Goal: Ask a question: Seek information or help from site administrators or community

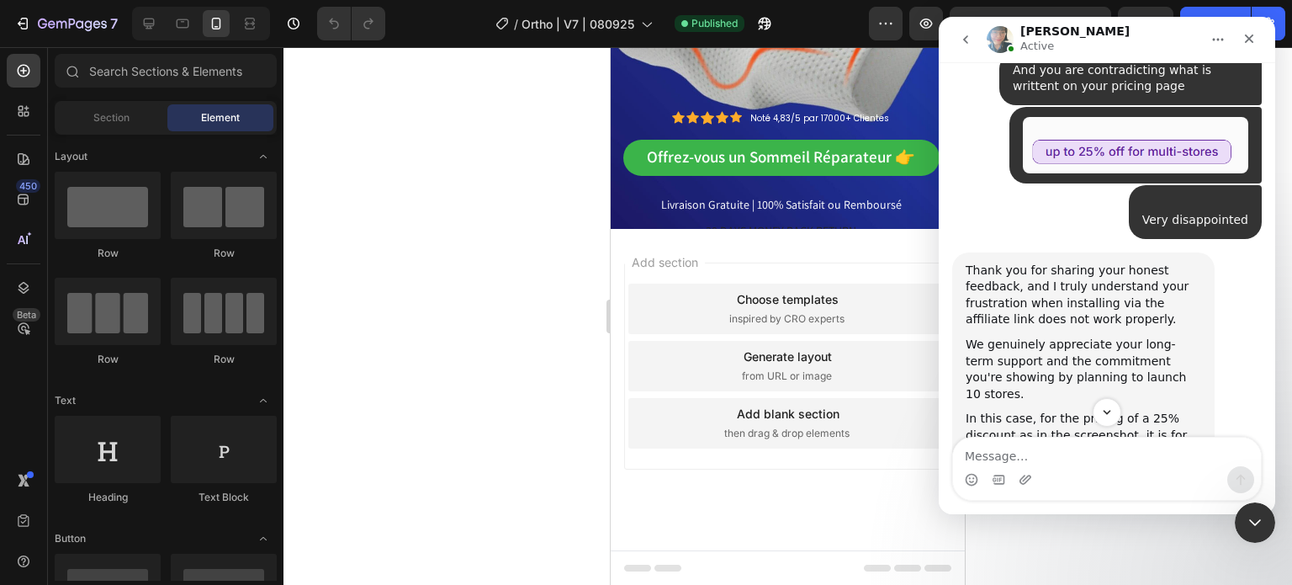
scroll to position [8230, 0]
drag, startPoint x: 1129, startPoint y: 181, endPoint x: 1080, endPoint y: 226, distance: 66.7
drag, startPoint x: 1091, startPoint y: 182, endPoint x: 1100, endPoint y: 230, distance: 48.8
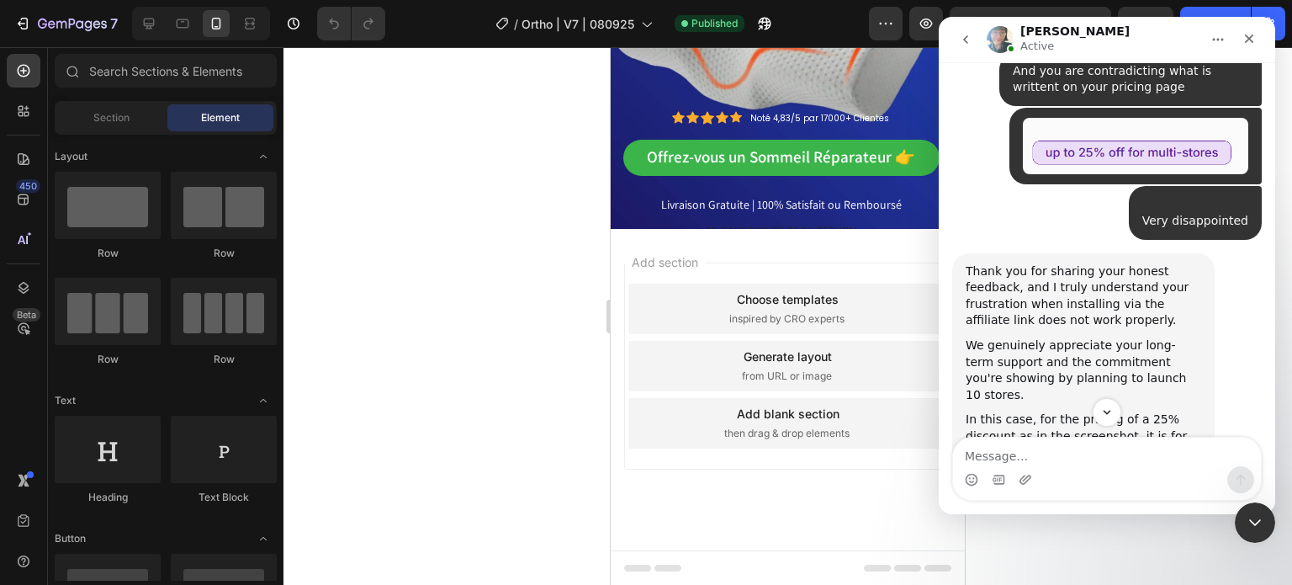
copy div "For the 3rd to 4th stores, the discount ranges from 15-20%, and for the 5th to …"
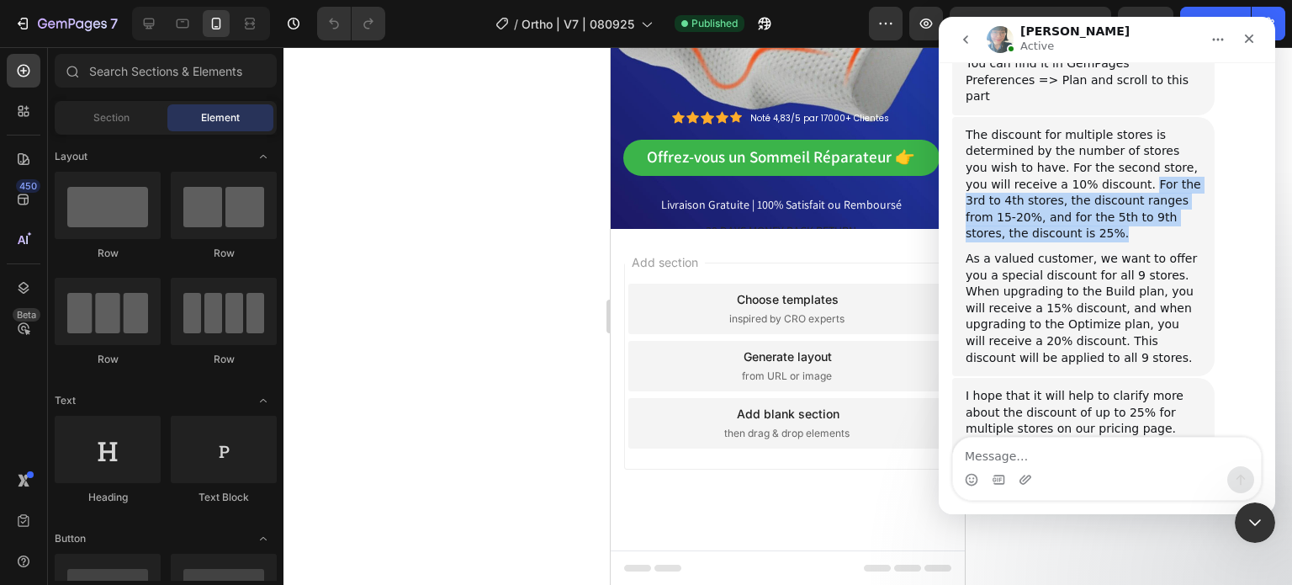
scroll to position [8734, 0]
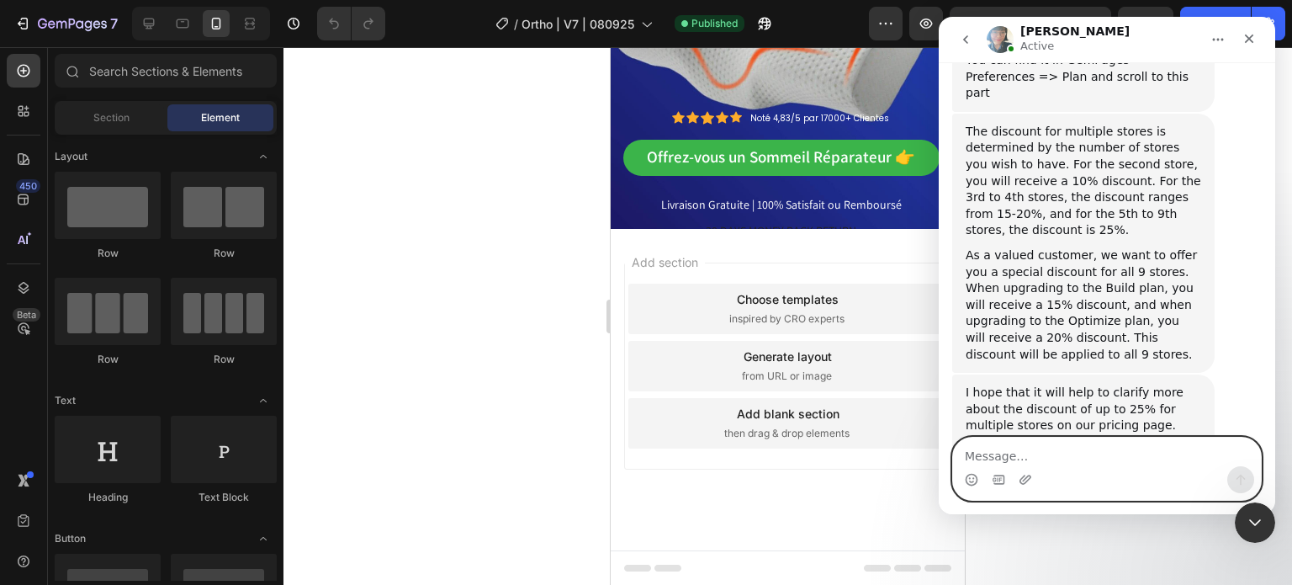
click at [1040, 459] on textarea "Message…" at bounding box center [1107, 452] width 308 height 29
type textarea "Not sure if you understood"
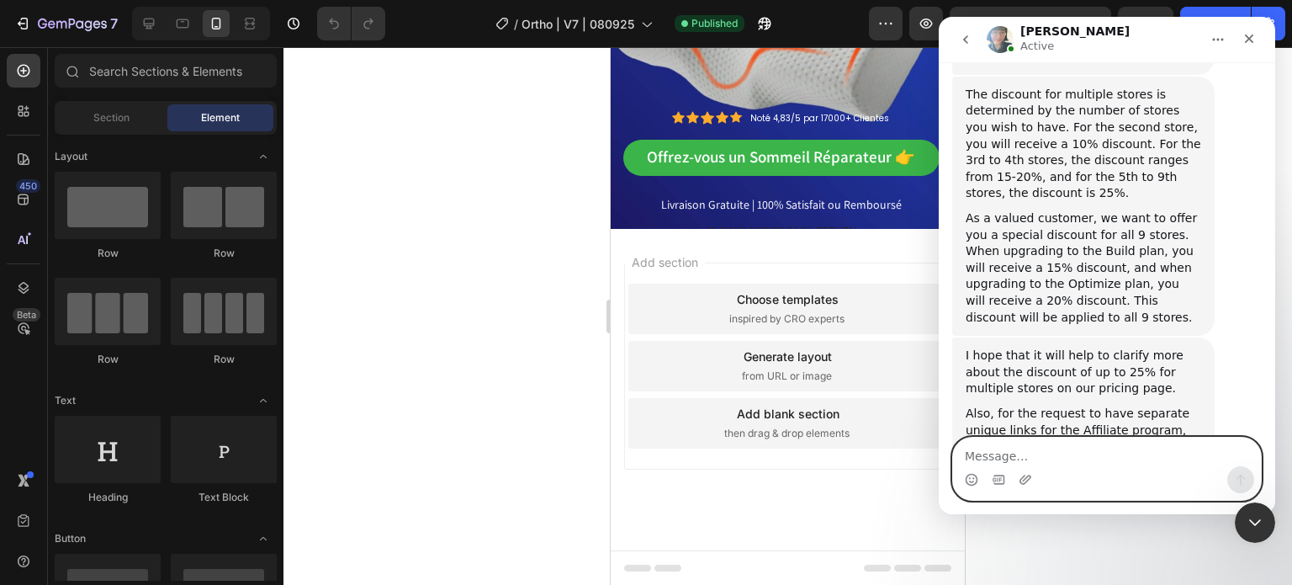
scroll to position [8785, 0]
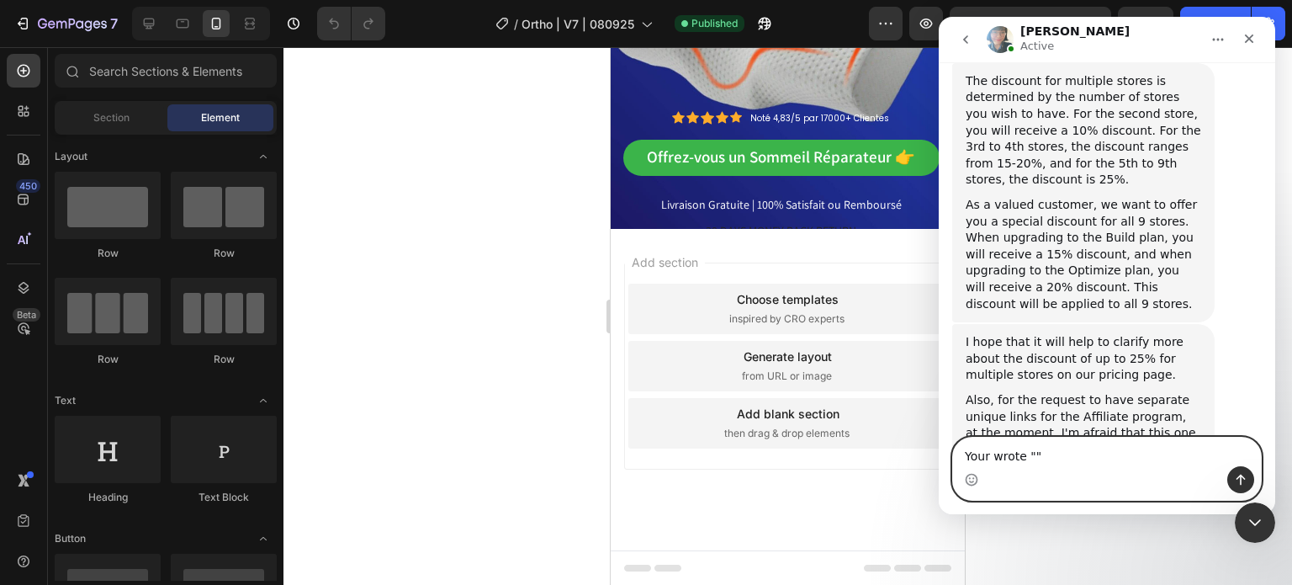
paste textarea "For the 3rd to 4th stores, the discount ranges from 15-20%, and for the 5th to …"
type textarea "Your wrote "For the 3rd to 4th stores, the discount ranges from 15-20%, and for…"
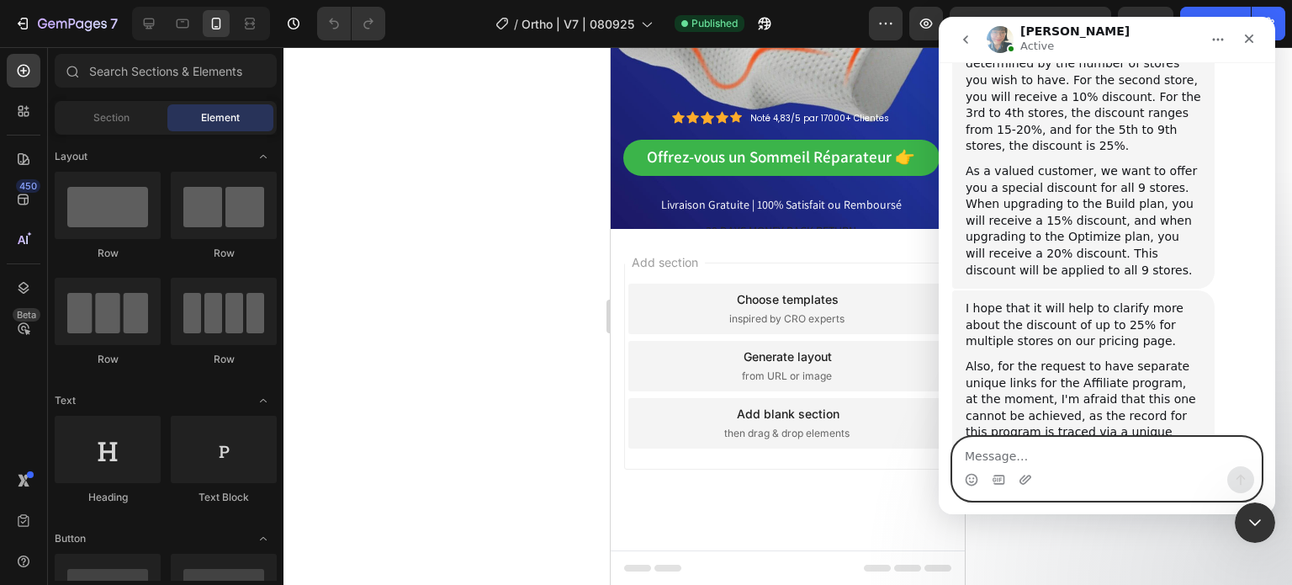
scroll to position [8856, 0]
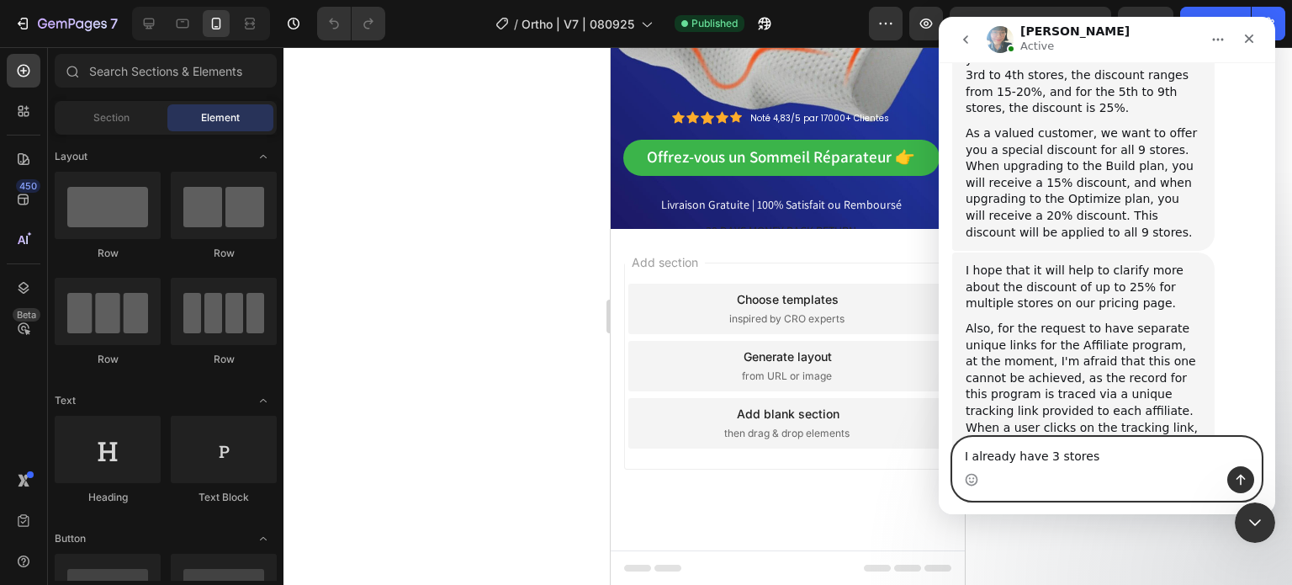
type textarea "I already have 3 stores."
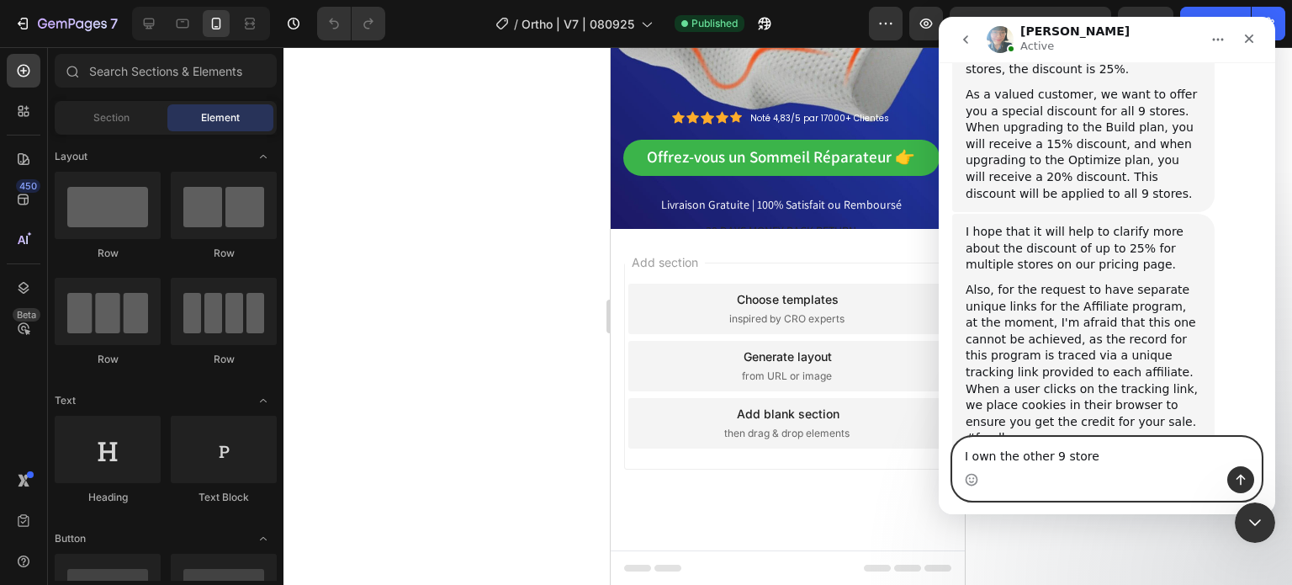
type textarea "I own the other 9 stores"
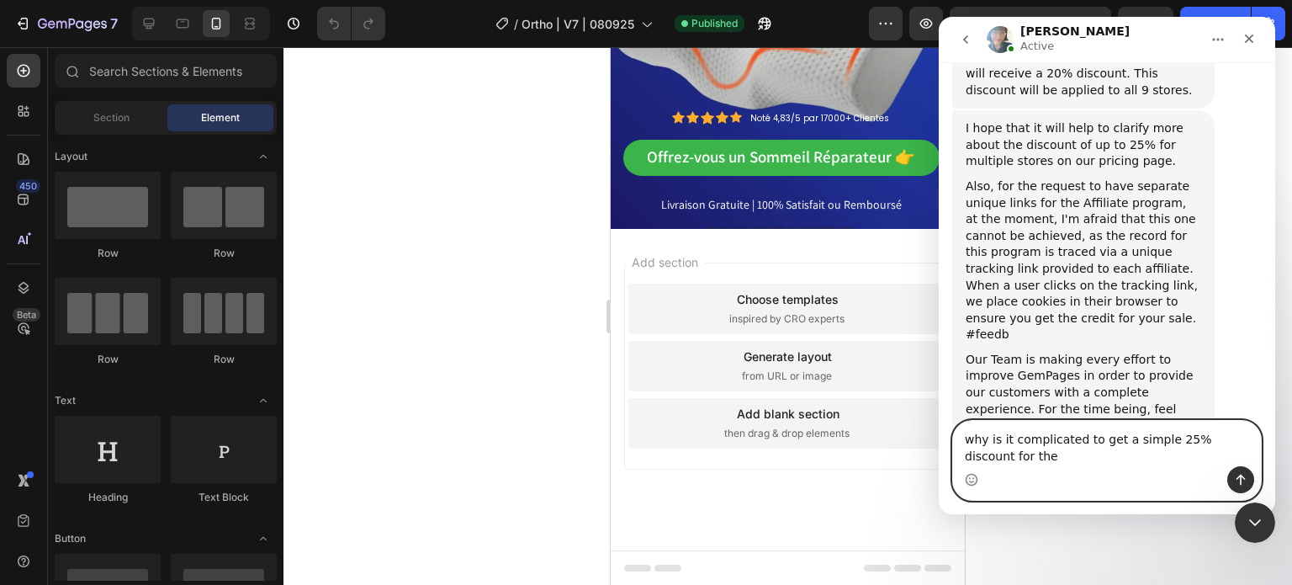
scroll to position [9016, 0]
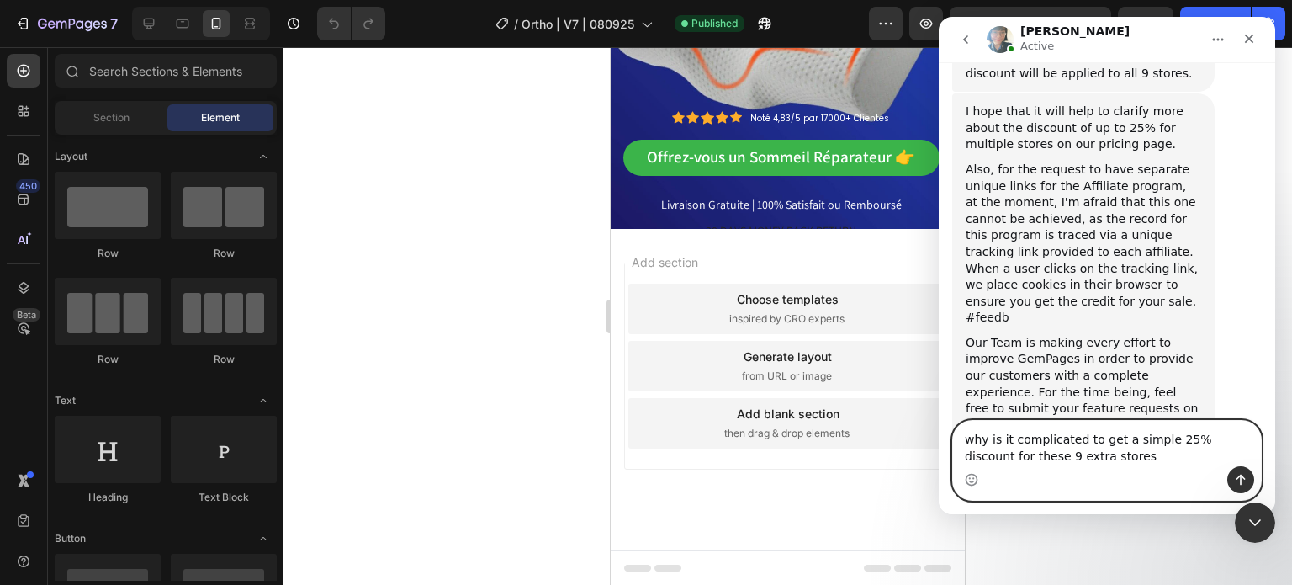
type textarea "why is it complicated to get a simple 25% discount for these 9 extra stores?"
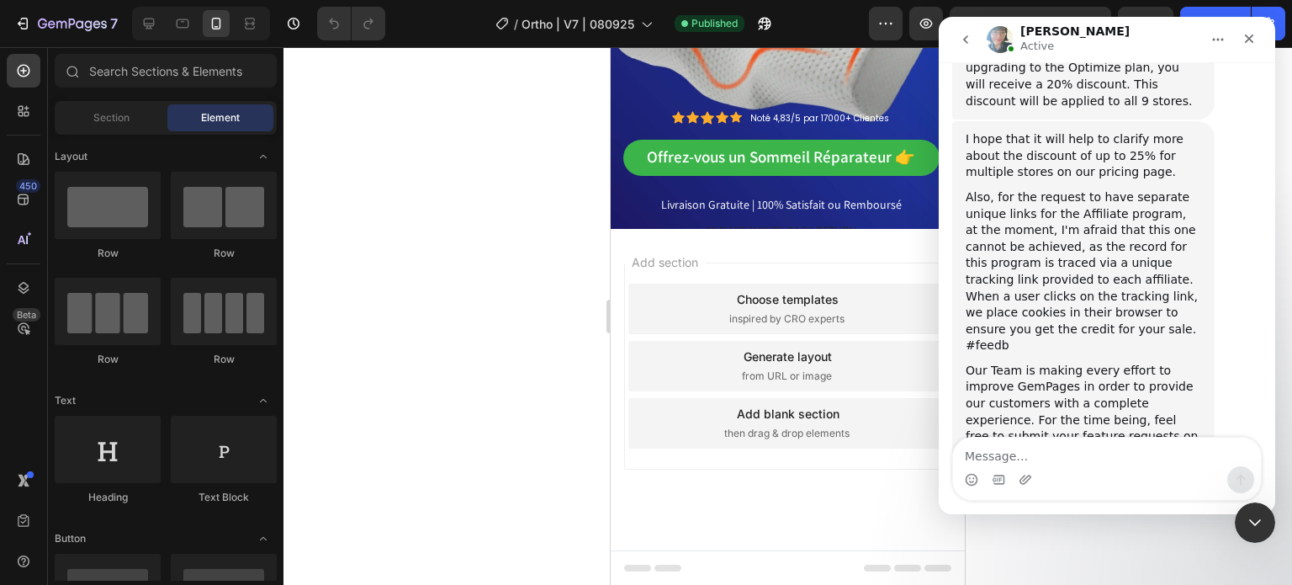
scroll to position [8989, 0]
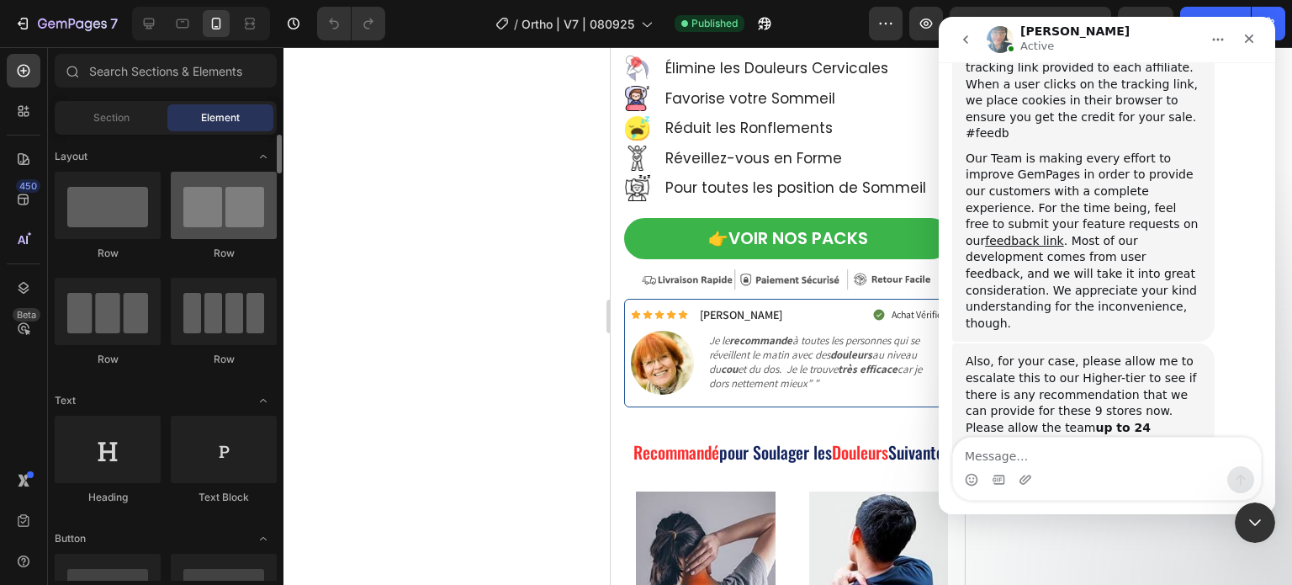
scroll to position [9329, 0]
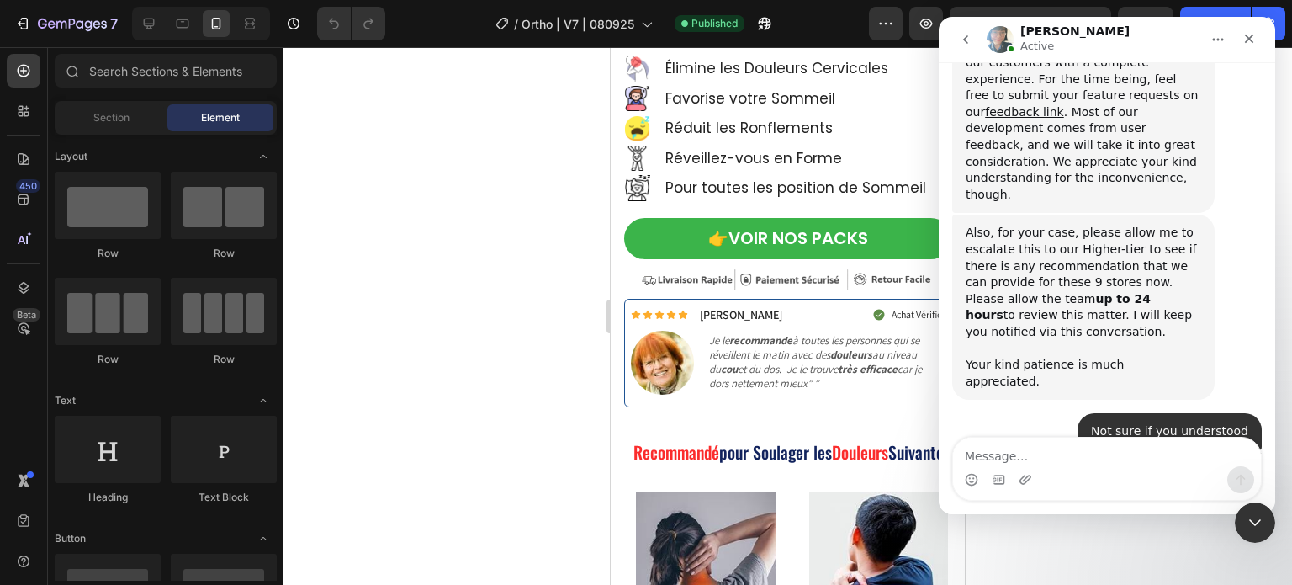
click at [1151, 463] on textarea "Message…" at bounding box center [1107, 452] width 308 height 29
type textarea "ok now it is finally clear"
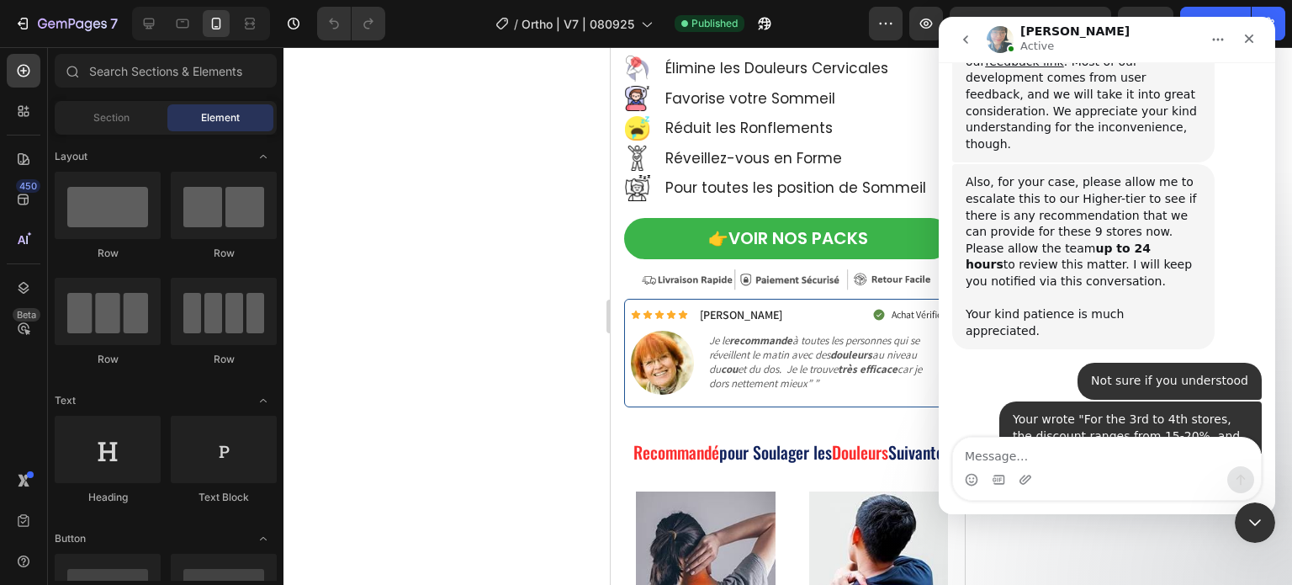
click at [1098, 470] on div "Intercom messenger" at bounding box center [1107, 479] width 308 height 27
click at [1089, 455] on textarea "Message…" at bounding box center [1107, 452] width 308 height 29
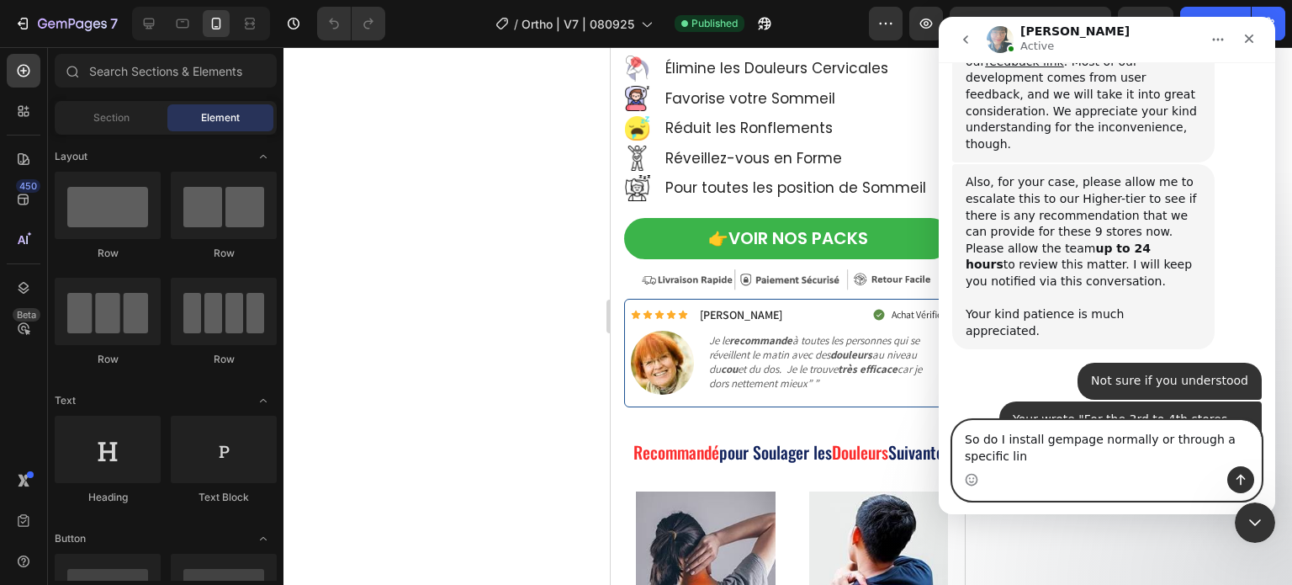
scroll to position [9396, 0]
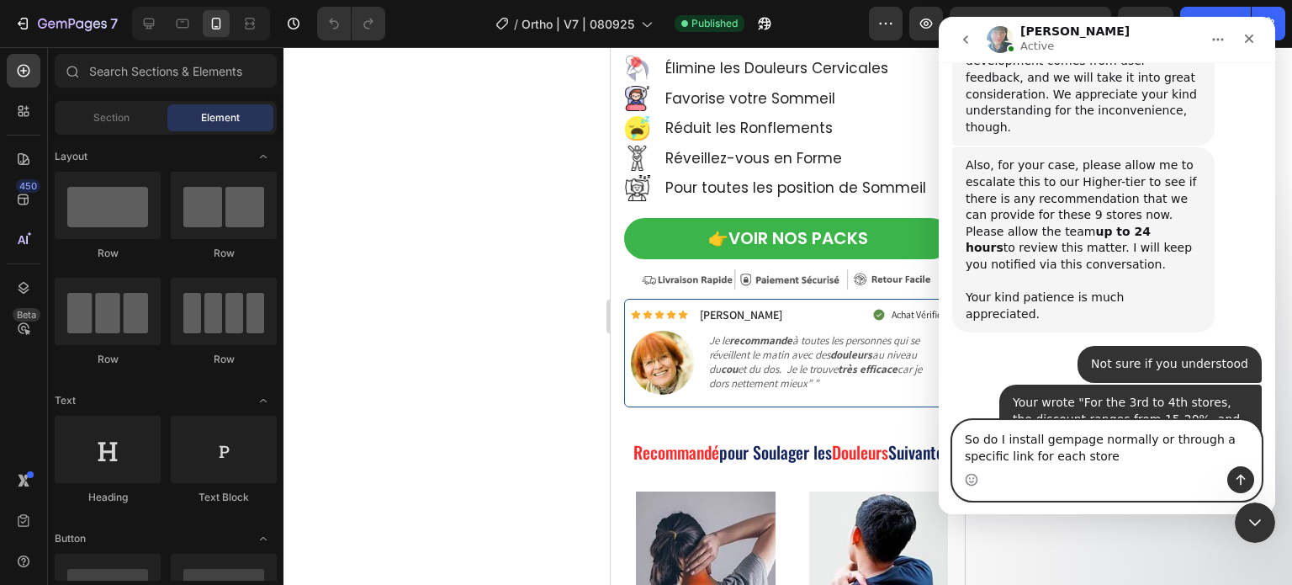
type textarea "So do I install gempage normally or through a specific link for each store?"
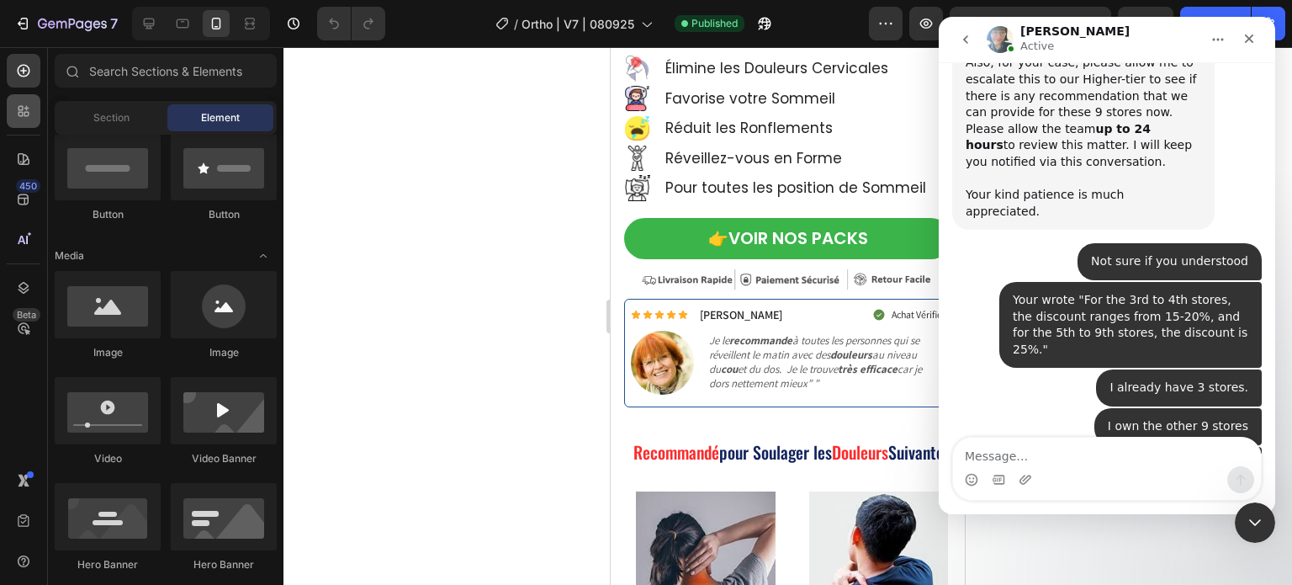
scroll to position [9500, 0]
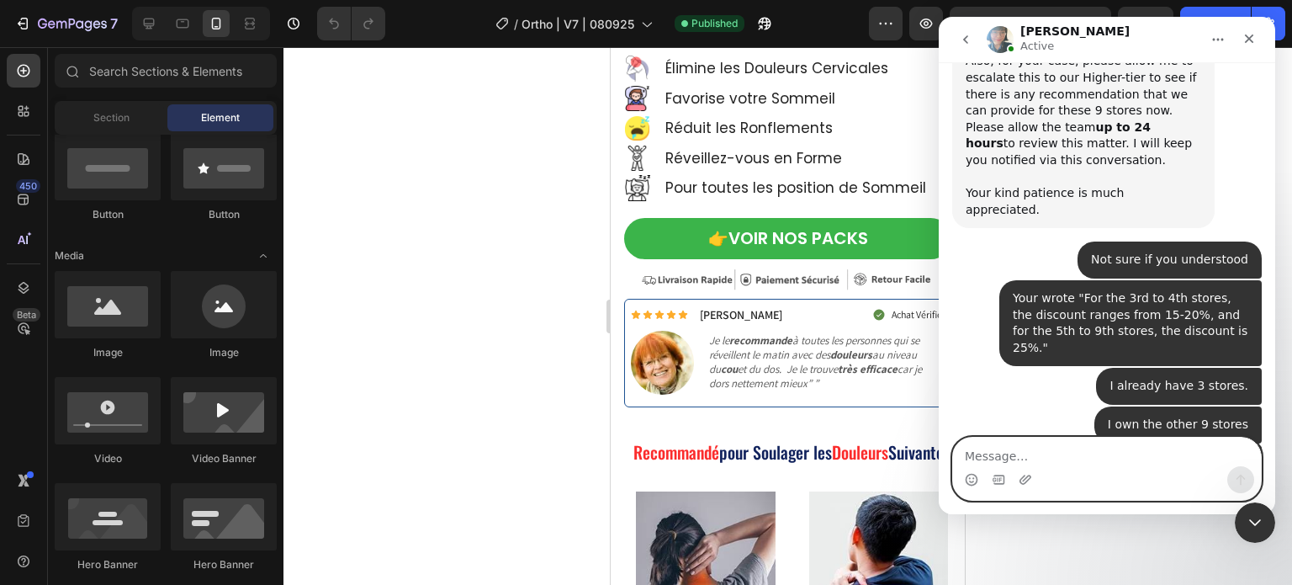
click at [1121, 464] on textarea "Message…" at bounding box center [1107, 452] width 308 height 29
type textarea "ok"
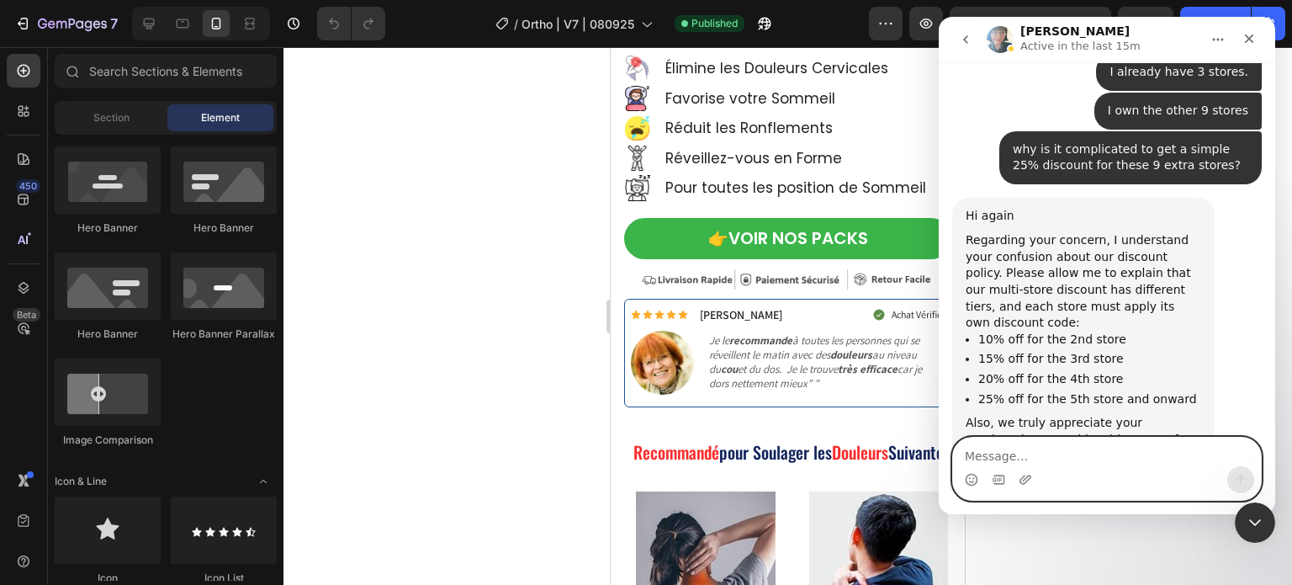
scroll to position [9811, 0]
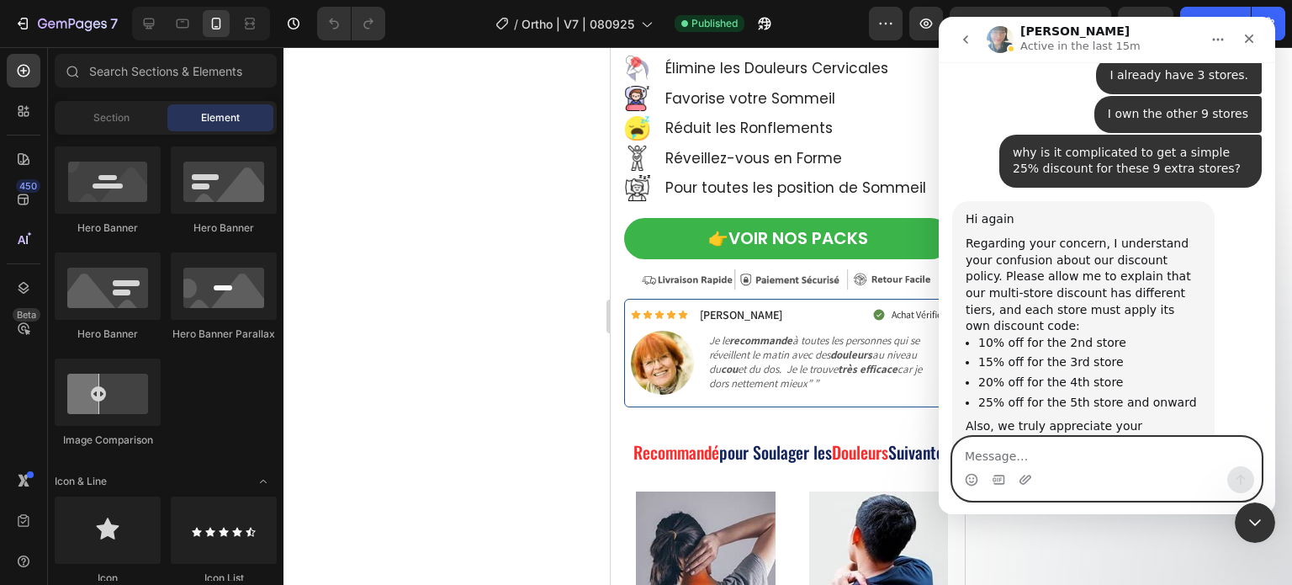
click at [1027, 446] on textarea "Message…" at bounding box center [1107, 452] width 308 height 29
type textarea "What is the discount for Build?"
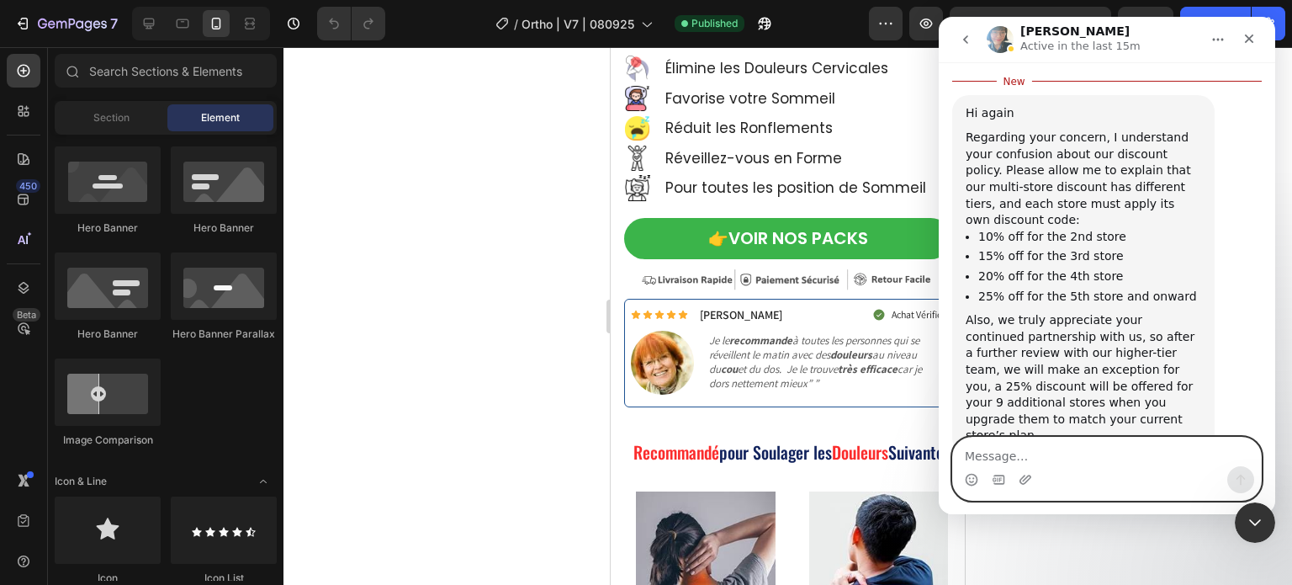
scroll to position [9972, 0]
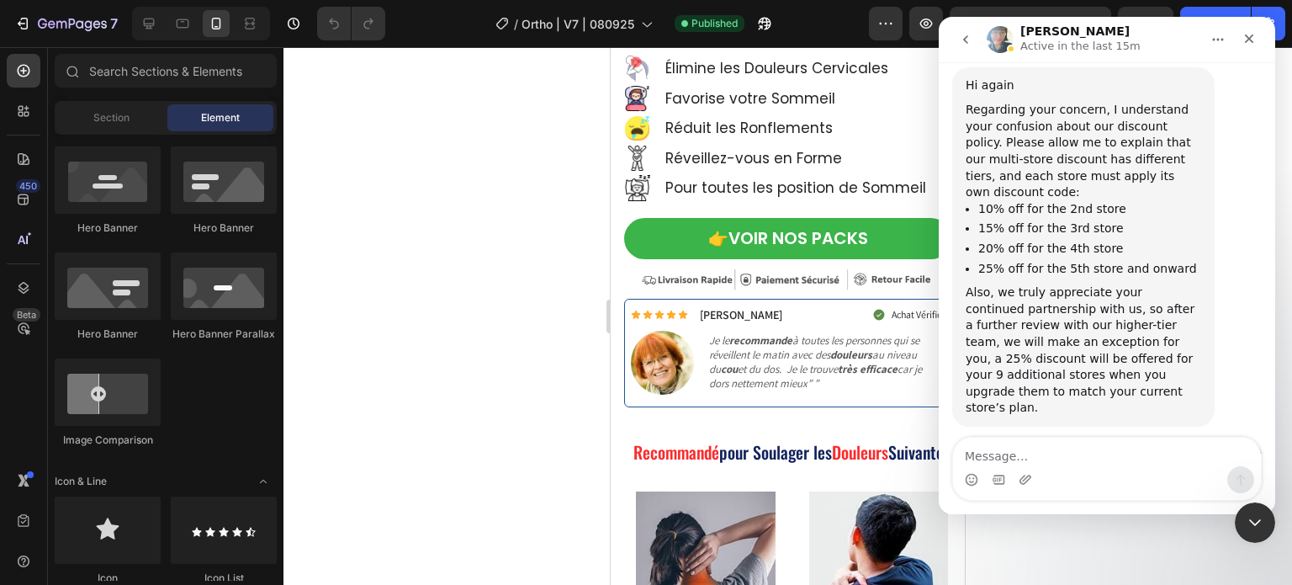
drag, startPoint x: 1271, startPoint y: 437, endPoint x: 1267, endPoint y: 427, distance: 10.2
click at [1267, 427] on div "We're on GMT + 7 timezone and may get back to you shortly! Normally we can reso…" at bounding box center [1107, 288] width 337 height 452
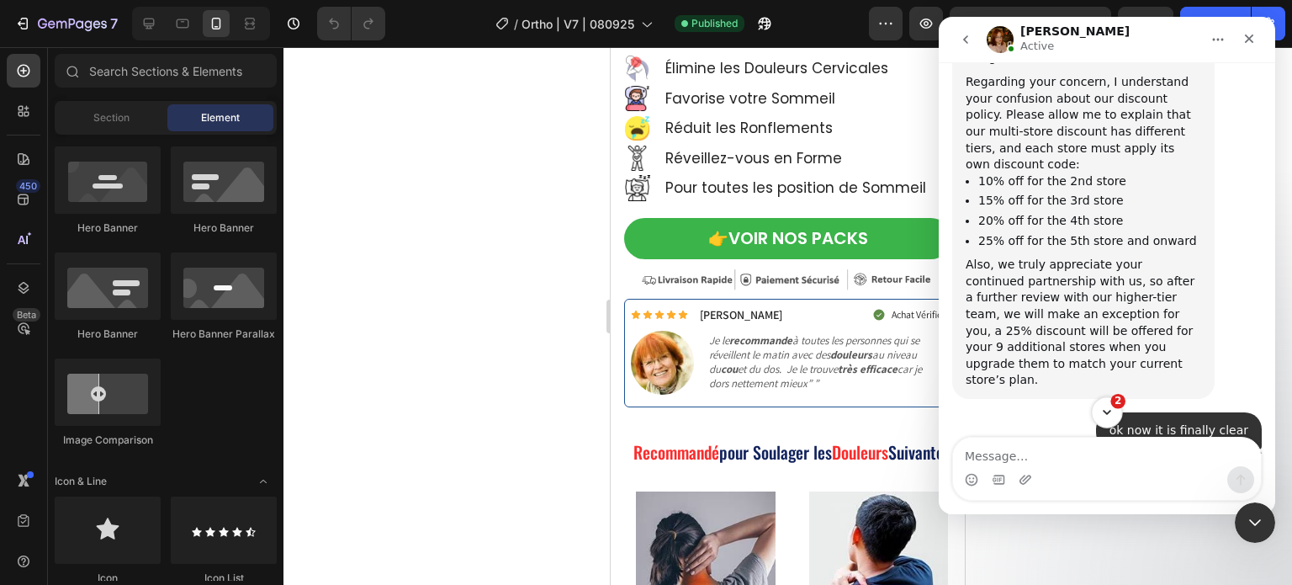
click at [1120, 418] on button "2" at bounding box center [1106, 411] width 31 height 31
click at [1107, 410] on icon "Scroll to bottom" at bounding box center [1107, 412] width 15 height 15
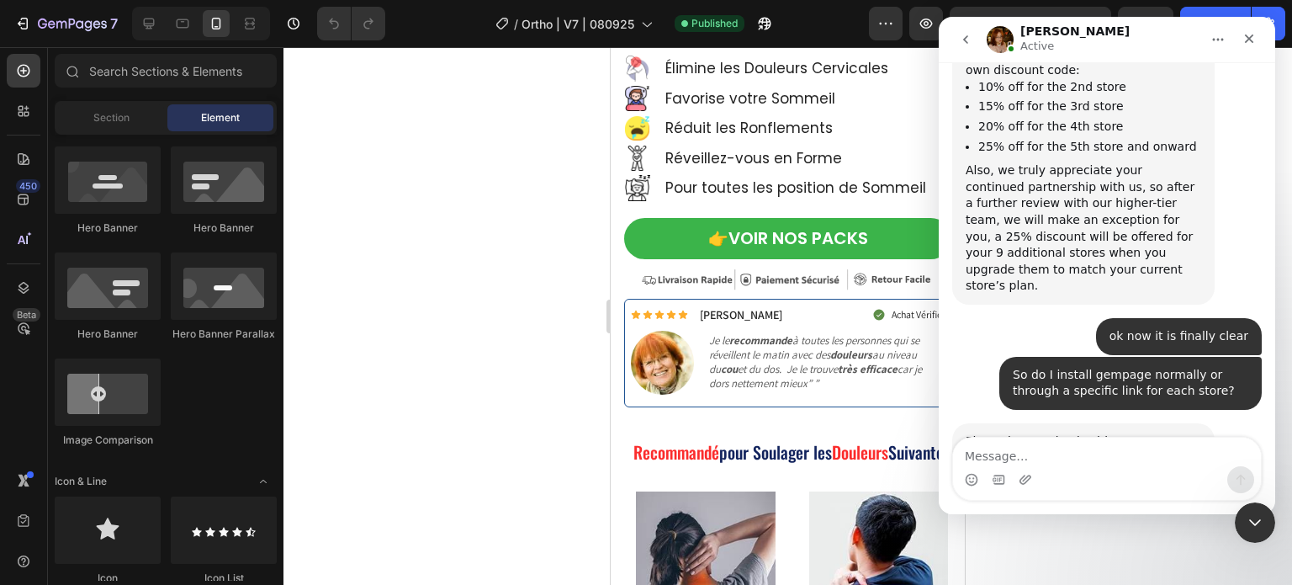
scroll to position [1010, 0]
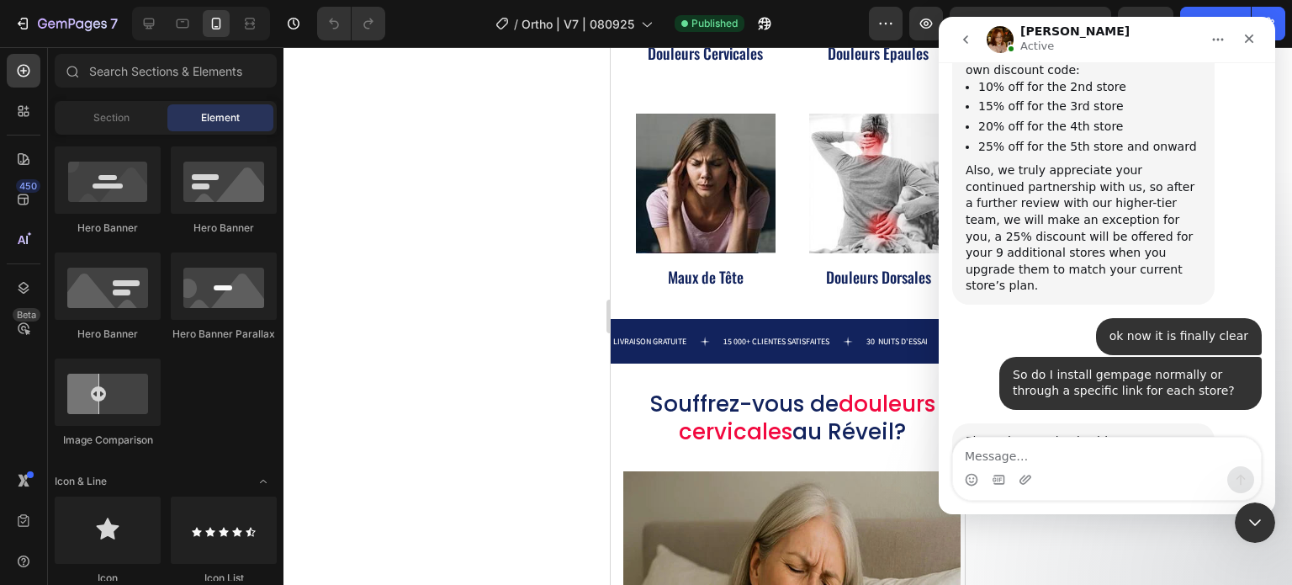
click at [1161, 474] on div "Intercom messenger" at bounding box center [1107, 479] width 308 height 27
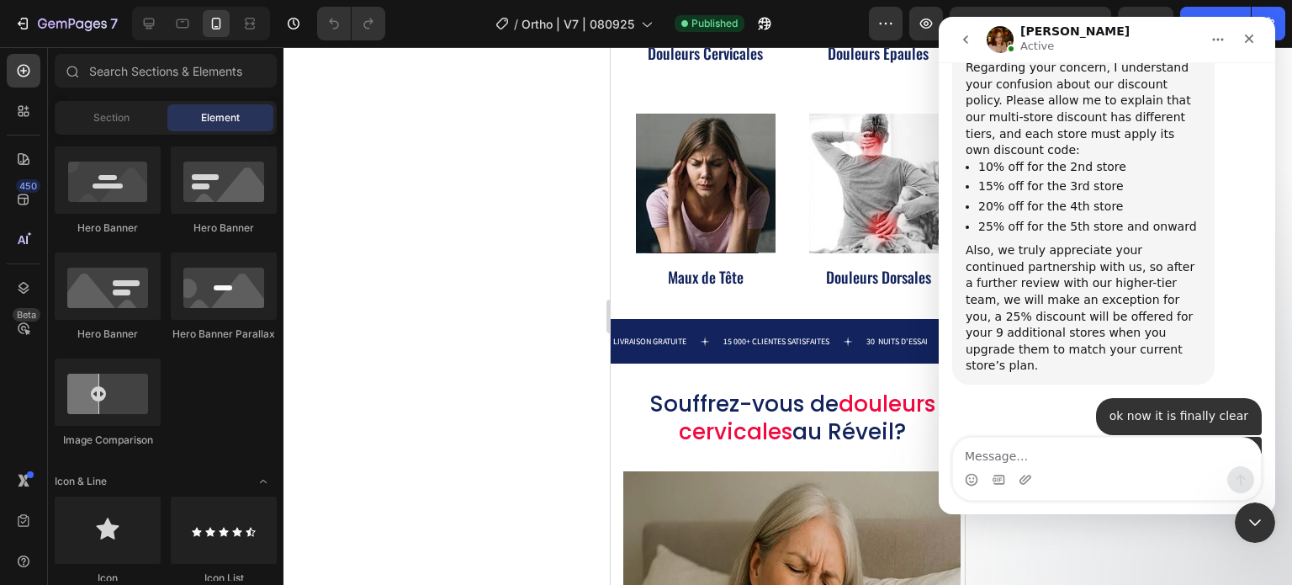
scroll to position [9814, 0]
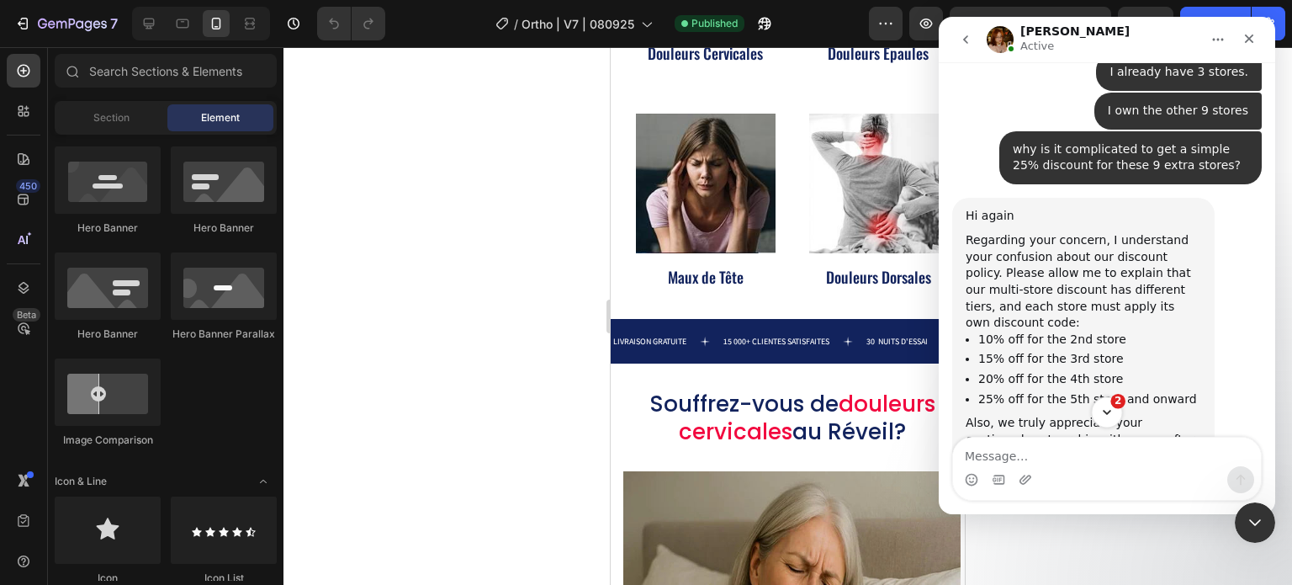
click at [1101, 416] on icon "Scroll to bottom" at bounding box center [1107, 412] width 15 height 15
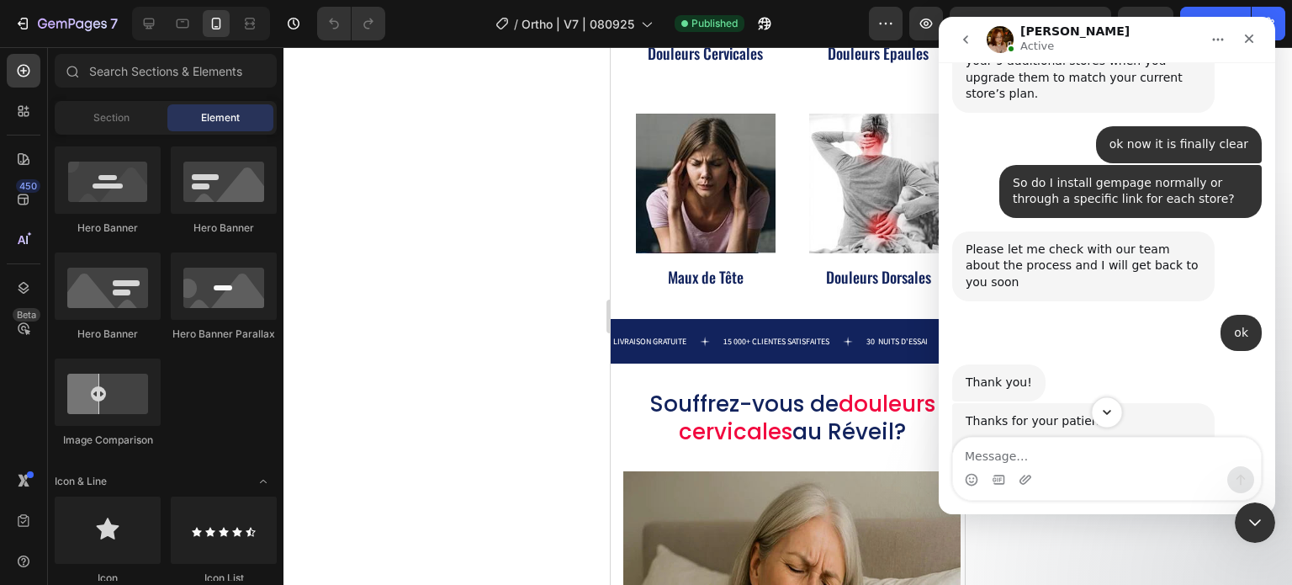
scroll to position [10328, 0]
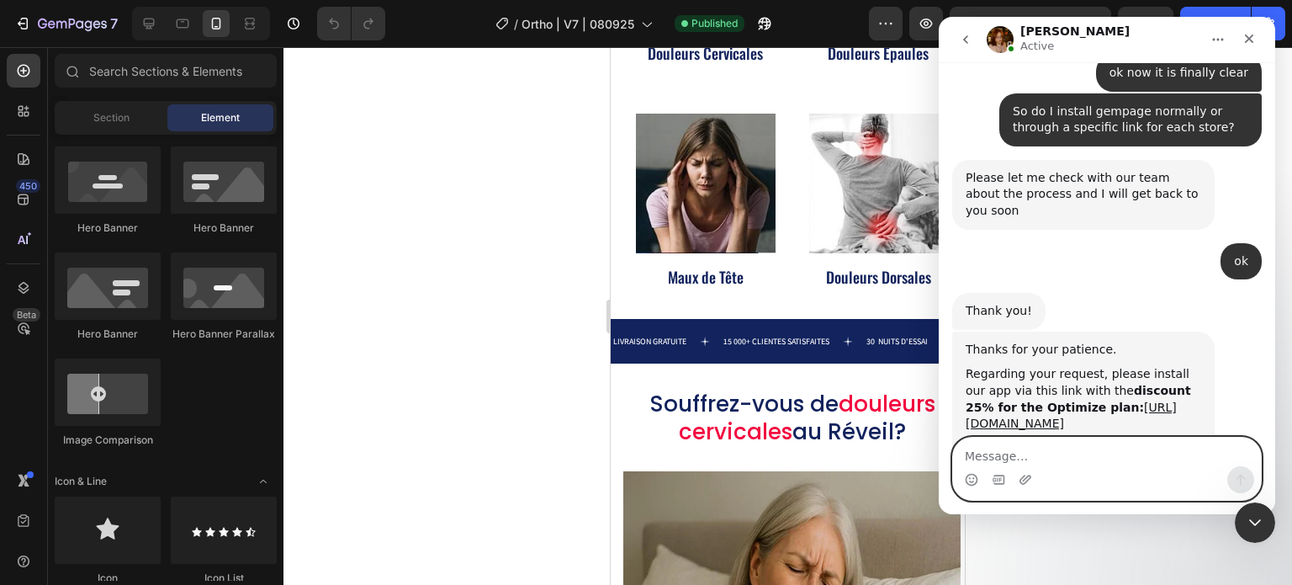
click at [1121, 459] on textarea "Message…" at bounding box center [1107, 452] width 308 height 29
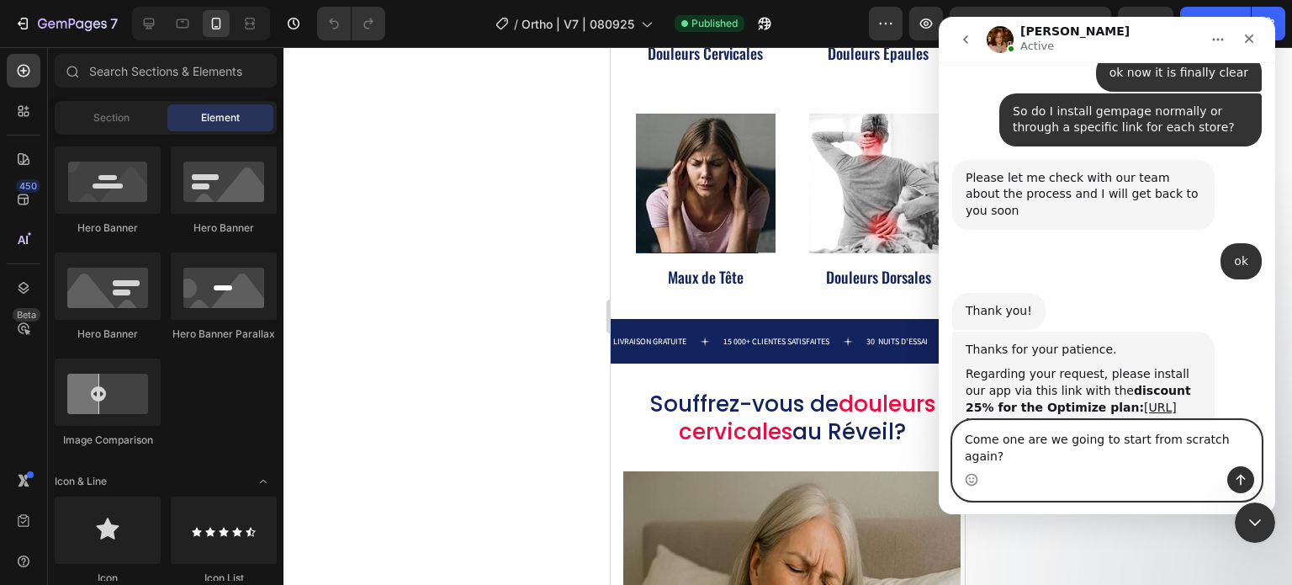
type textarea "Come one are we going to start from scratch again??"
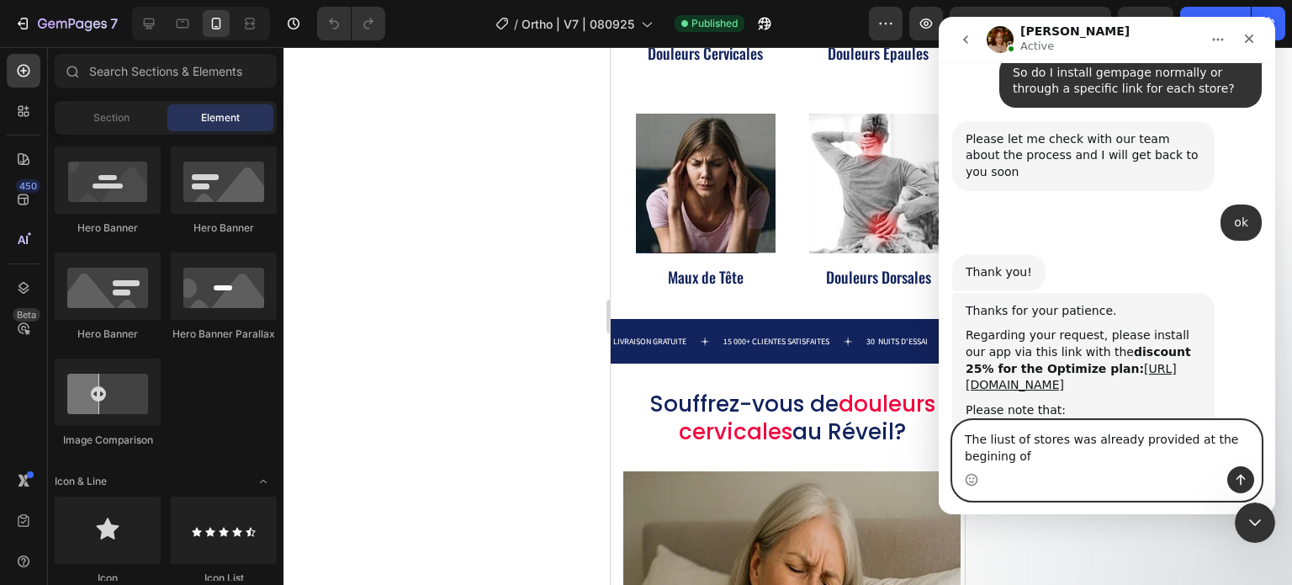
scroll to position [10384, 0]
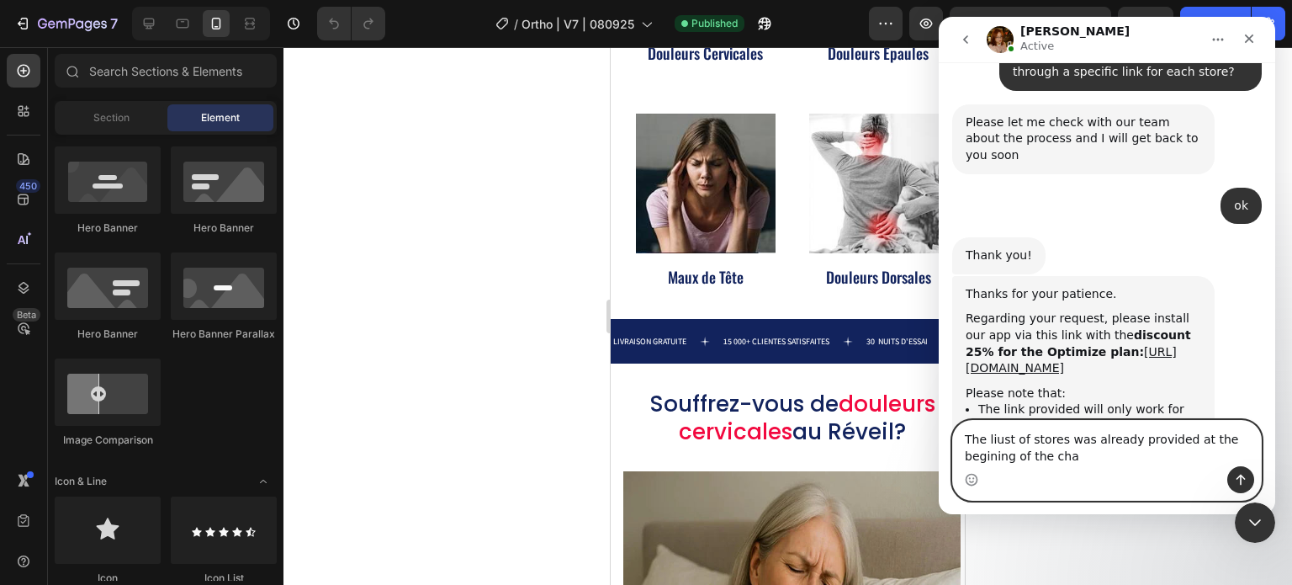
type textarea "The liust of stores was already provided at the begining of the chat"
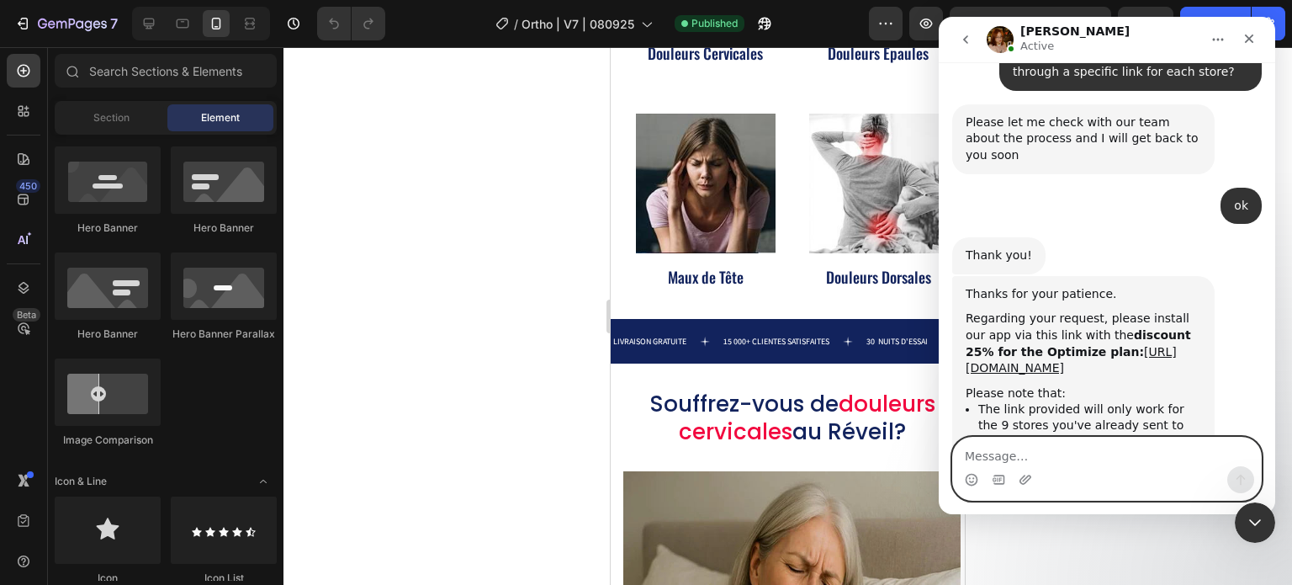
scroll to position [10422, 0]
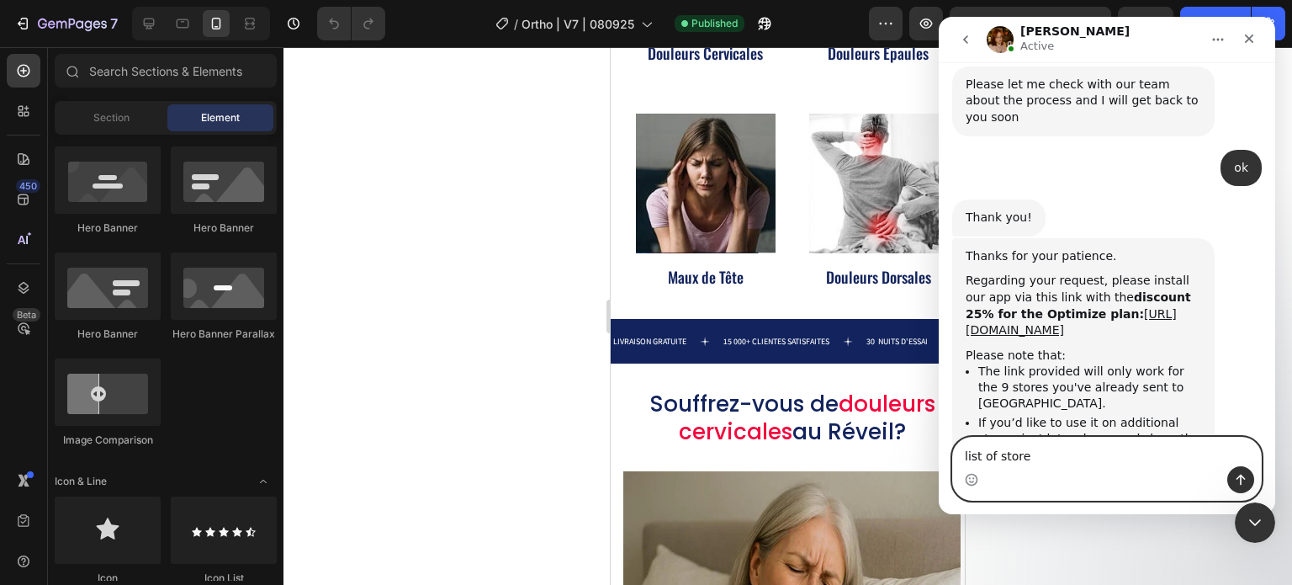
type textarea "list of stores"
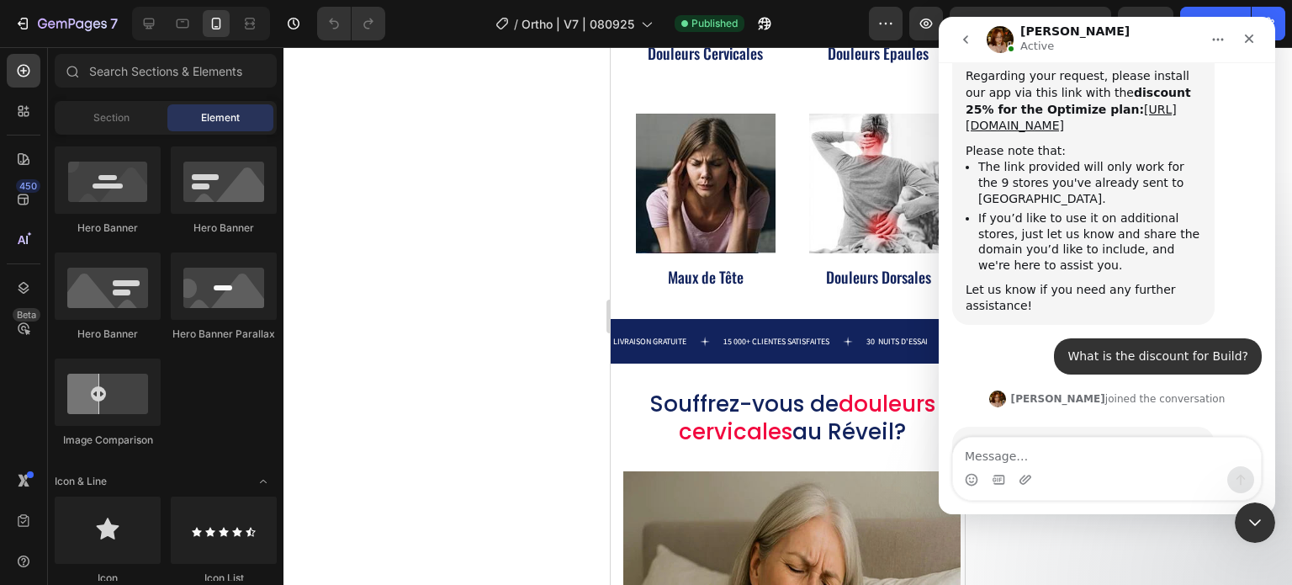
scroll to position [10631, 0]
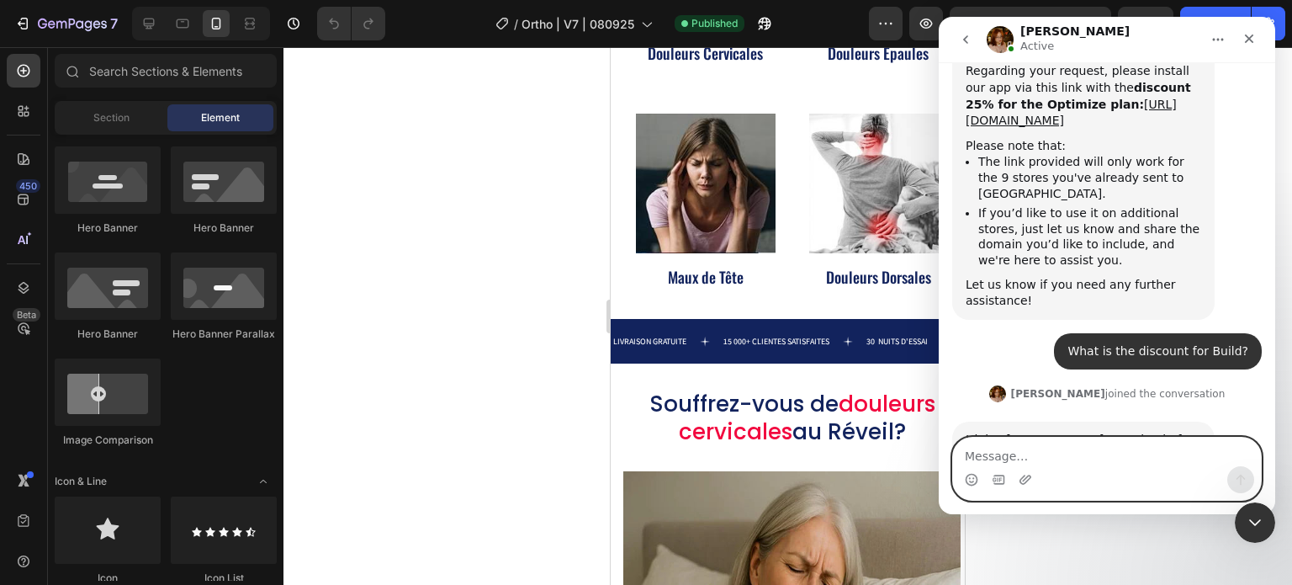
click at [1158, 459] on textarea "Message…" at bounding box center [1107, 452] width 308 height 29
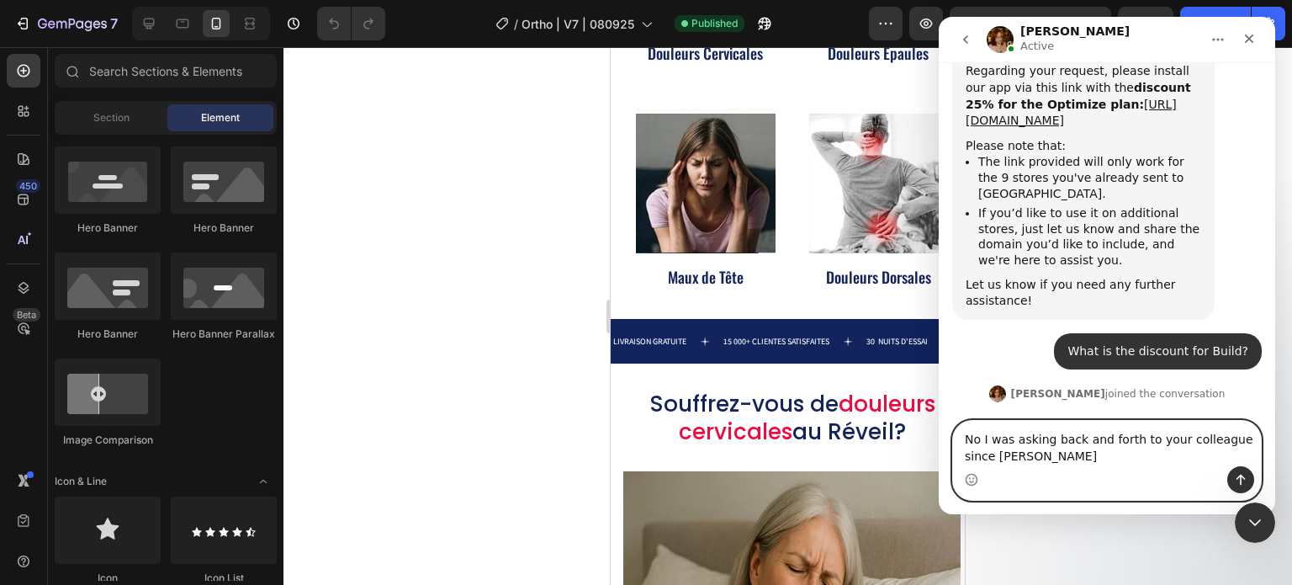
scroll to position [10648, 0]
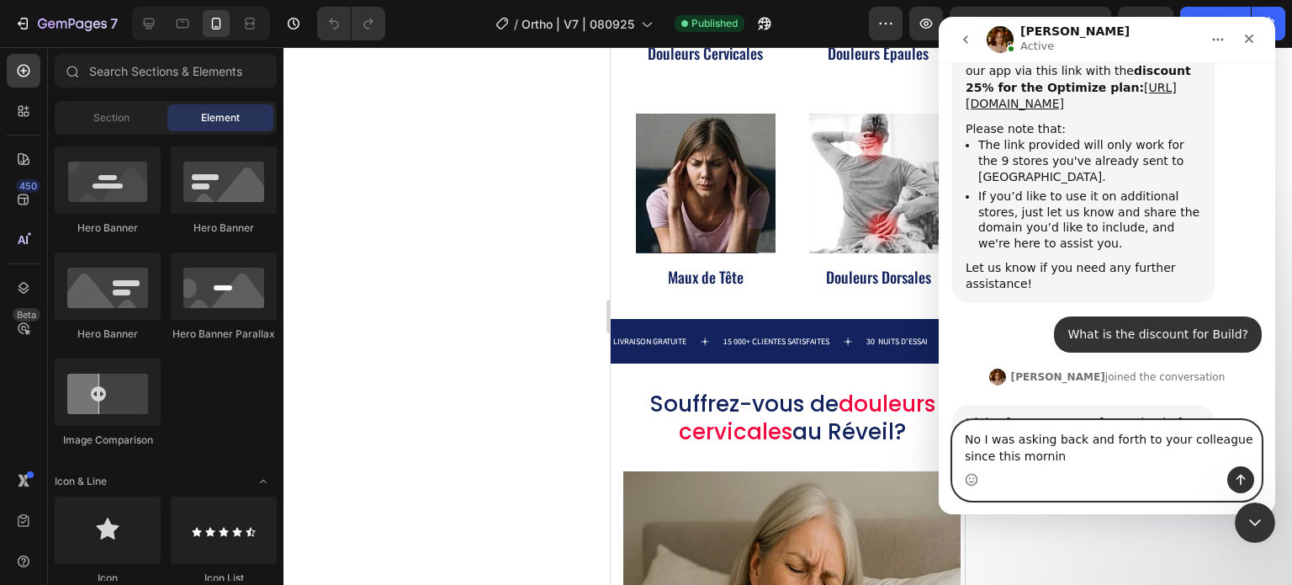
type textarea "No I was asking back and forth to your colleague since this morning"
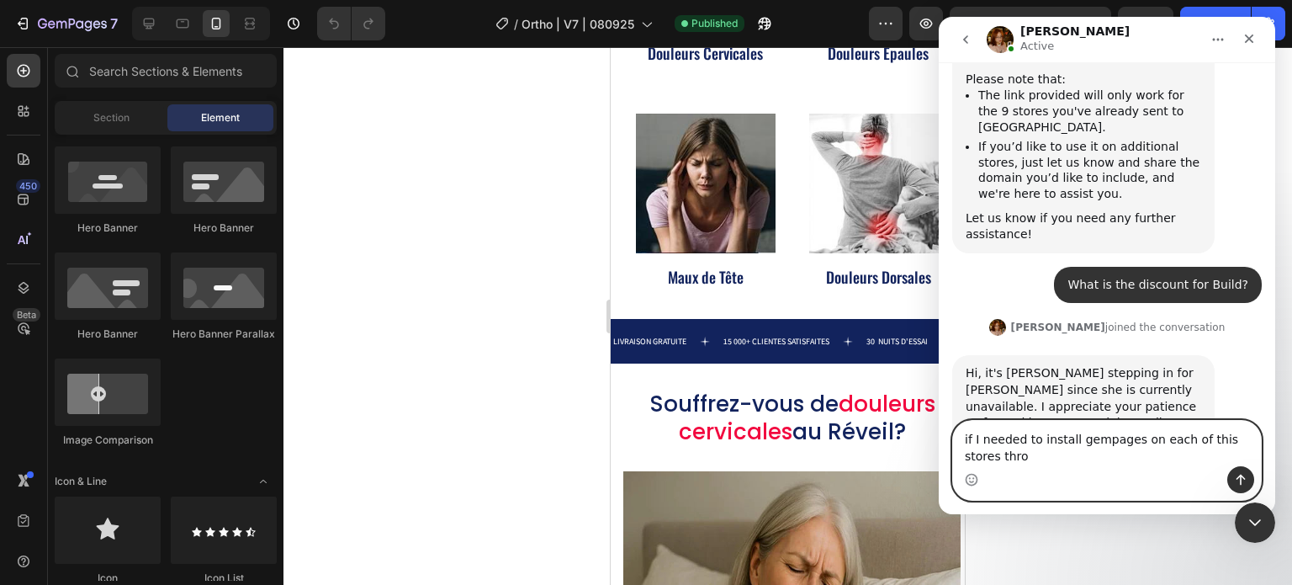
scroll to position [10714, 0]
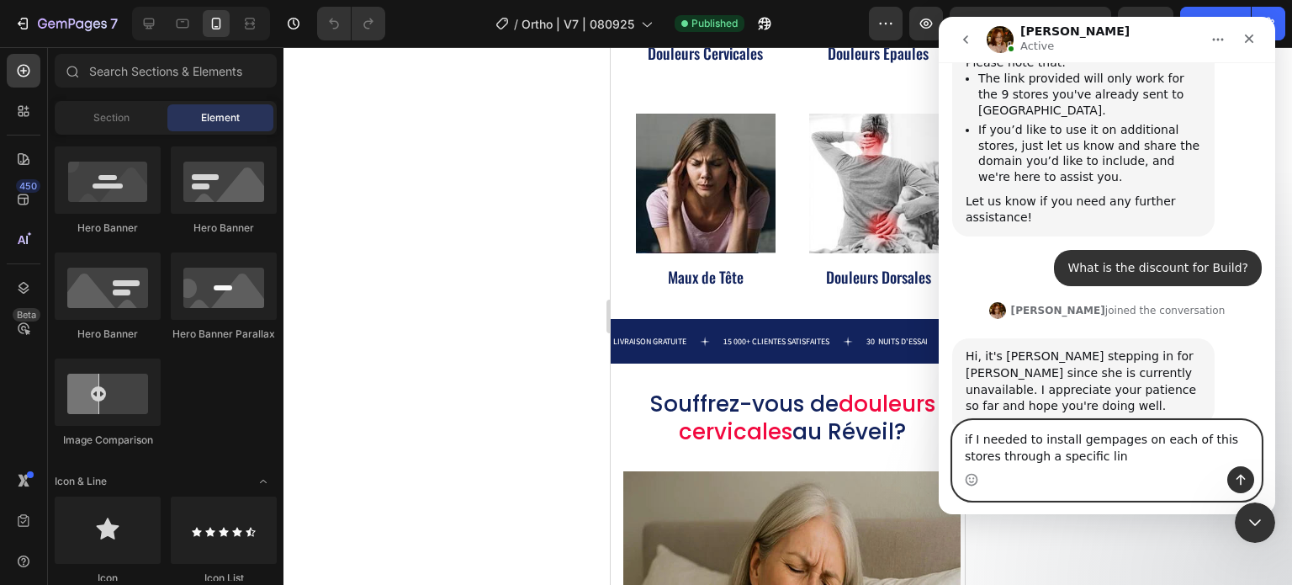
type textarea "if I needed to install gempages on each of this stores through a specific link"
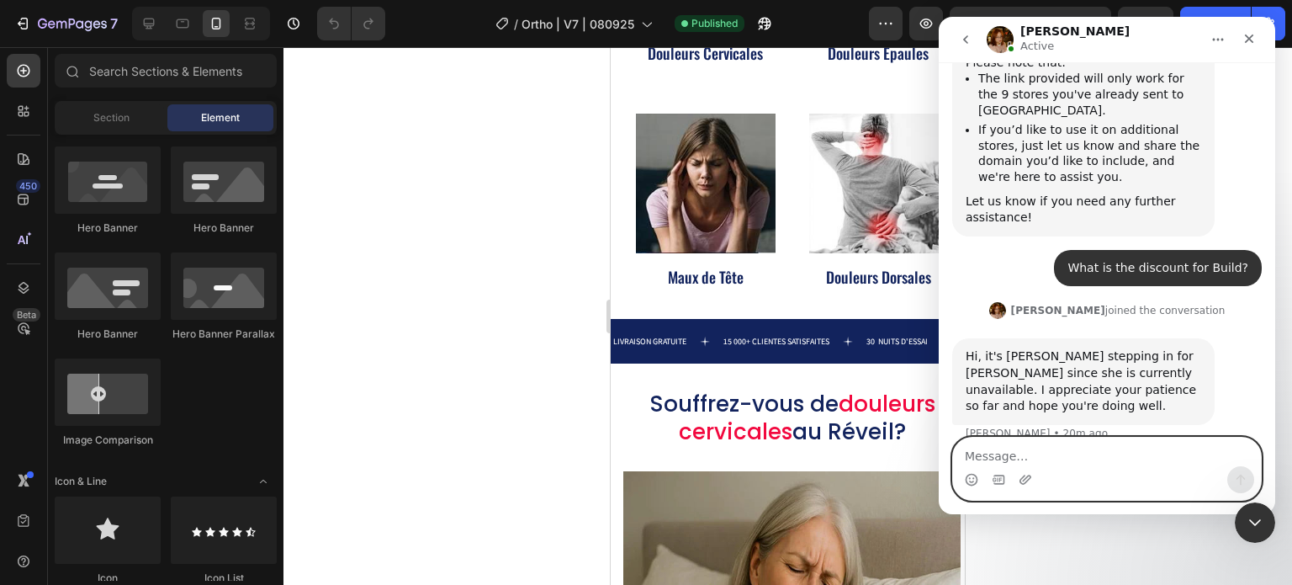
scroll to position [10753, 0]
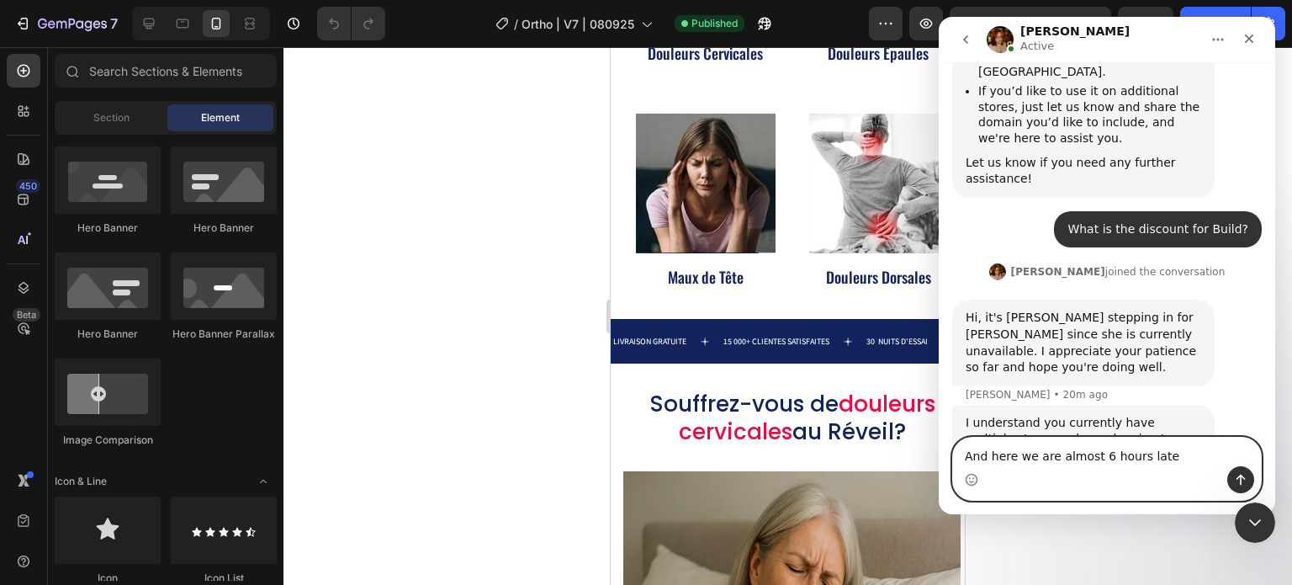
type textarea "And here we are almost 6 hours later"
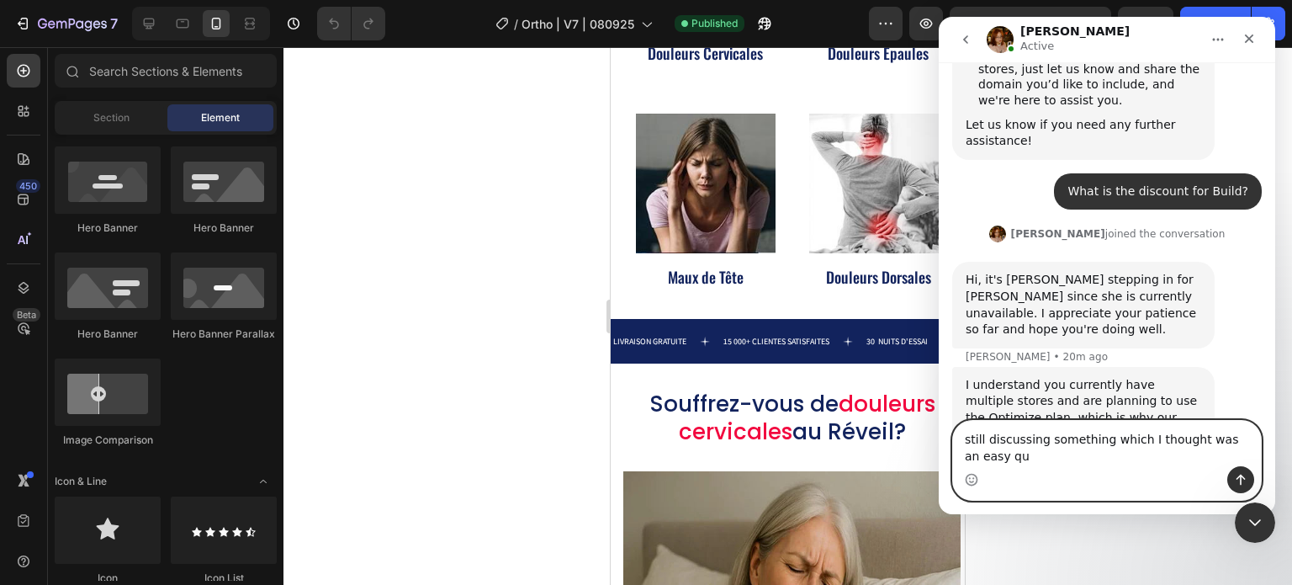
scroll to position [10808, 0]
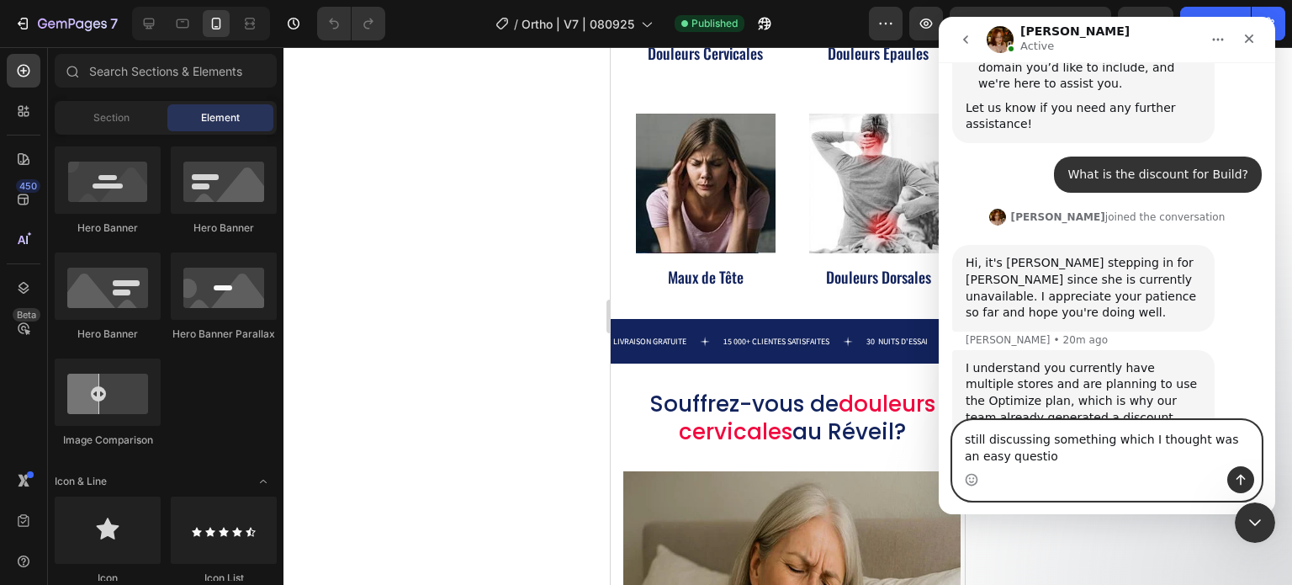
type textarea "still discussing something which I thought was an easy question"
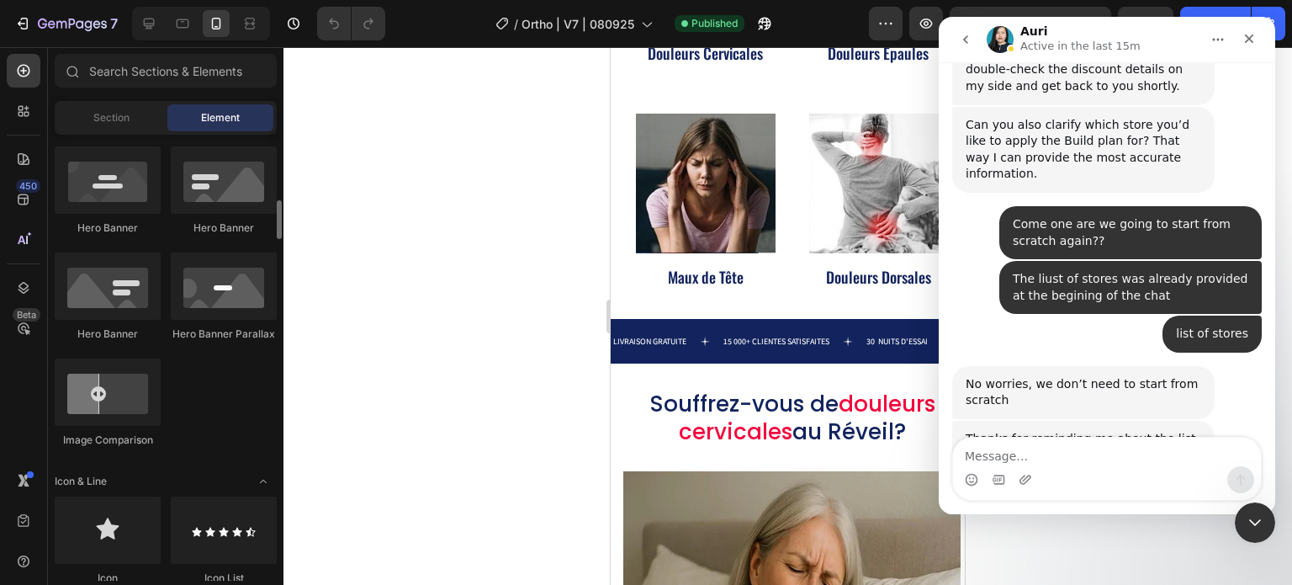
scroll to position [11220, 0]
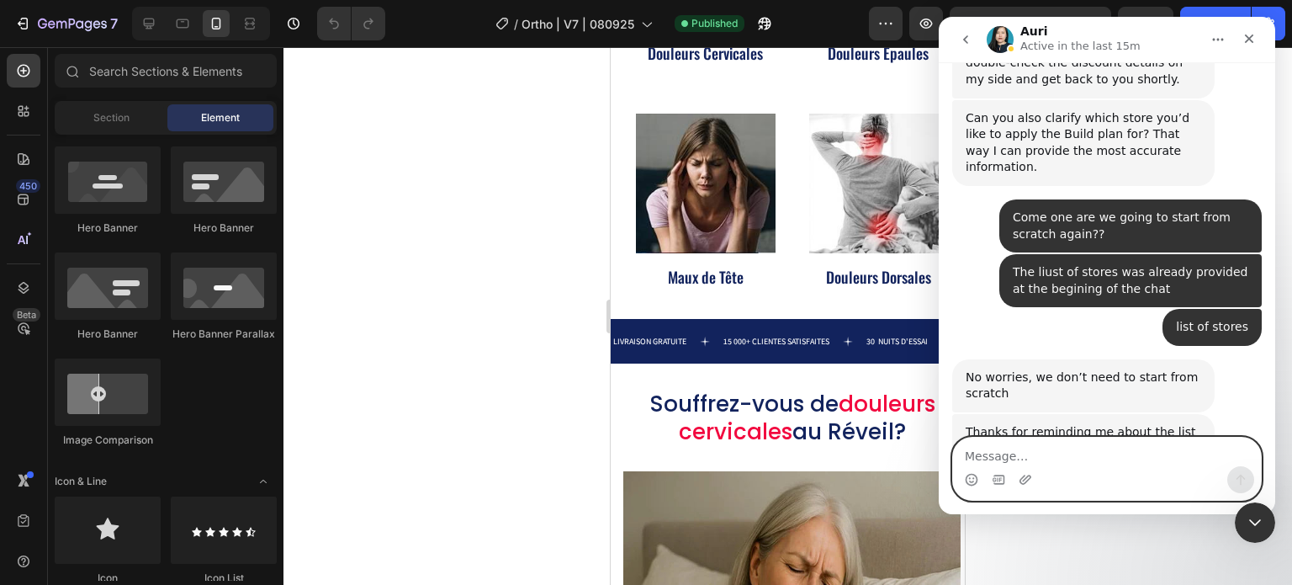
click at [1114, 449] on textarea "Message…" at bounding box center [1107, 452] width 308 height 29
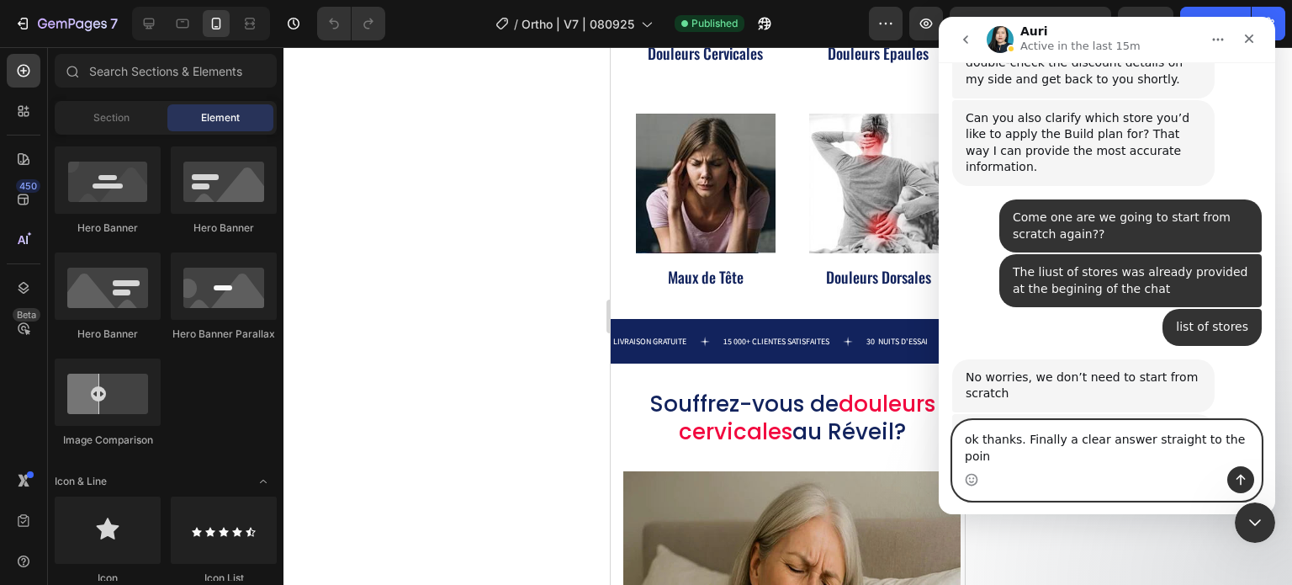
type textarea "ok thanks. Finally a clear answer straight to the point"
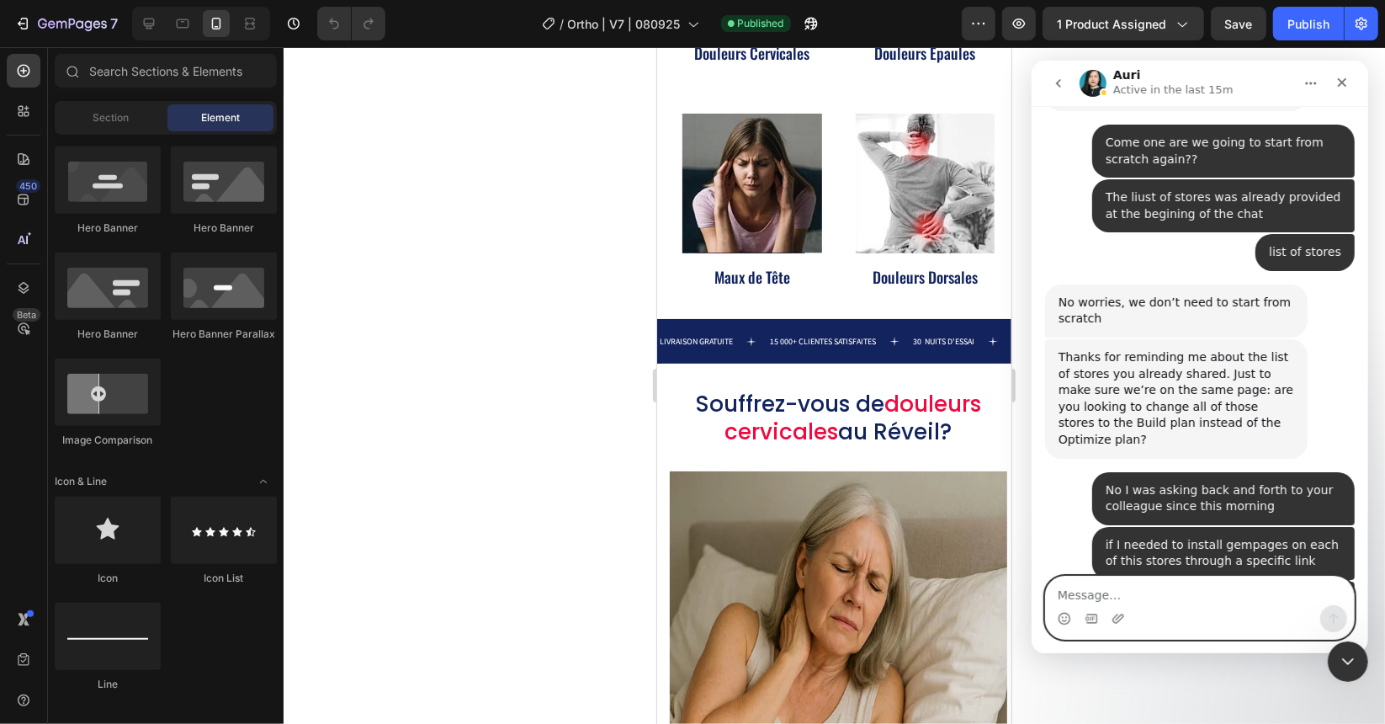
scroll to position [11417, 0]
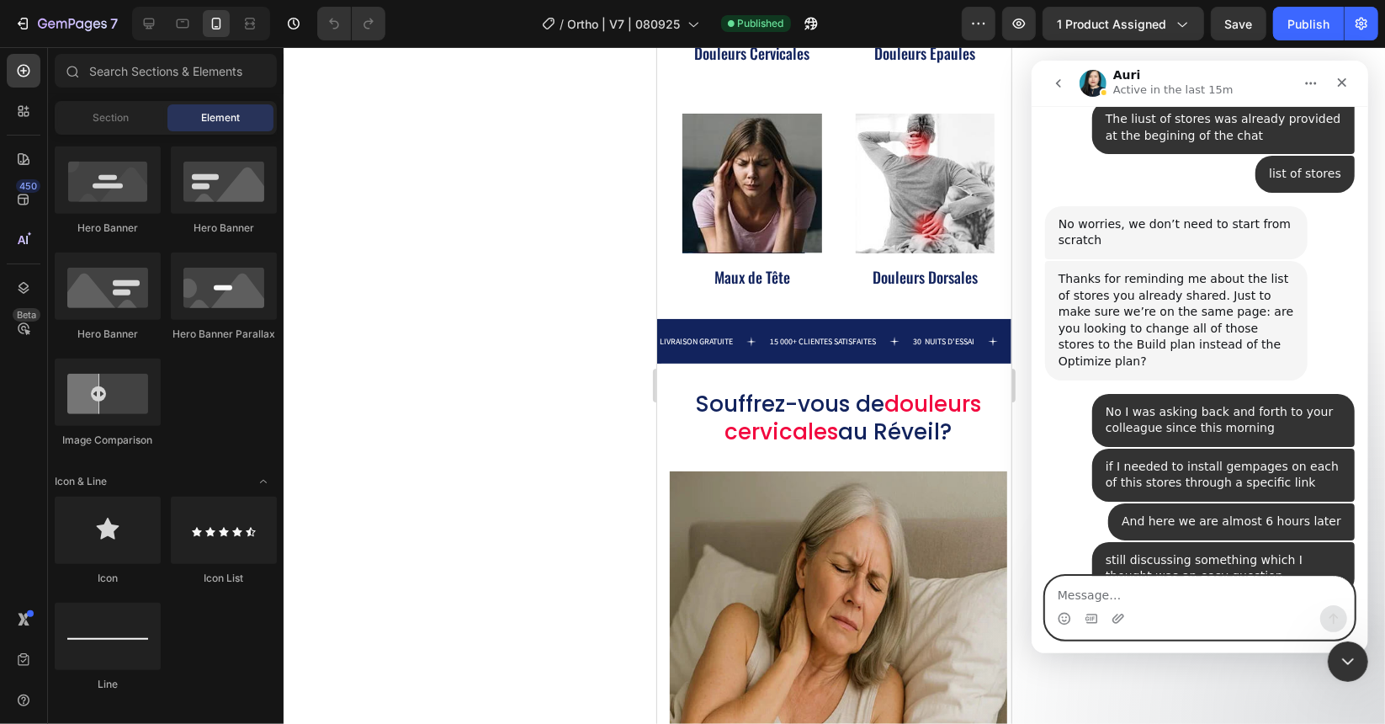
click at [1160, 584] on textarea "Message…" at bounding box center [1199, 590] width 308 height 29
type textarea "ok thanks"
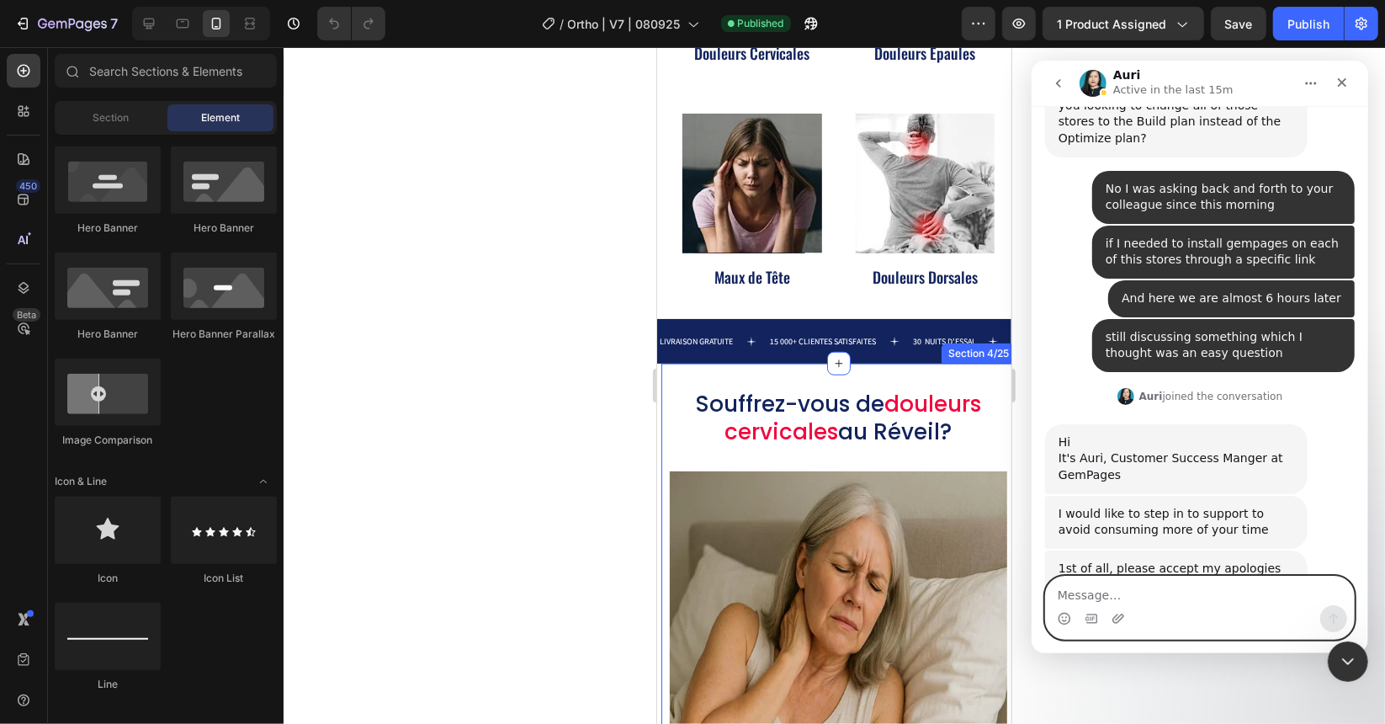
scroll to position [11648, 0]
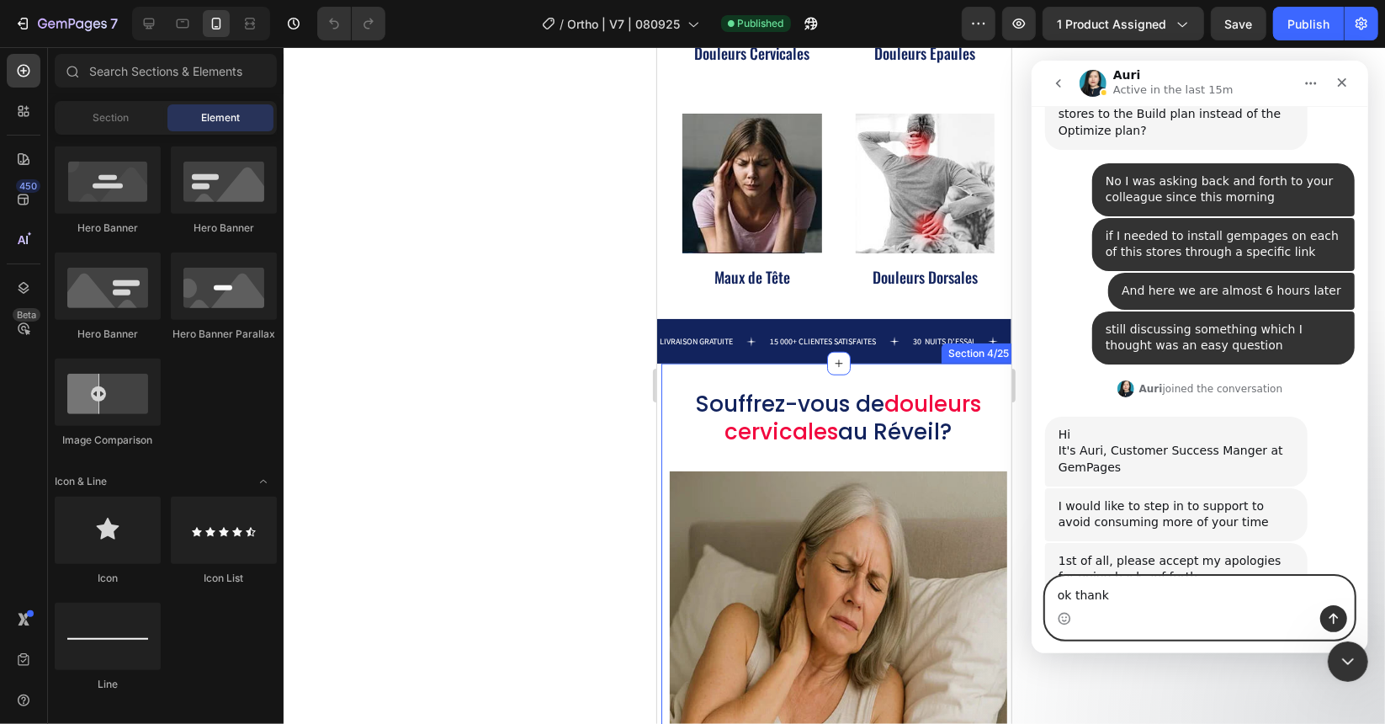
type textarea "ok thanks"
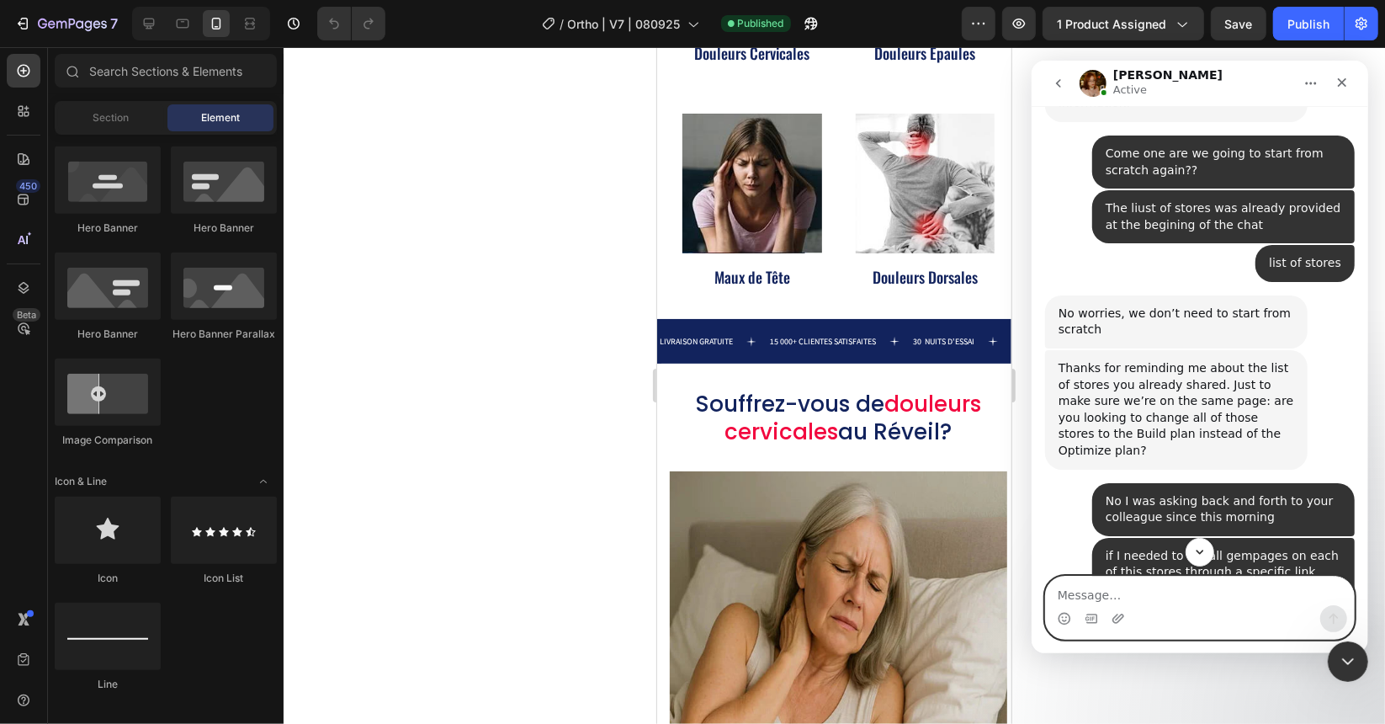
scroll to position [11279, 0]
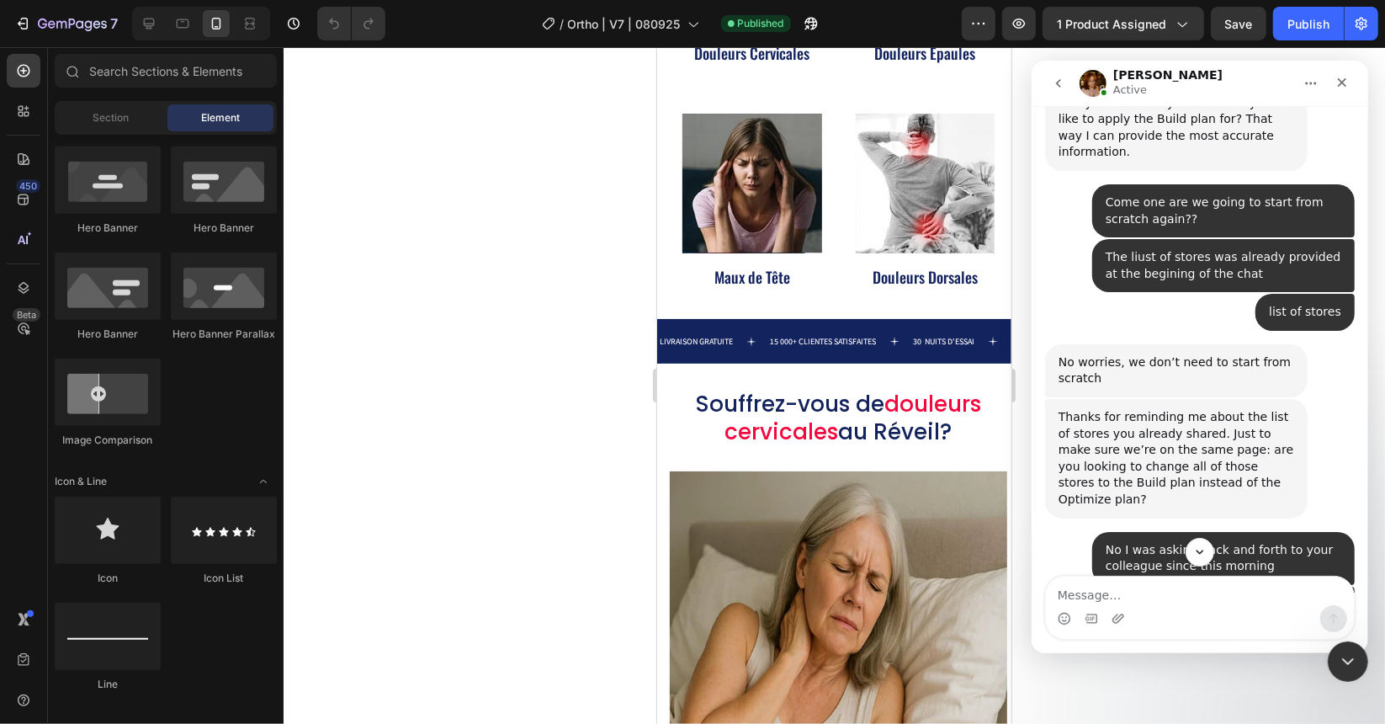
click at [1197, 552] on icon "Scroll to bottom" at bounding box center [1199, 551] width 8 height 5
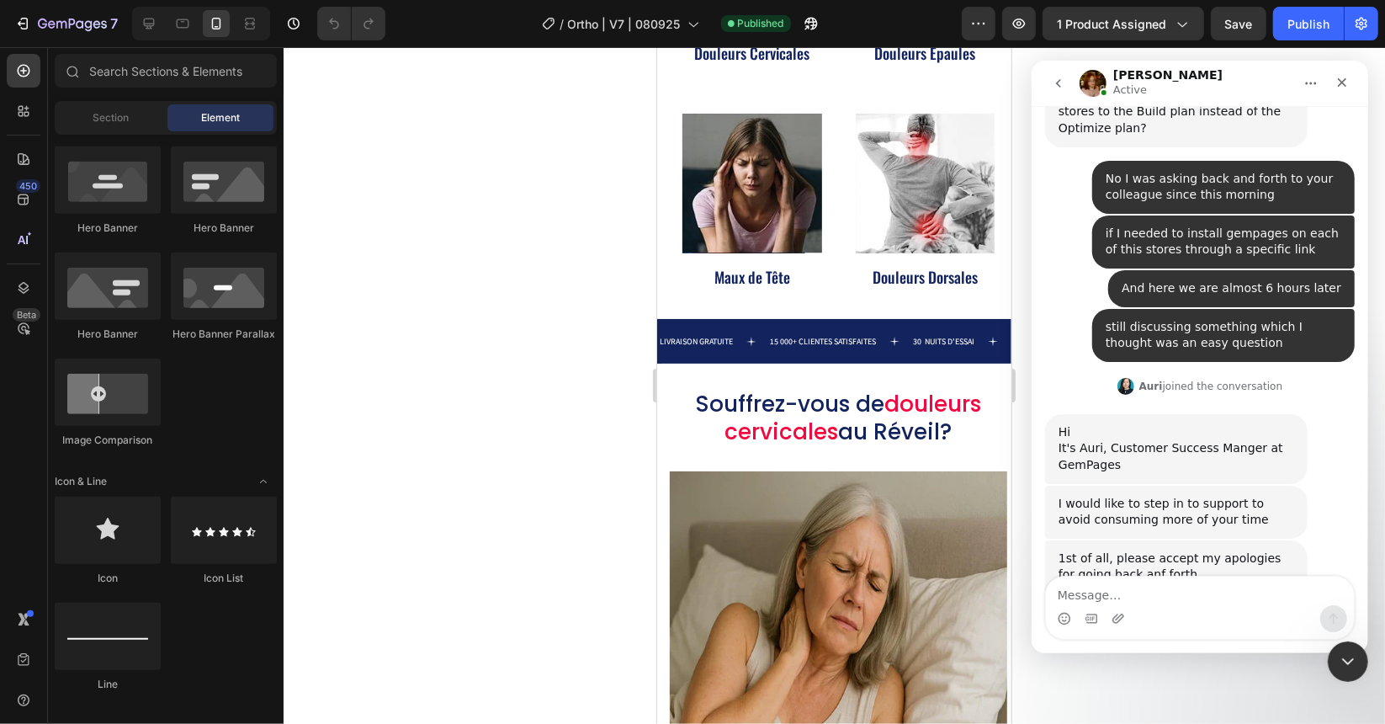
scroll to position [11700, 0]
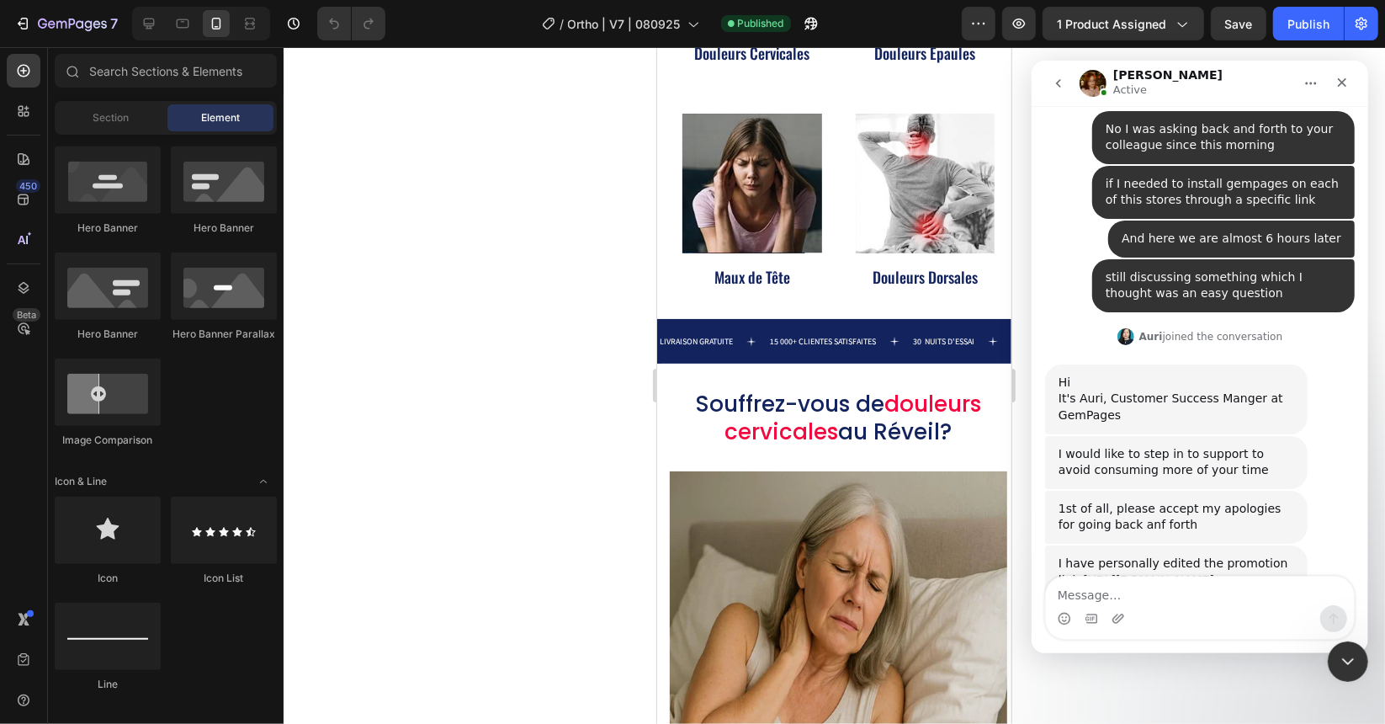
click at [1194, 584] on div "Intercom messenger" at bounding box center [1199, 617] width 308 height 27
click at [1200, 584] on textarea "Message…" at bounding box center [1199, 590] width 308 height 29
click at [1201, 584] on textarea "Message…" at bounding box center [1199, 590] width 308 height 29
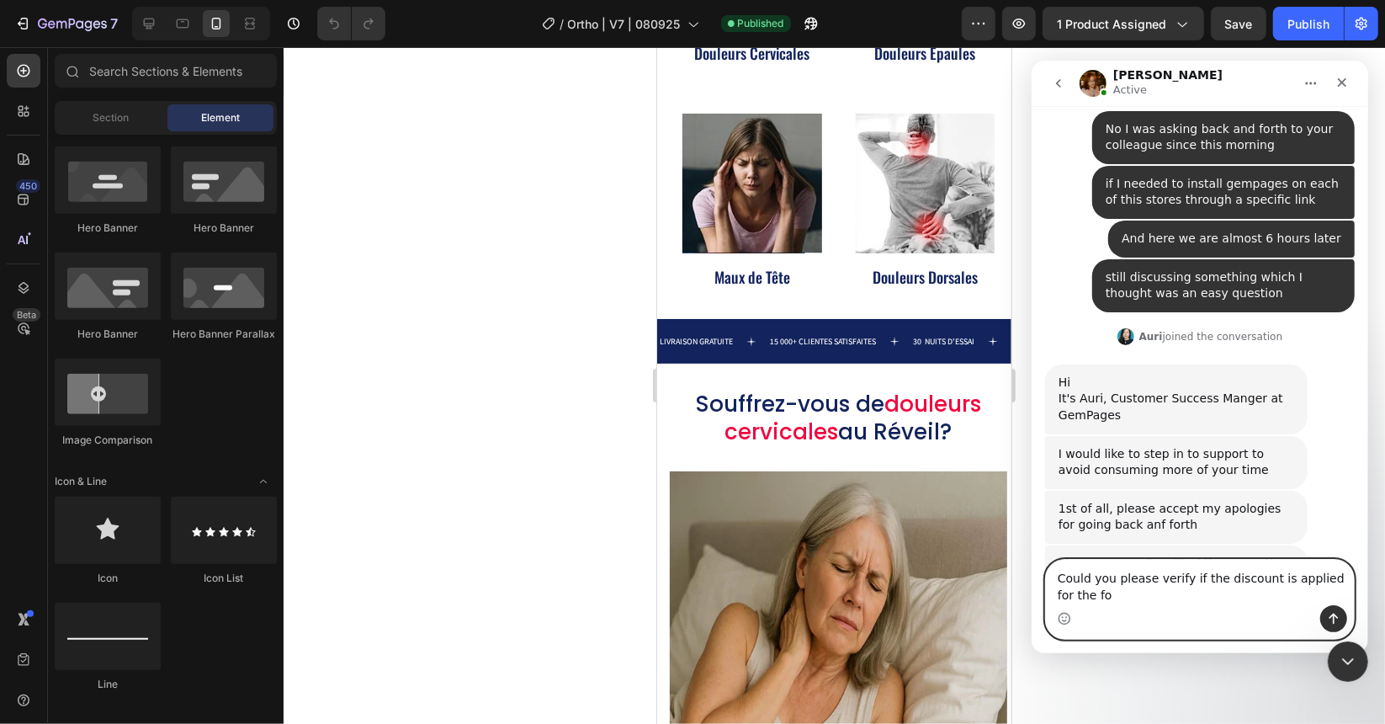
scroll to position [11717, 0]
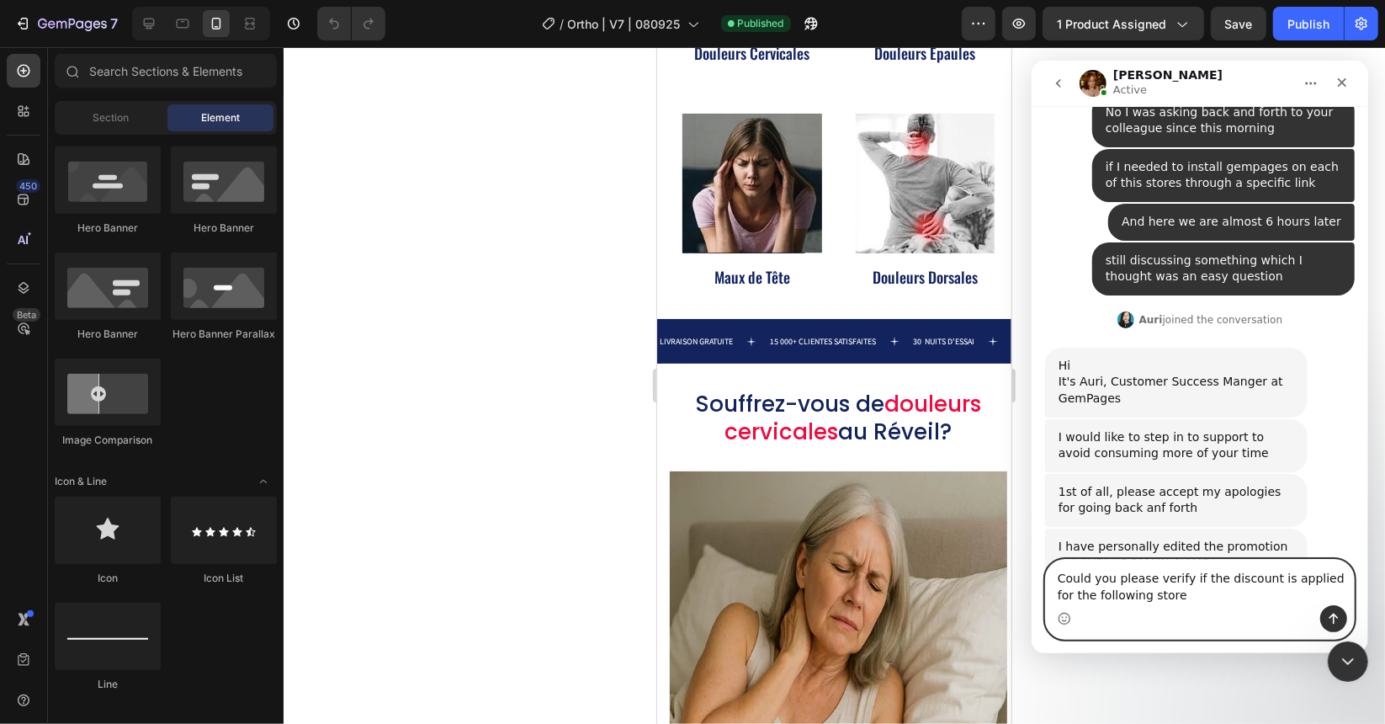
type textarea "Could you please verify if the discount is applied for the following stores"
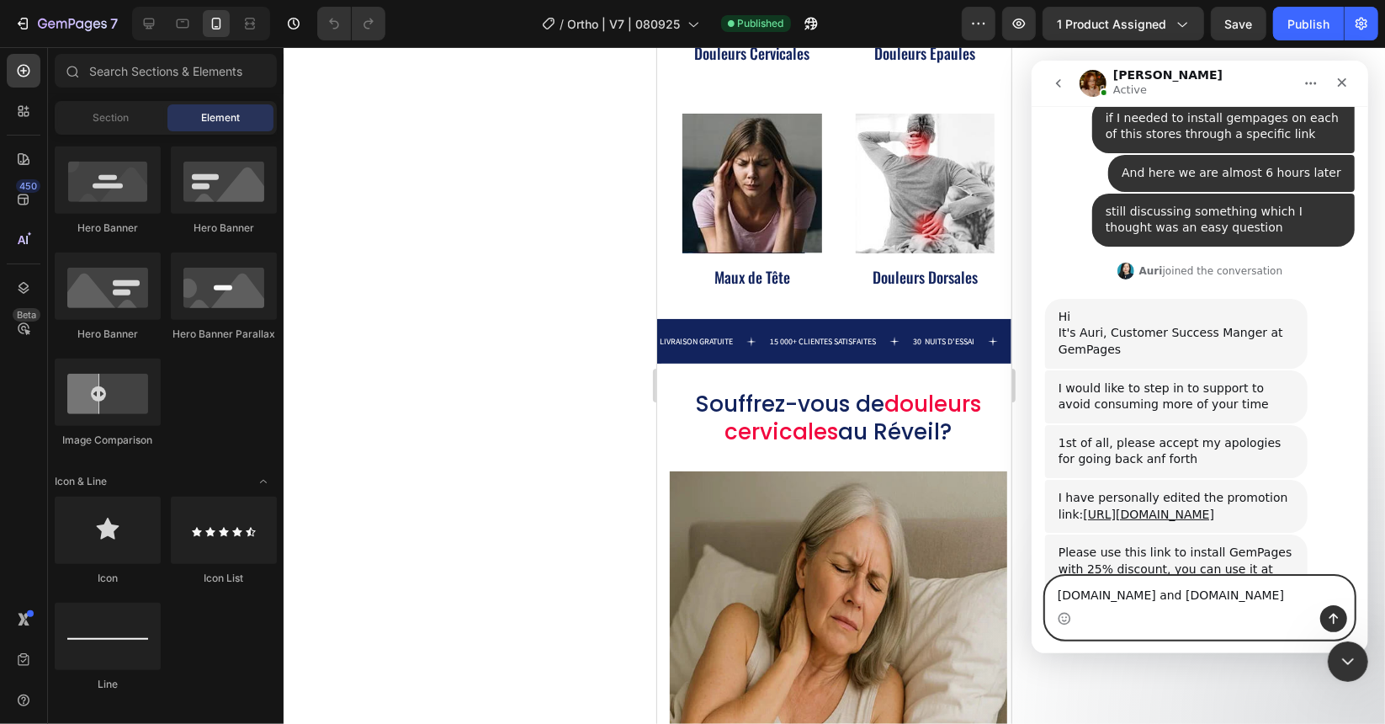
type textarea "sleepcozi.com and noboki.com"
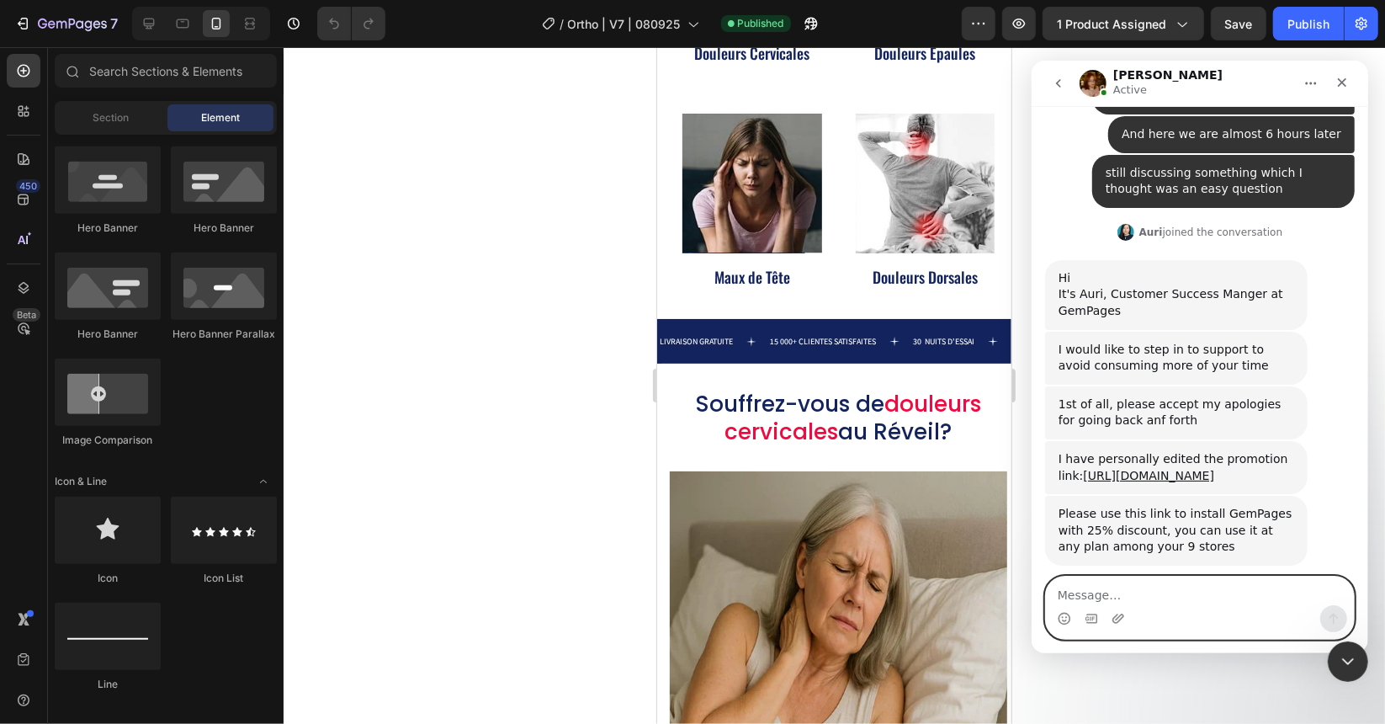
click at [1131, 584] on textarea "Message…" at bounding box center [1199, 590] width 308 height 29
paste textarea "https://apps.shopify.com/gempages?utm_content=coupon_GEMYDEKO25be4179"
type textarea "I used the link https://apps.shopify.com/gempages?utm_content=coupon_GEMYDEKO25…"
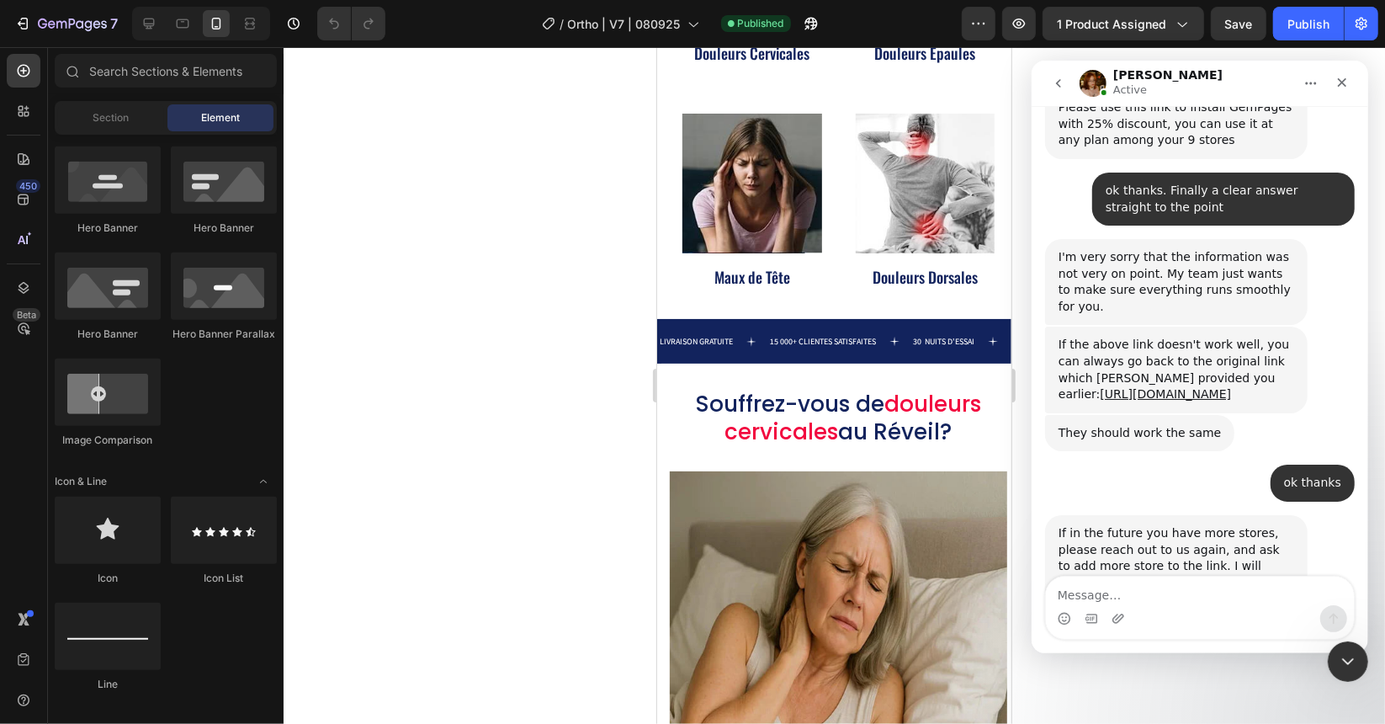
scroll to position [12146, 0]
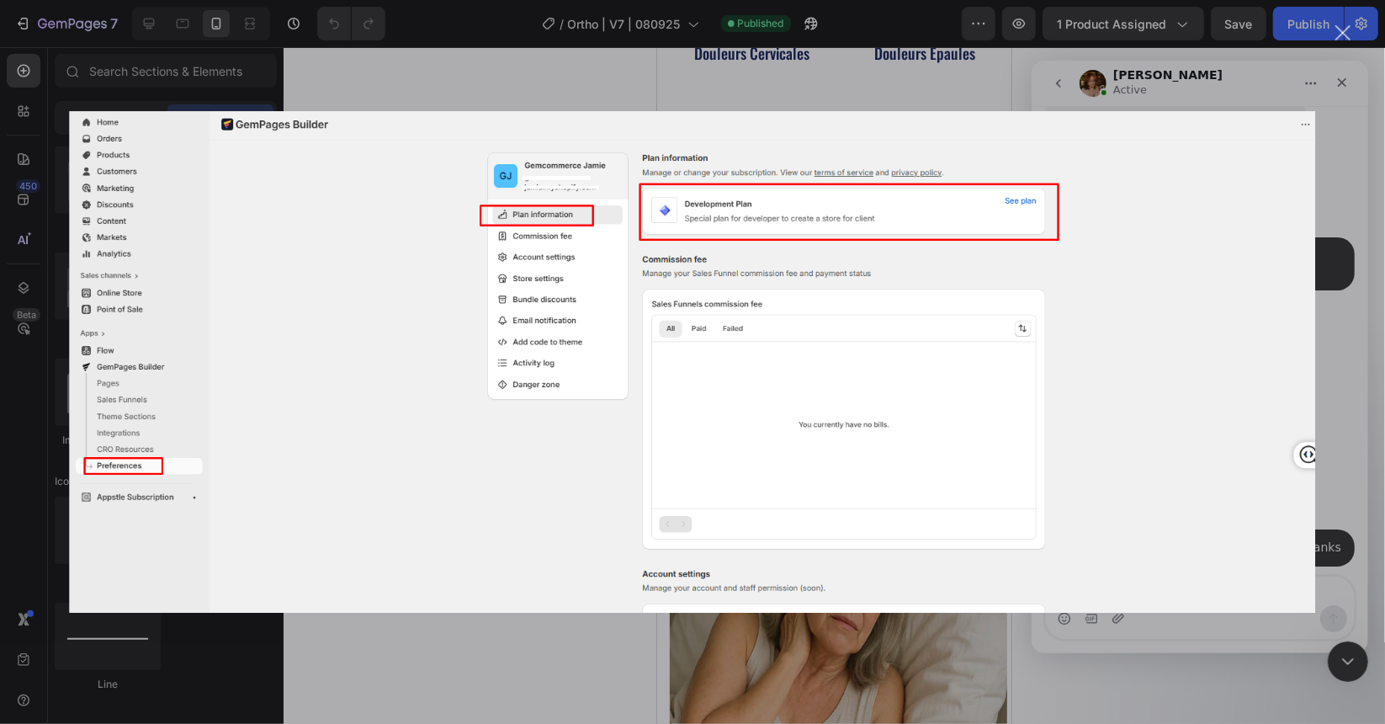
click at [1087, 584] on div "Intercom messenger" at bounding box center [692, 362] width 1385 height 724
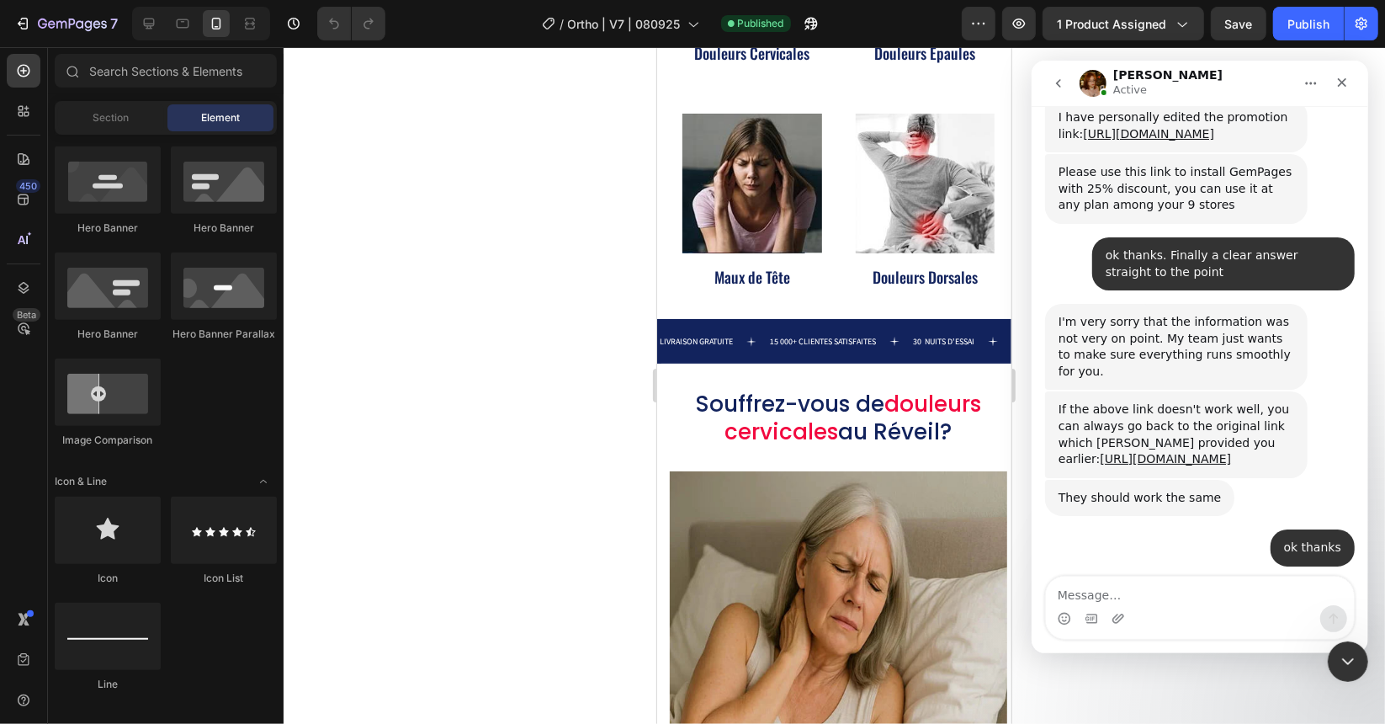
click at [1209, 584] on div "Intercom messenger" at bounding box center [1199, 617] width 308 height 27
click at [1199, 584] on textarea "Message…" at bounding box center [1199, 590] width 308 height 29
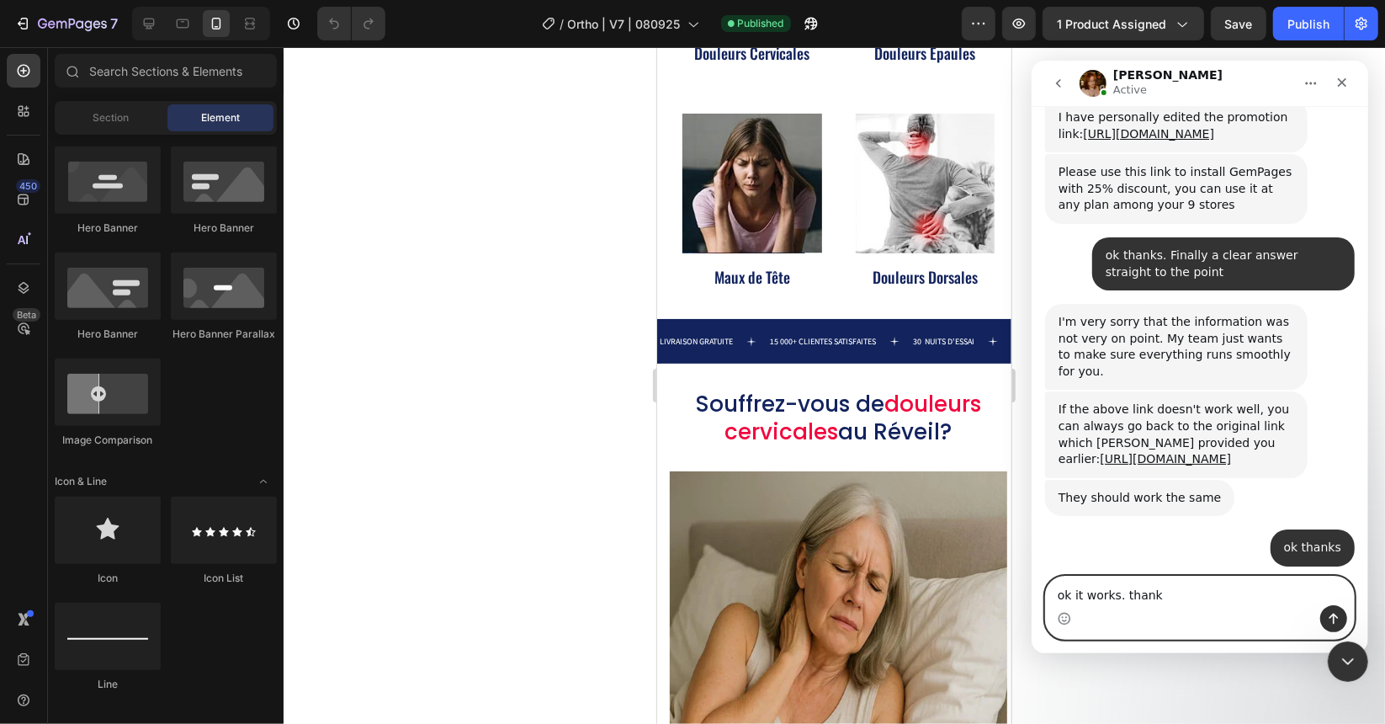
type textarea "ok it works. thanks"
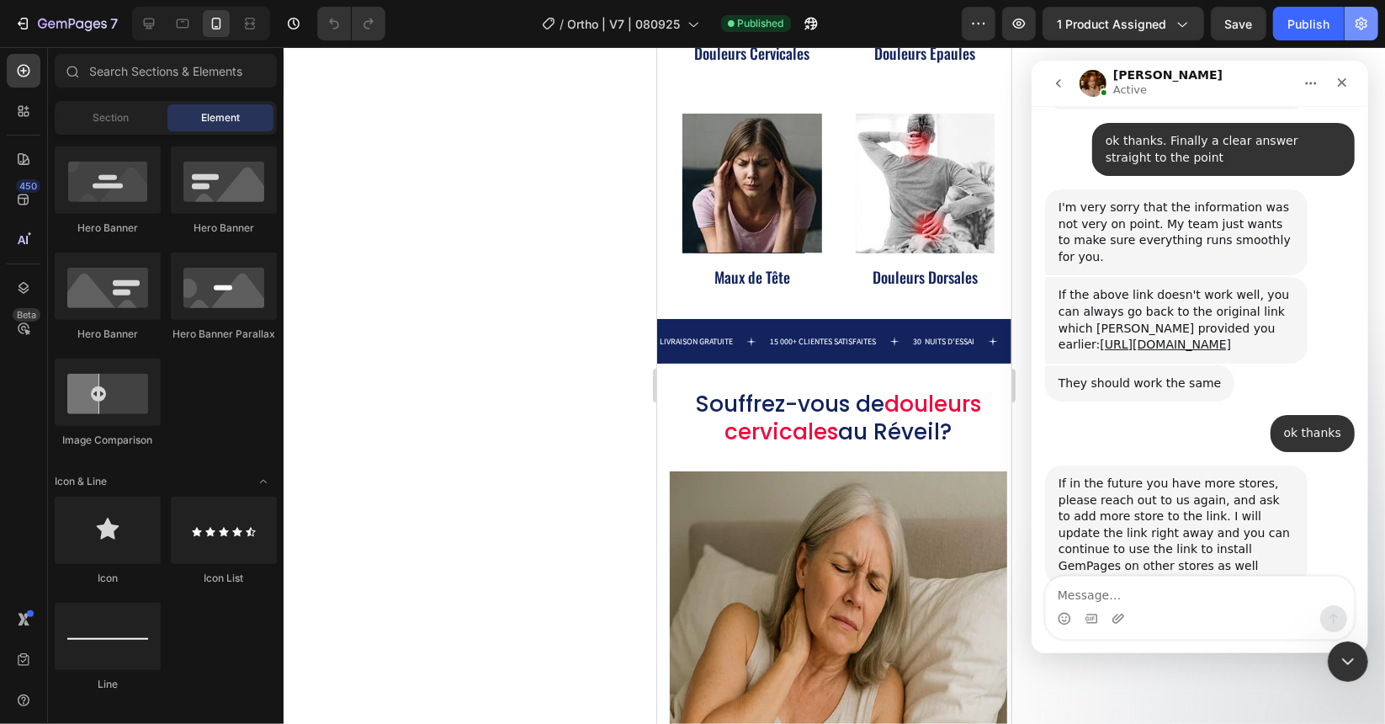
scroll to position [12304, 0]
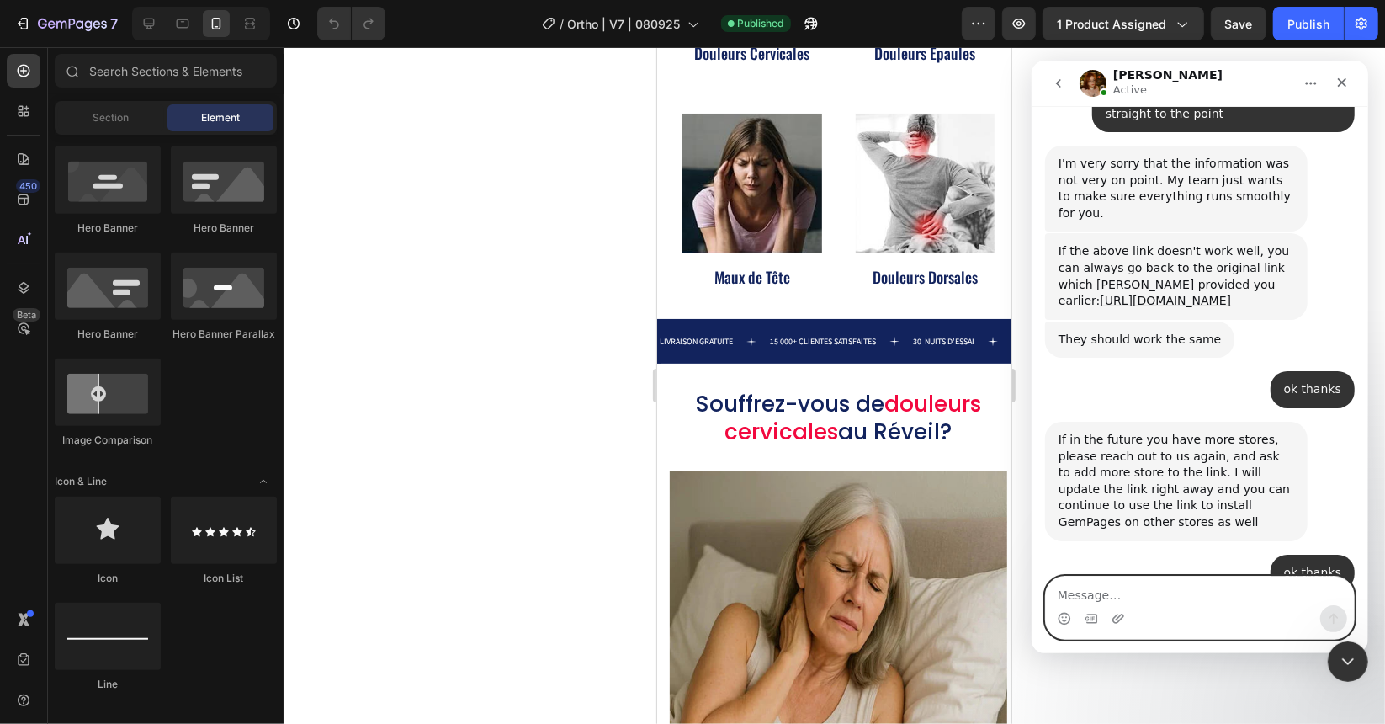
click at [1142, 584] on textarea "Message…" at bounding box center [1199, 590] width 308 height 29
type textarea "I saw the 25th dicount code. It seems to be working"
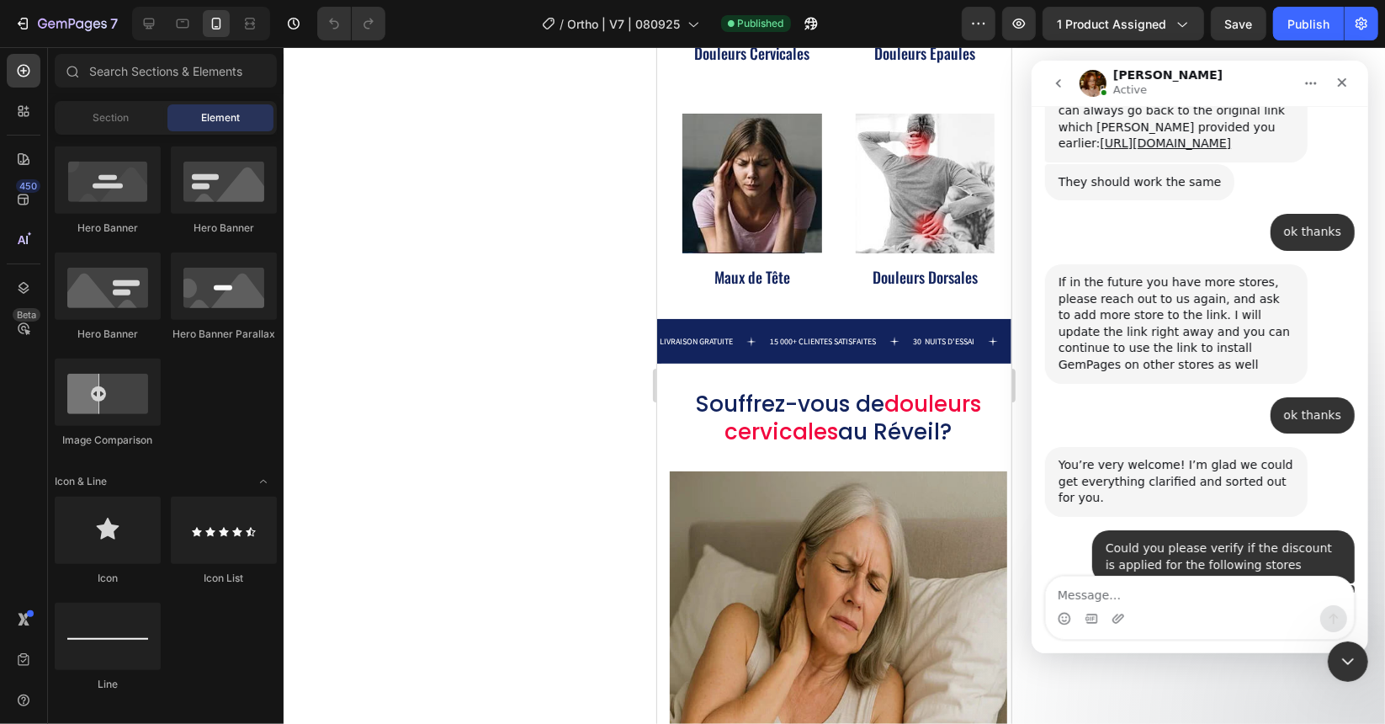
scroll to position [12459, 0]
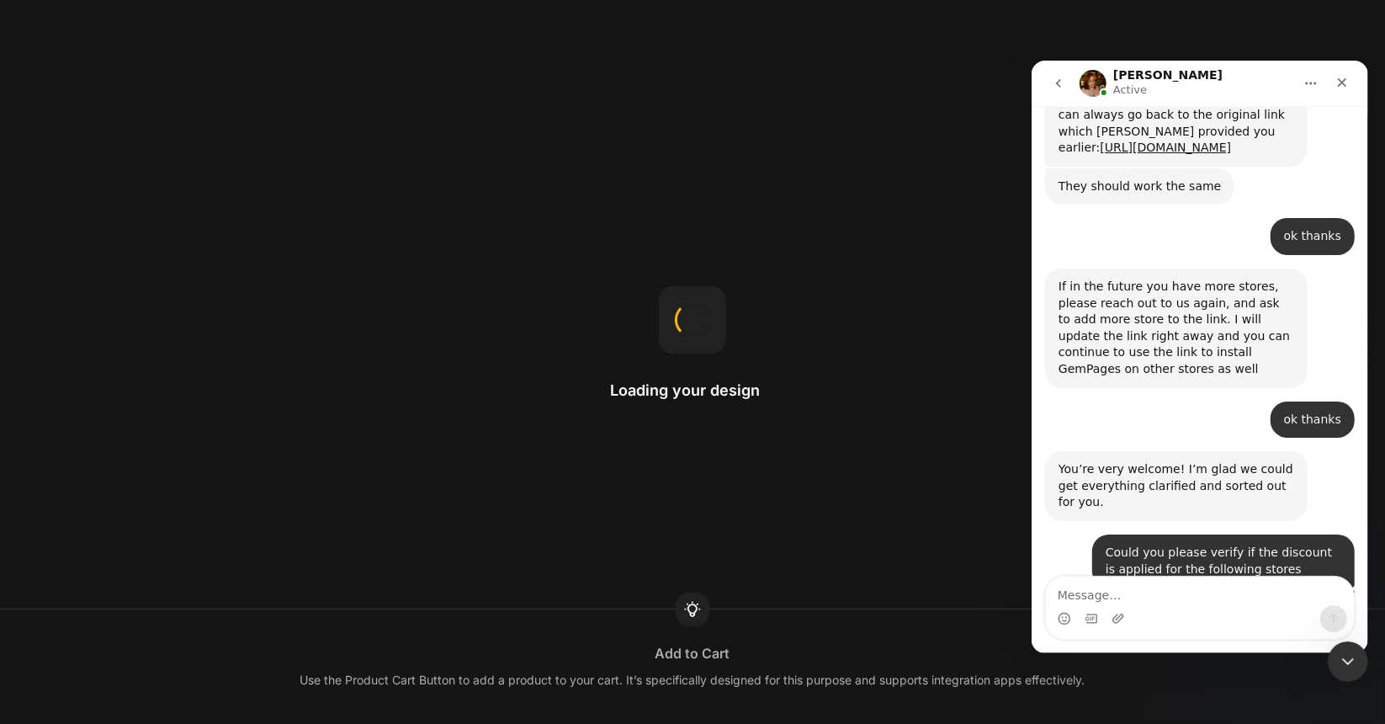
scroll to position [12442, 0]
click at [1183, 582] on textarea "Message…" at bounding box center [1199, 590] width 308 height 29
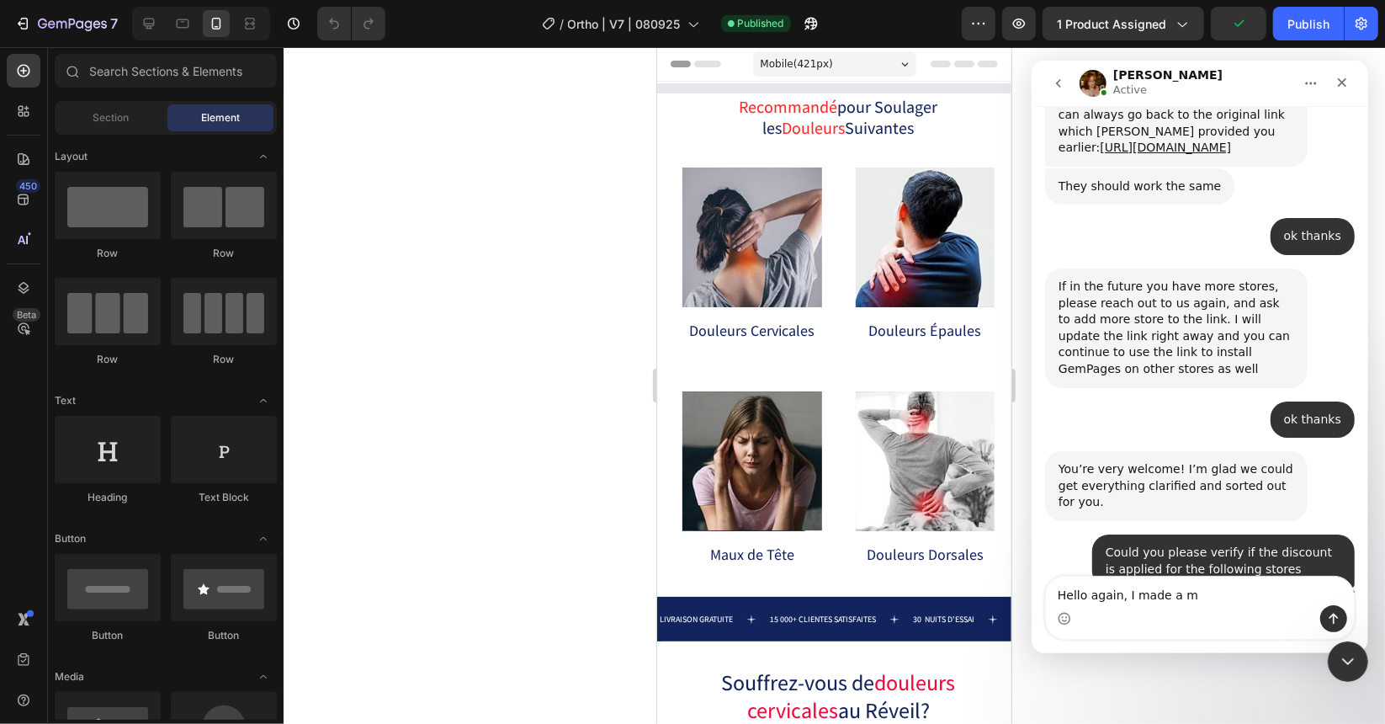
scroll to position [0, 0]
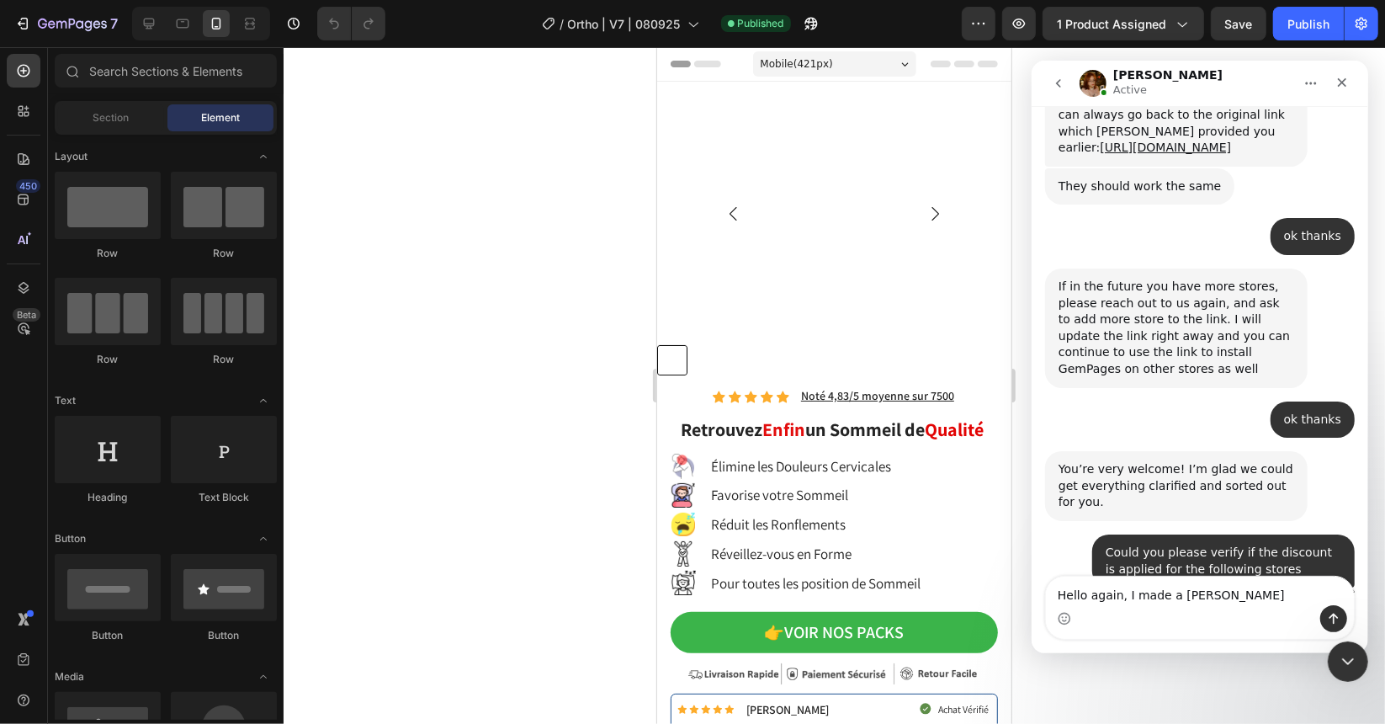
type textarea "Hello again, I made a mistake"
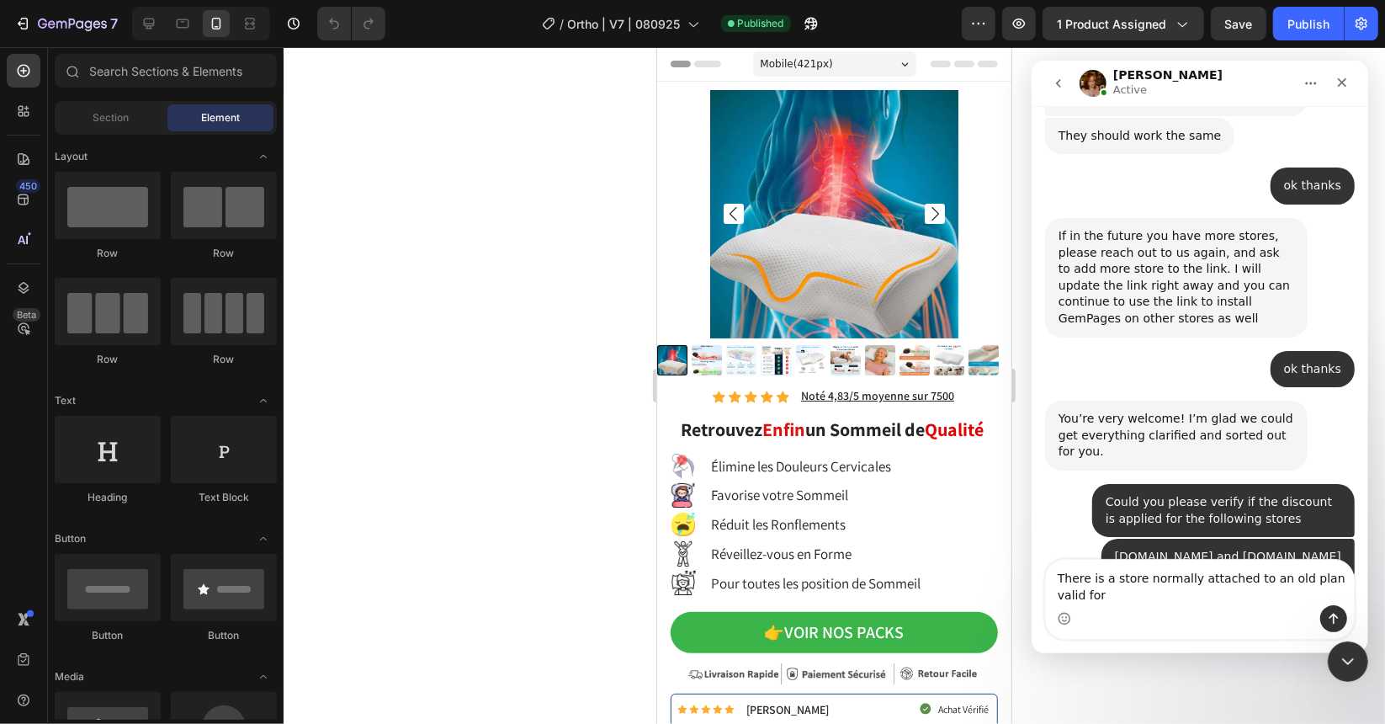
scroll to position [12509, 0]
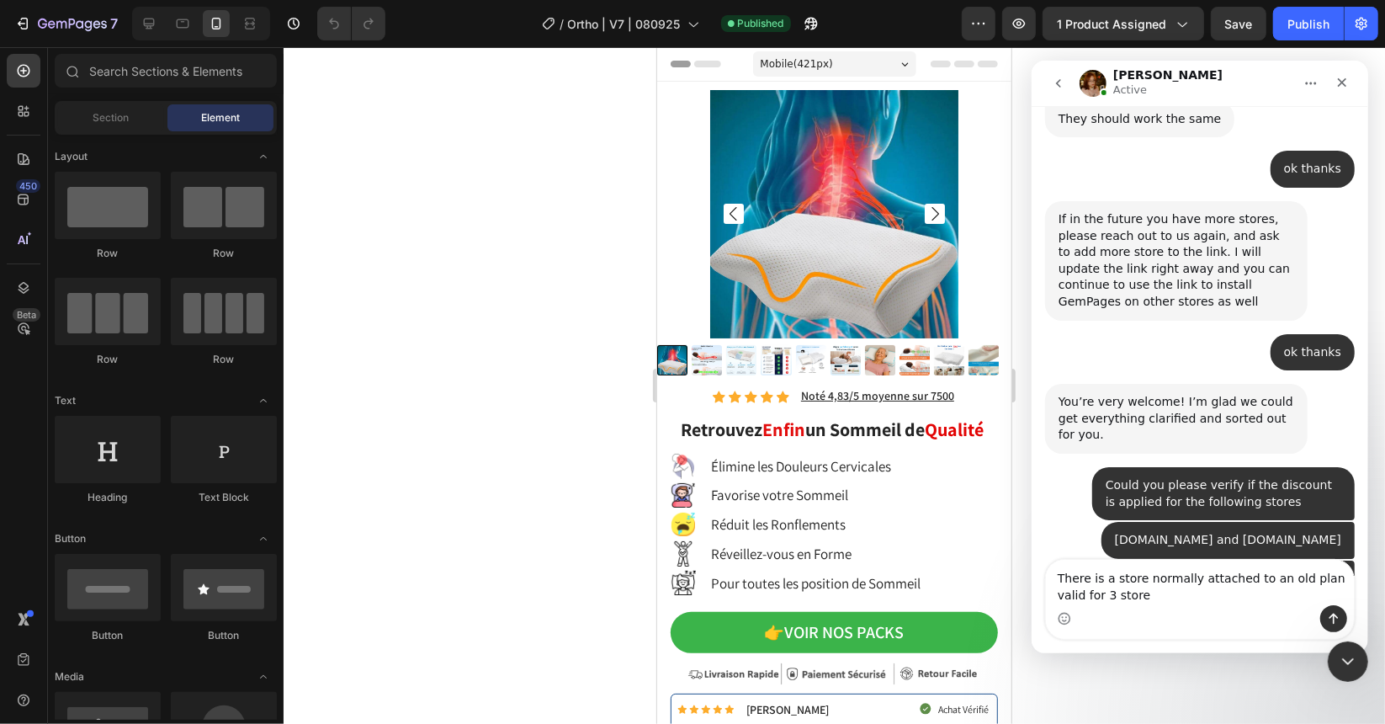
type textarea "There is a store normally attached to an old plan valid for 3 stores"
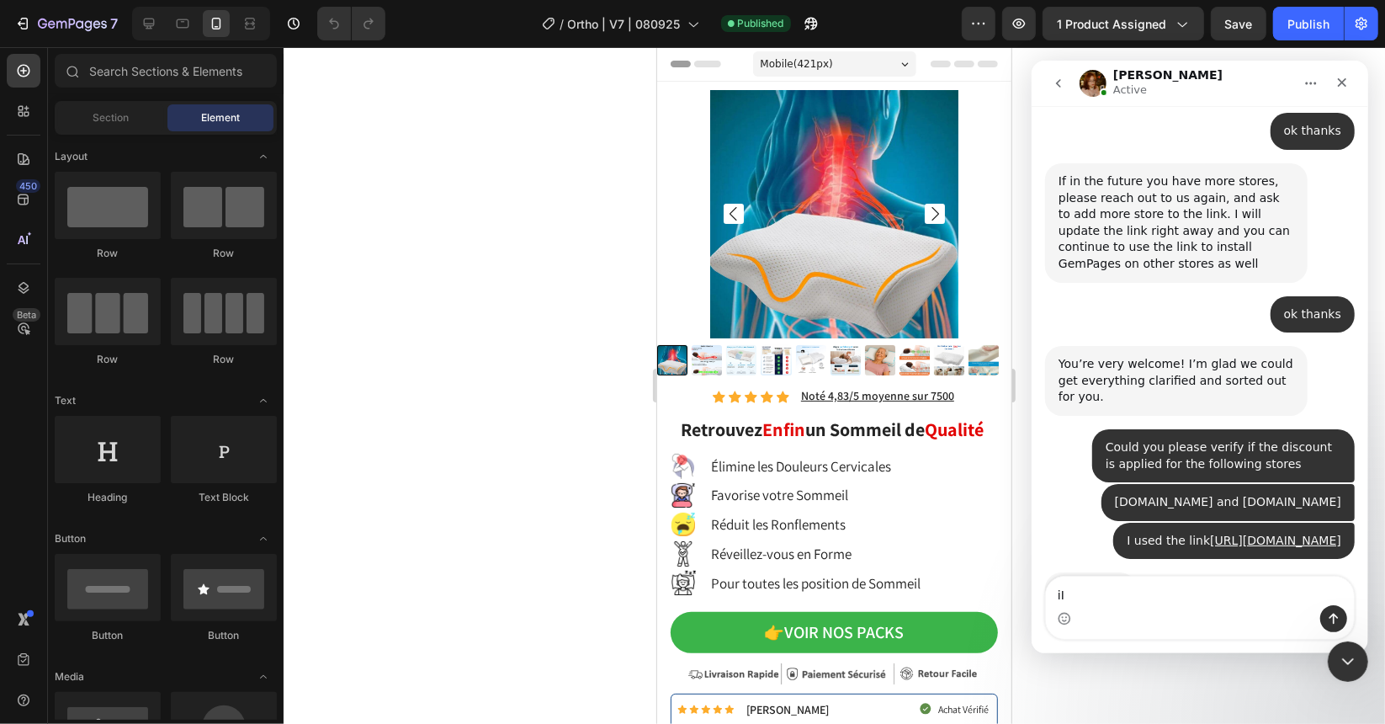
type textarea "i"
type textarea "I uninstalled the app by mistake"
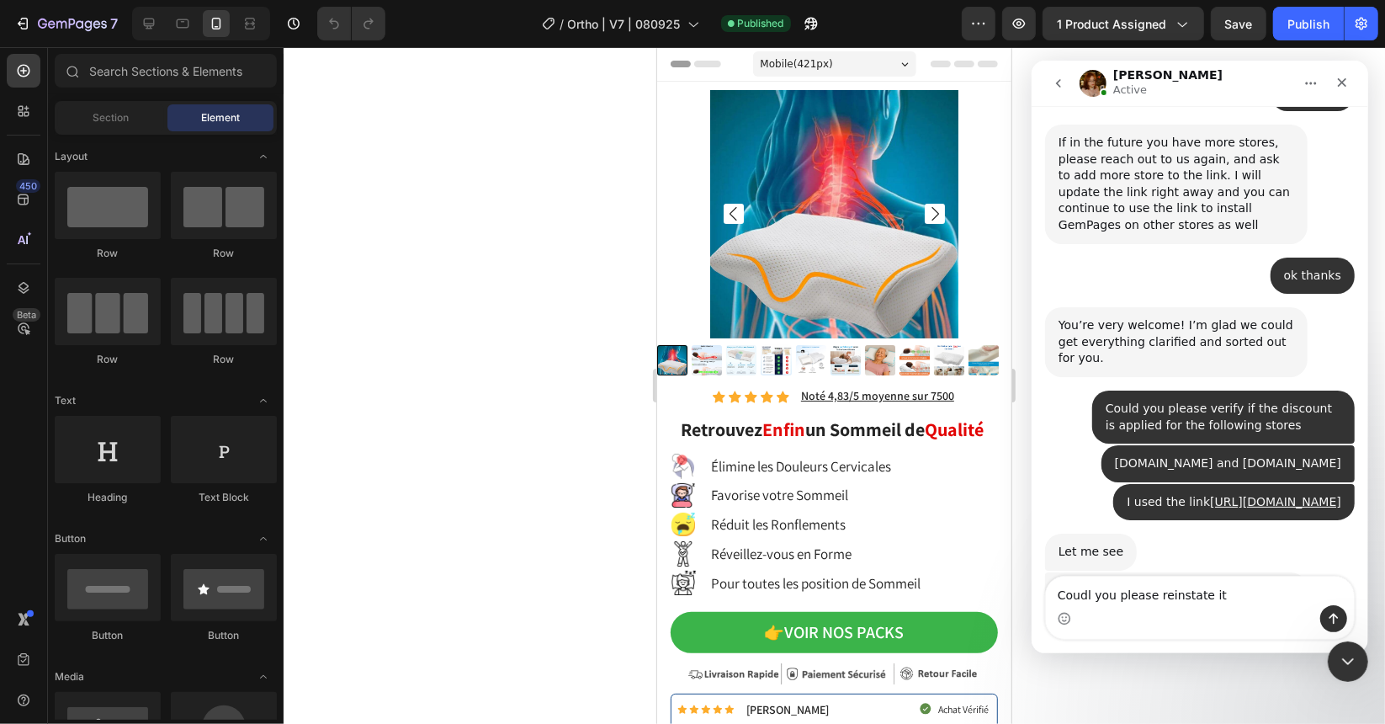
type textarea "Coudl you please reinstate it?"
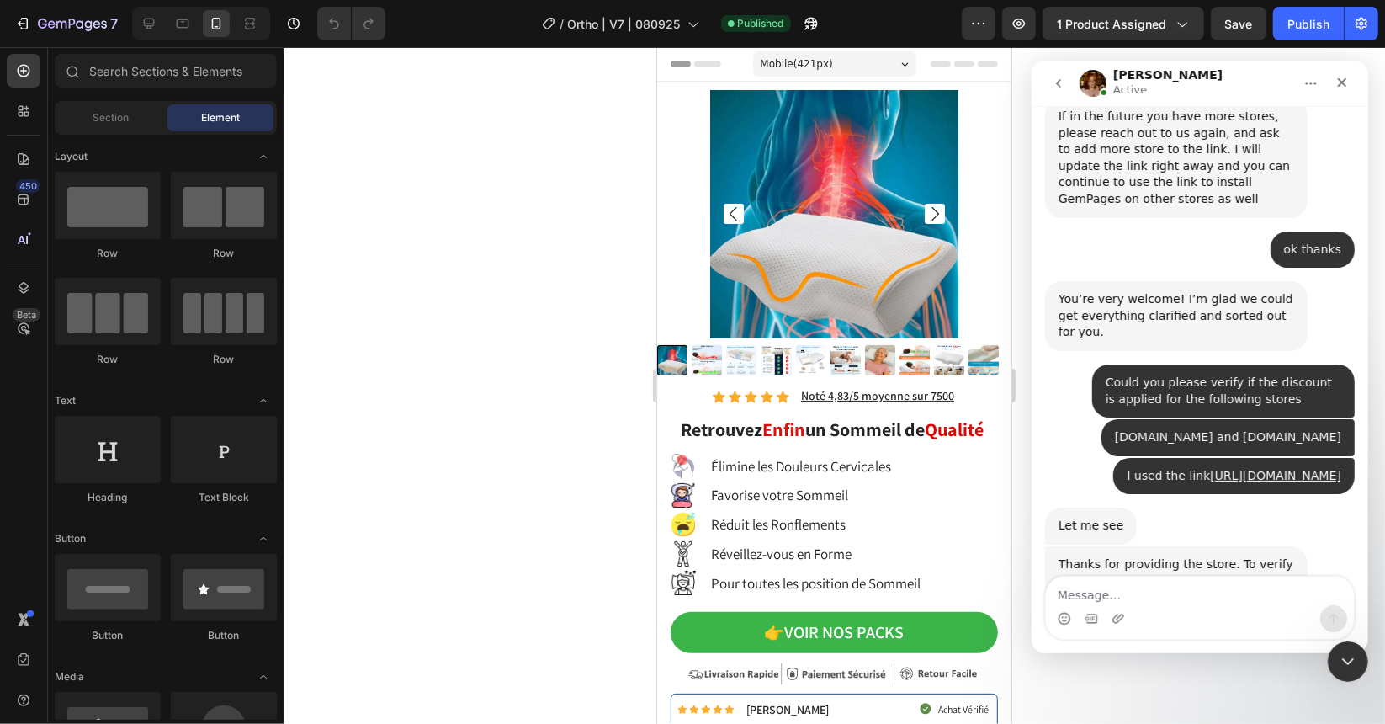
scroll to position [12624, 0]
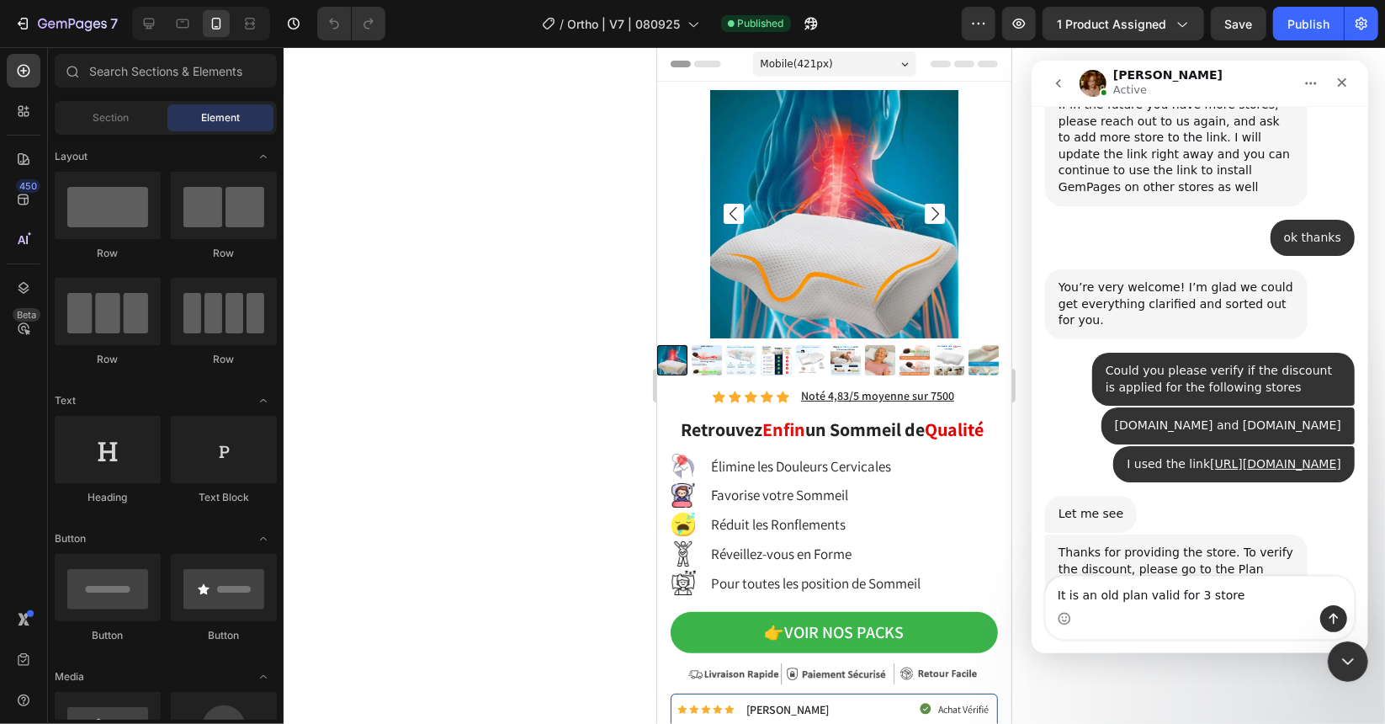
type textarea "It is an old plan valid for 3 stores"
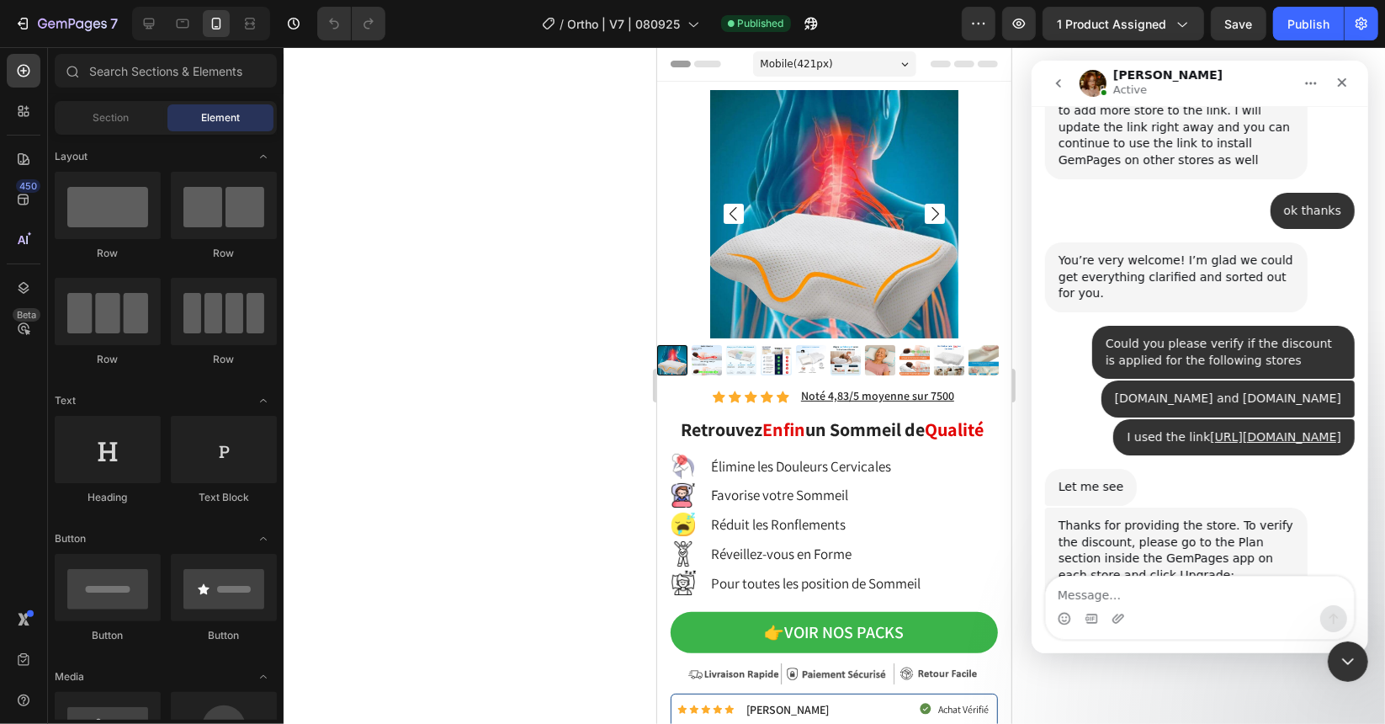
scroll to position [12662, 0]
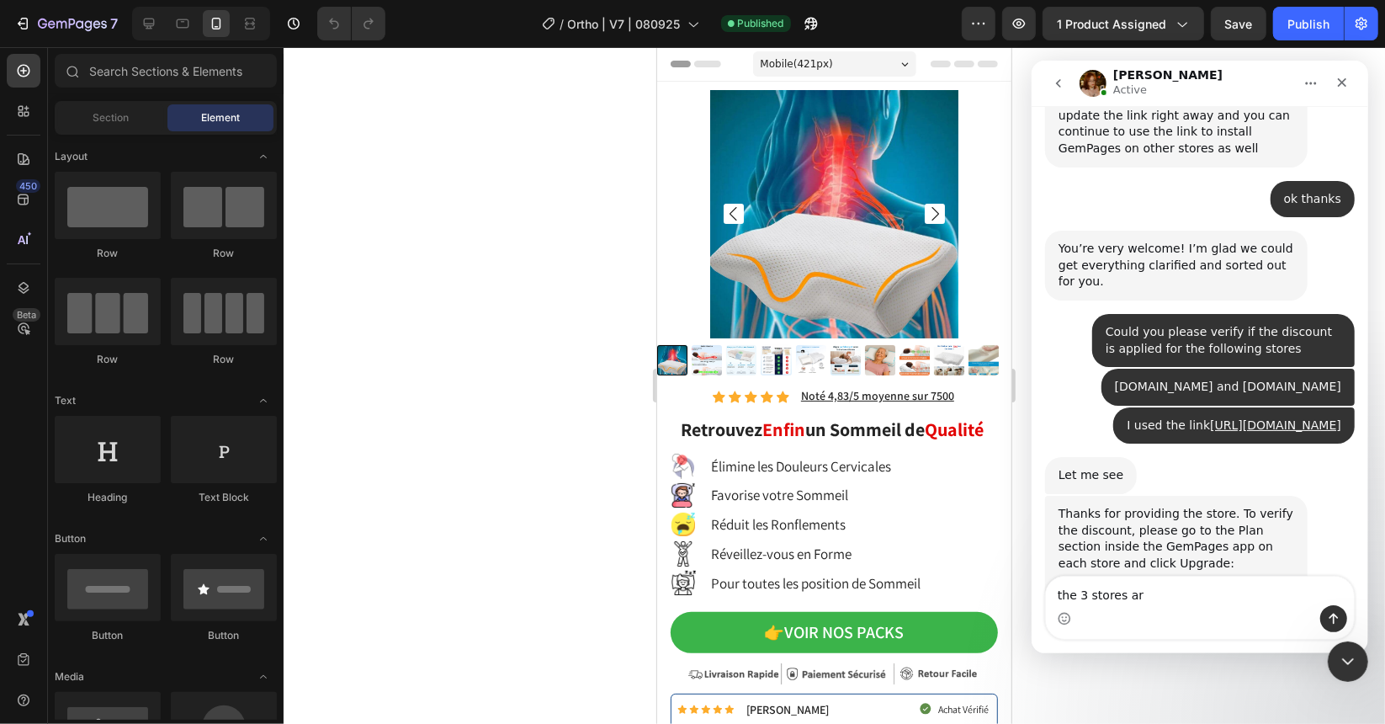
type textarea "the 3 stores are"
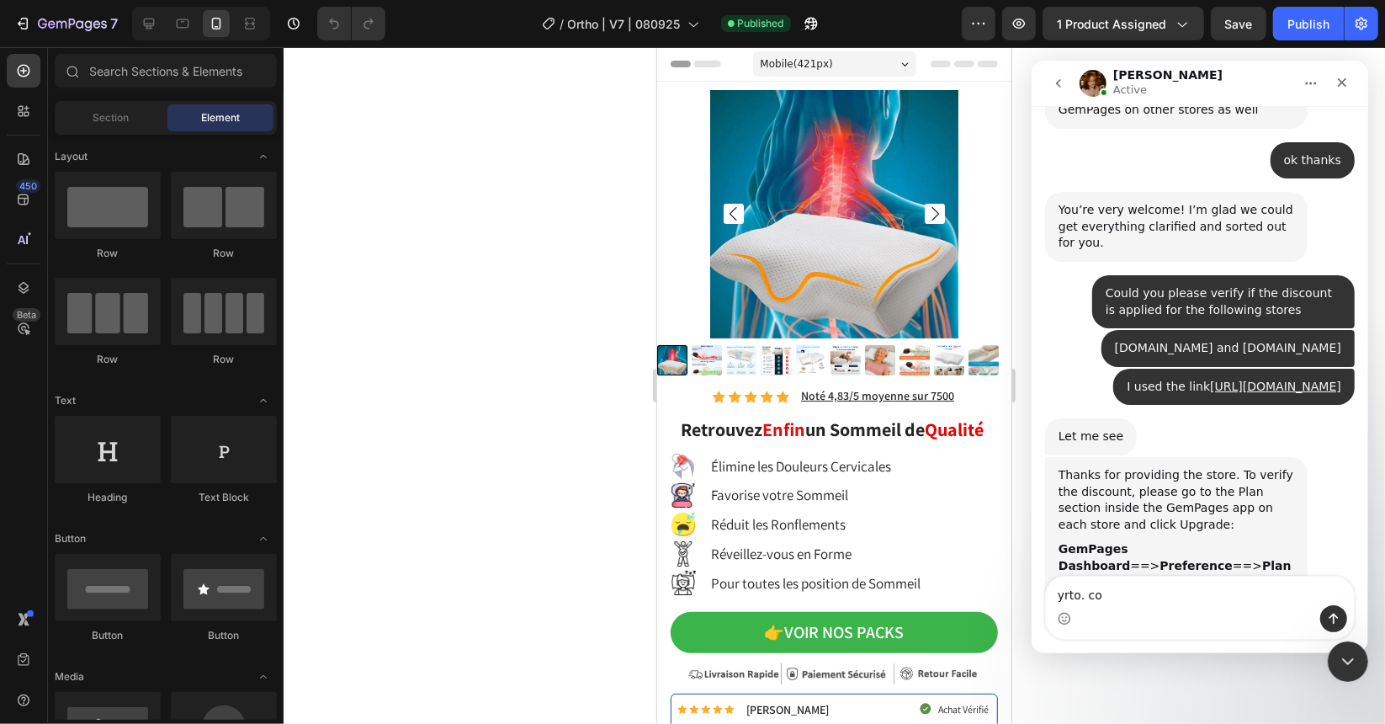
type textarea "yrto. com"
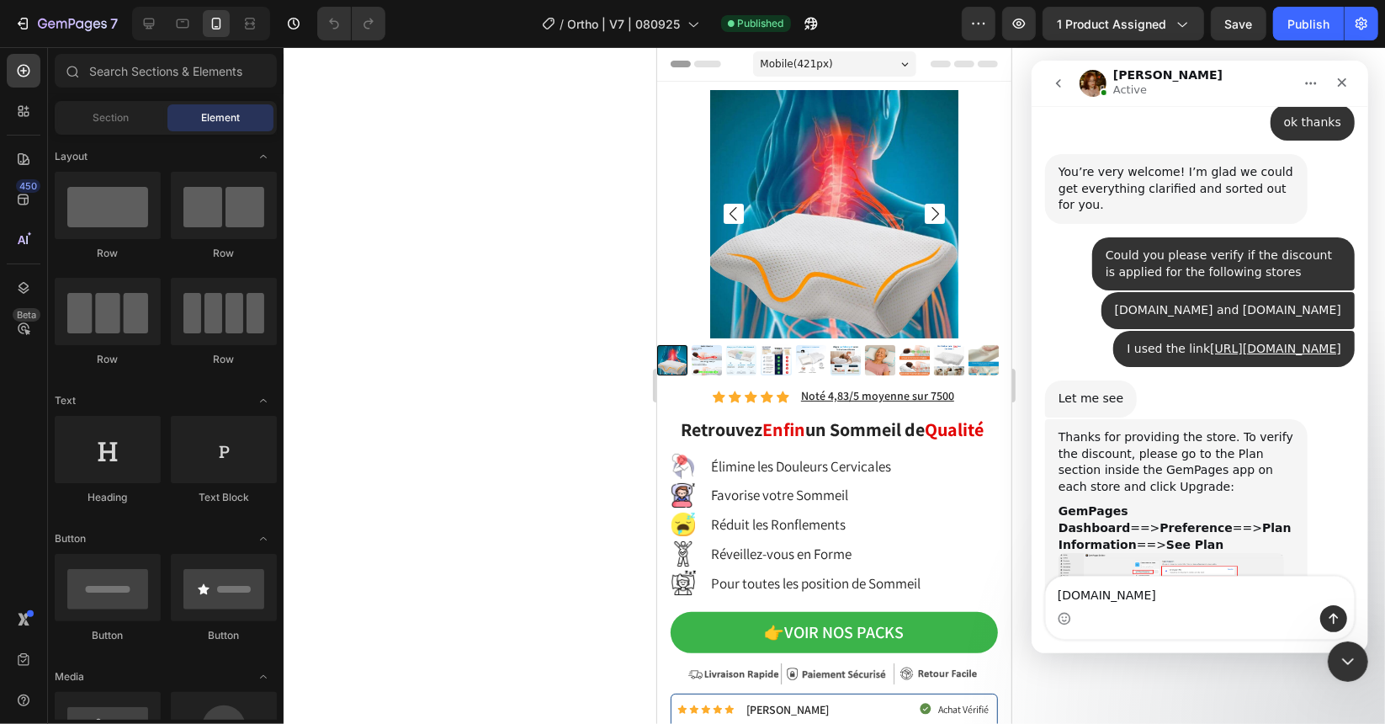
type textarea "ydeko.com"
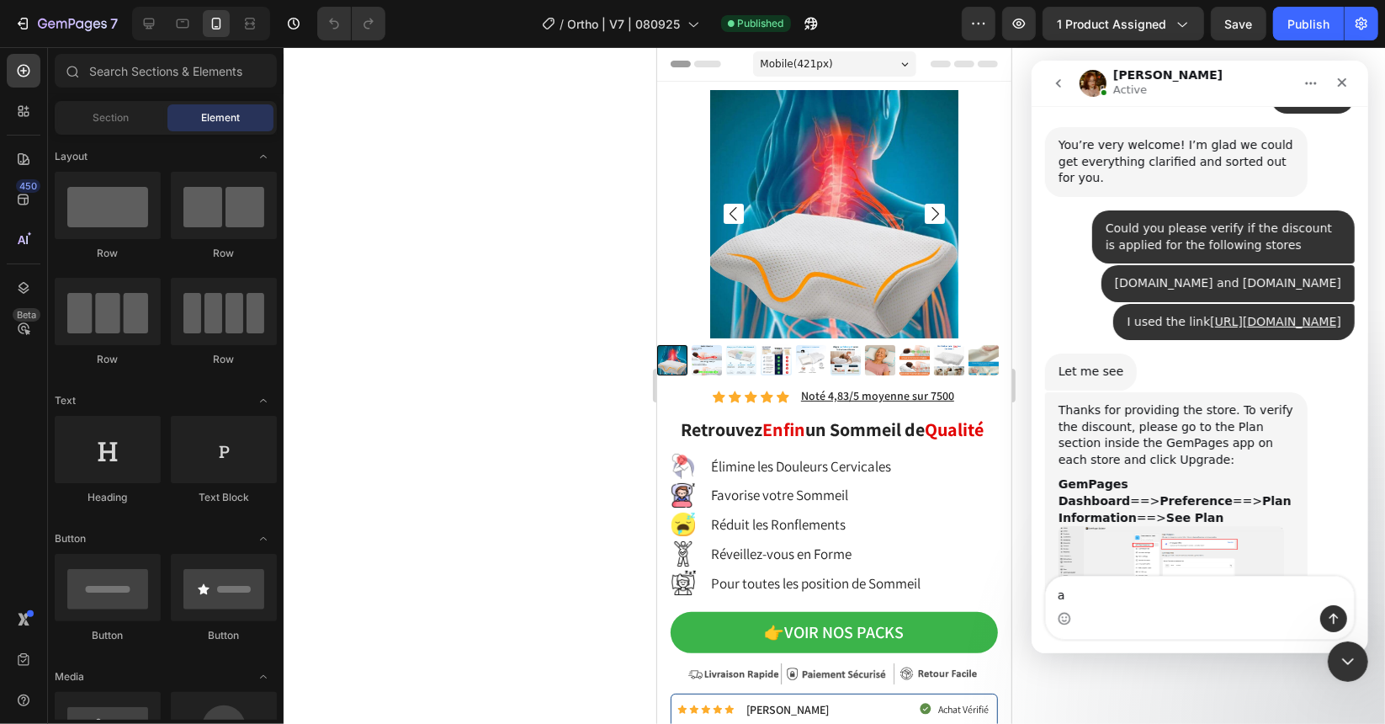
scroll to position [12778, 0]
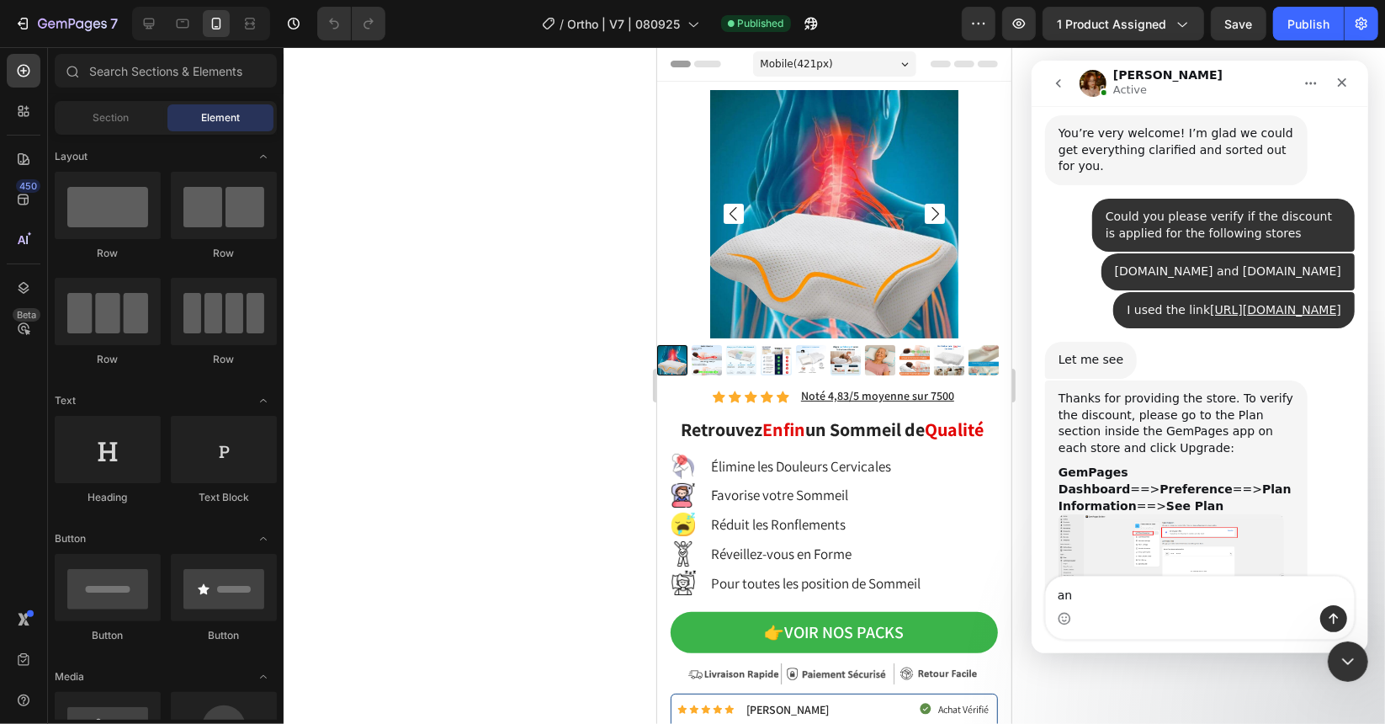
type textarea "and"
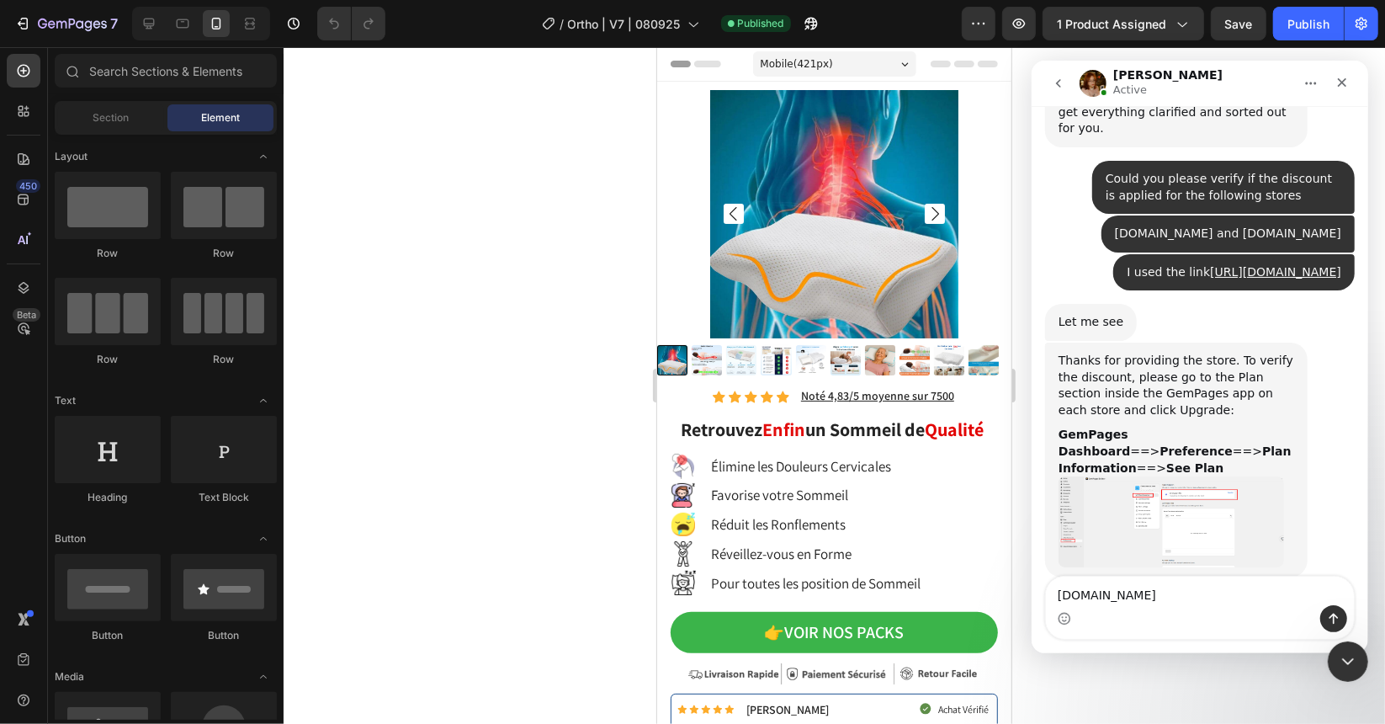
type textarea "napalis.com"
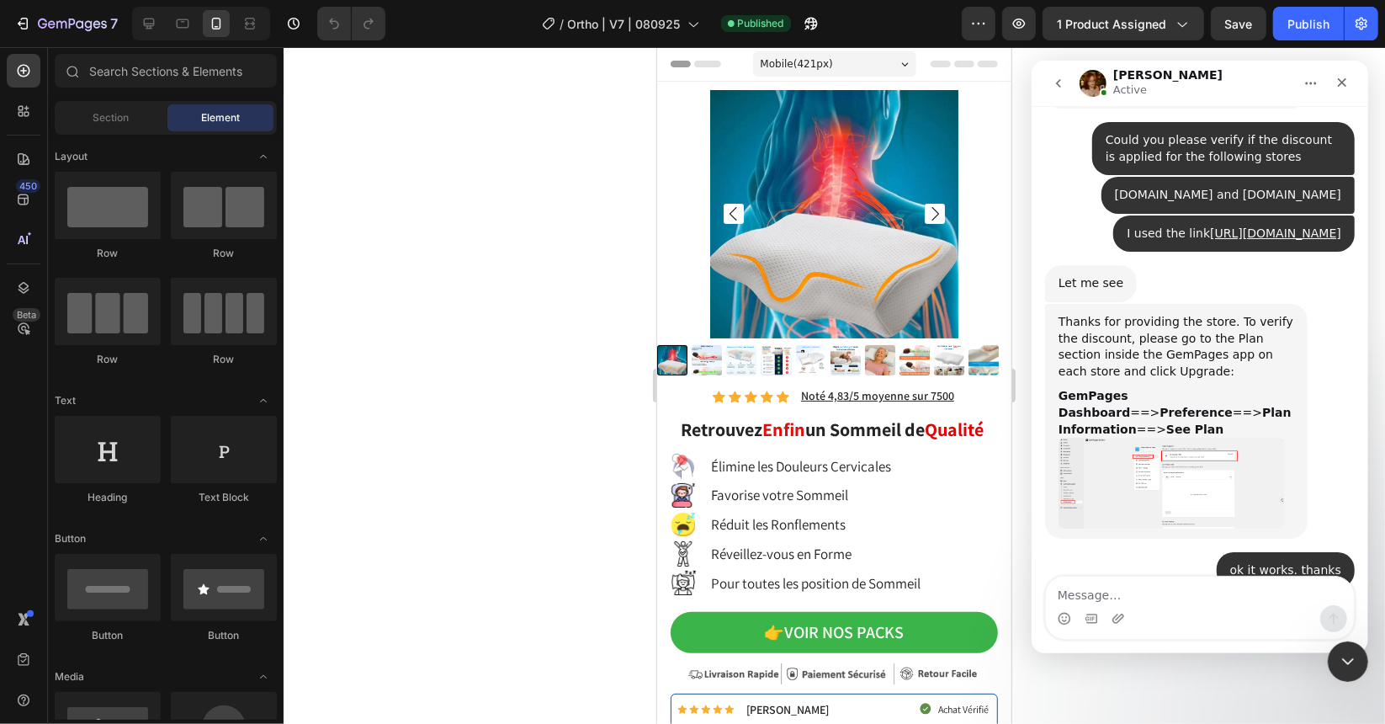
click at [1062, 77] on icon "go back" at bounding box center [1057, 82] width 13 height 13
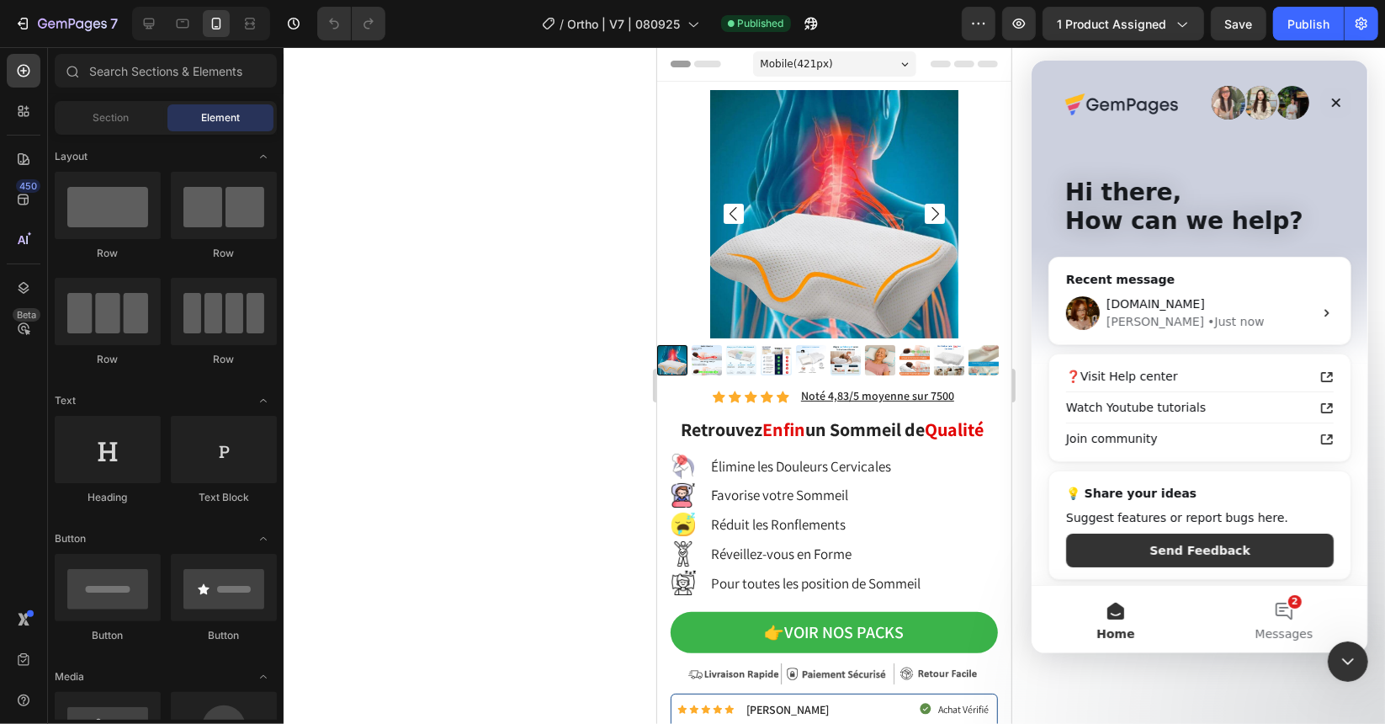
scroll to position [3, 0]
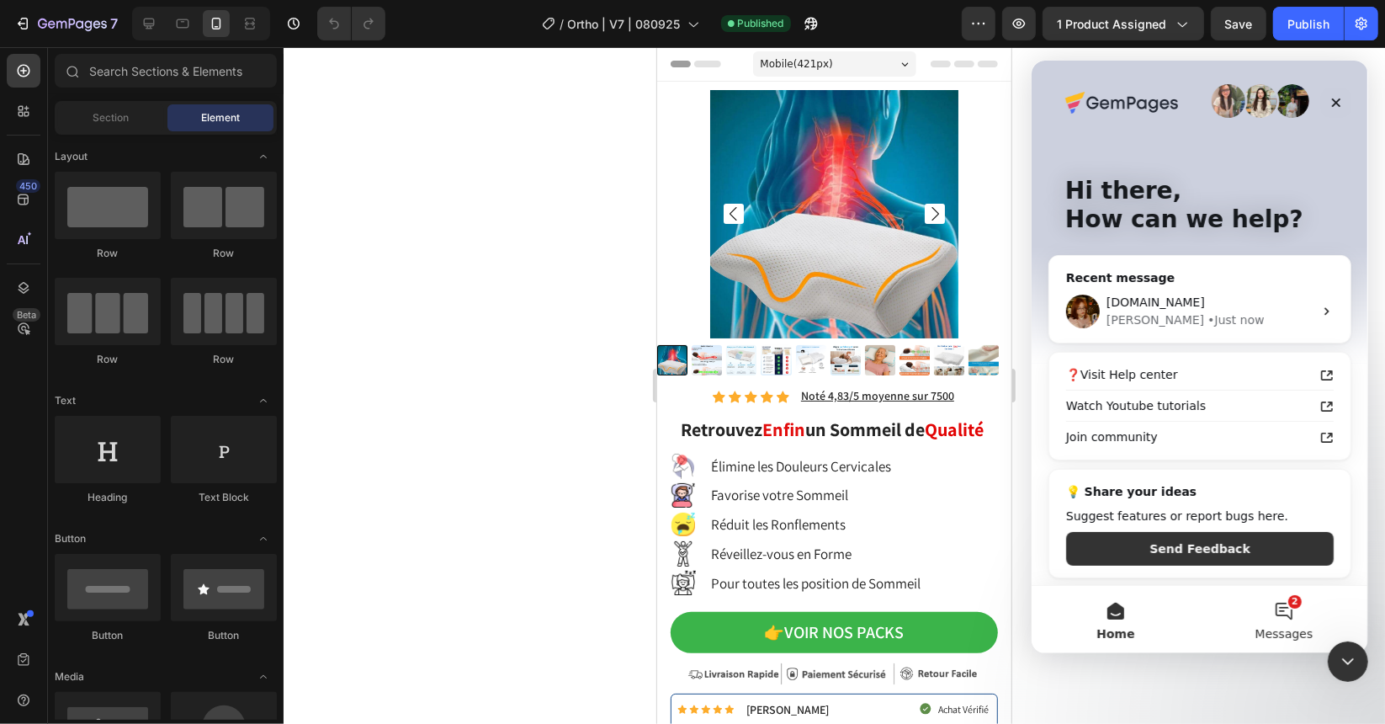
click at [1277, 617] on button "2 Messages" at bounding box center [1283, 618] width 168 height 67
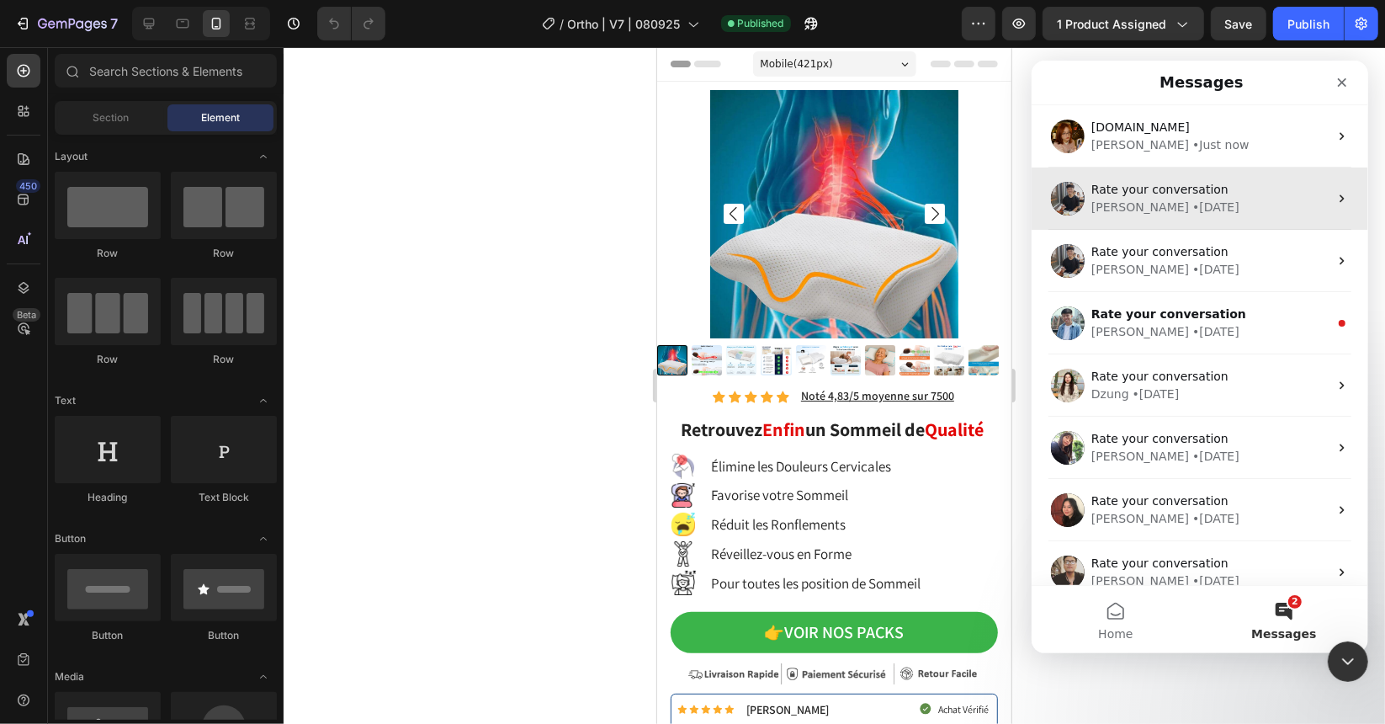
click at [1149, 195] on span "Rate your conversation" at bounding box center [1159, 188] width 137 height 13
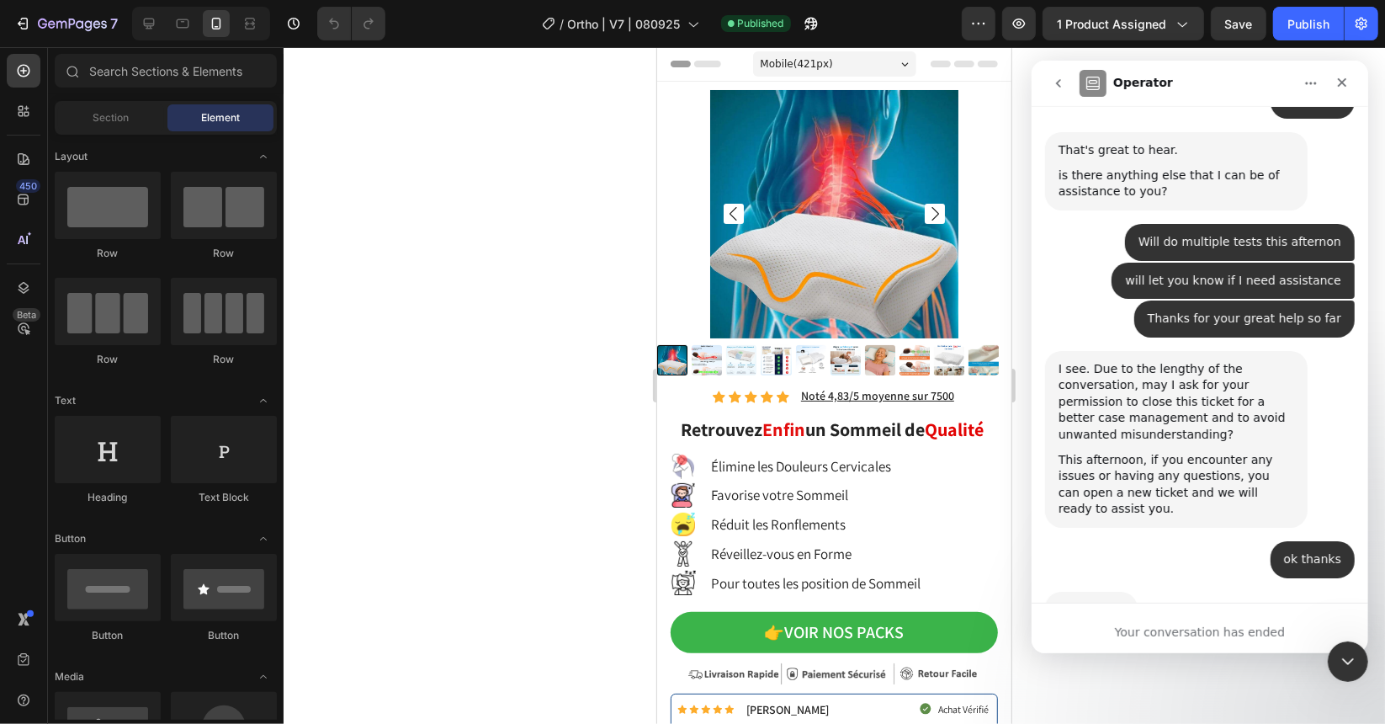
scroll to position [19651, 0]
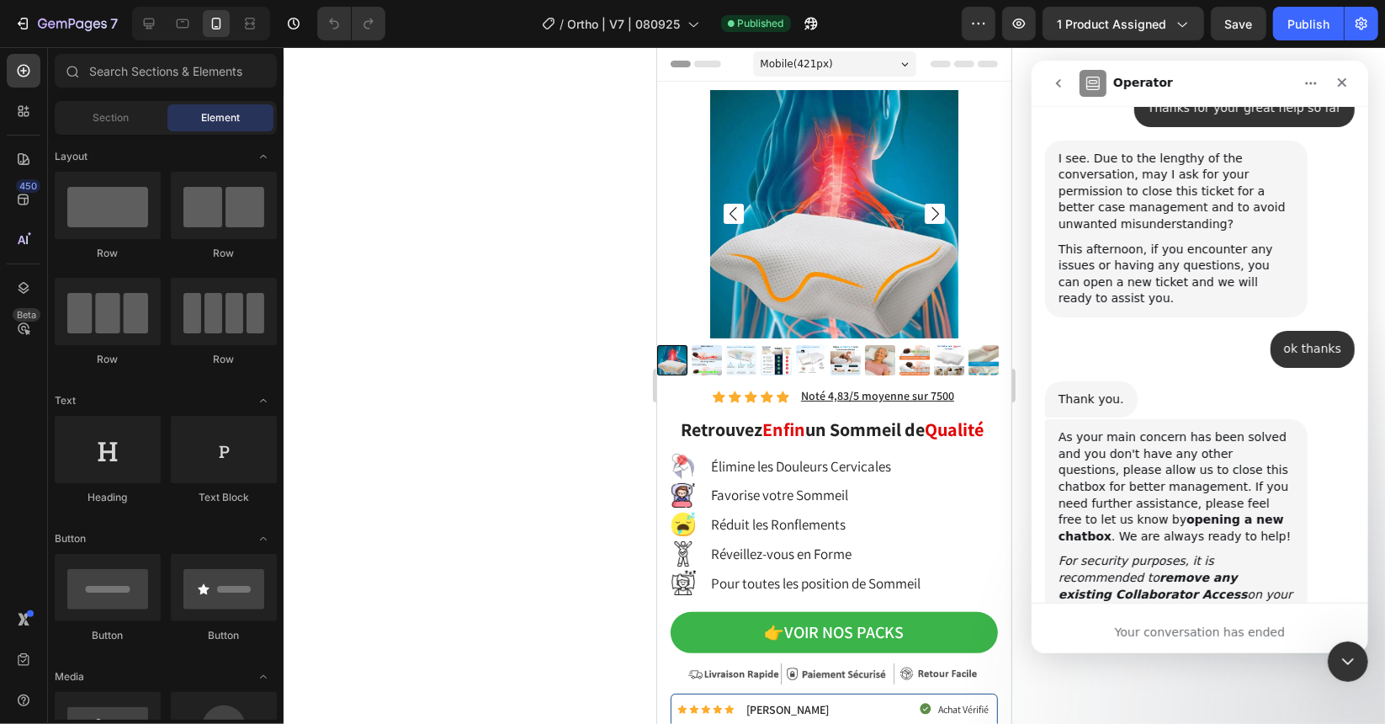
drag, startPoint x: 1157, startPoint y: 385, endPoint x: 1053, endPoint y: 359, distance: 107.6
click at [1053, 418] on div "As your main concern has been solved and you don't have any other questions, pl…" at bounding box center [1175, 638] width 263 height 441
copy div "Ticket ID is: 215470254798668 for future reference"
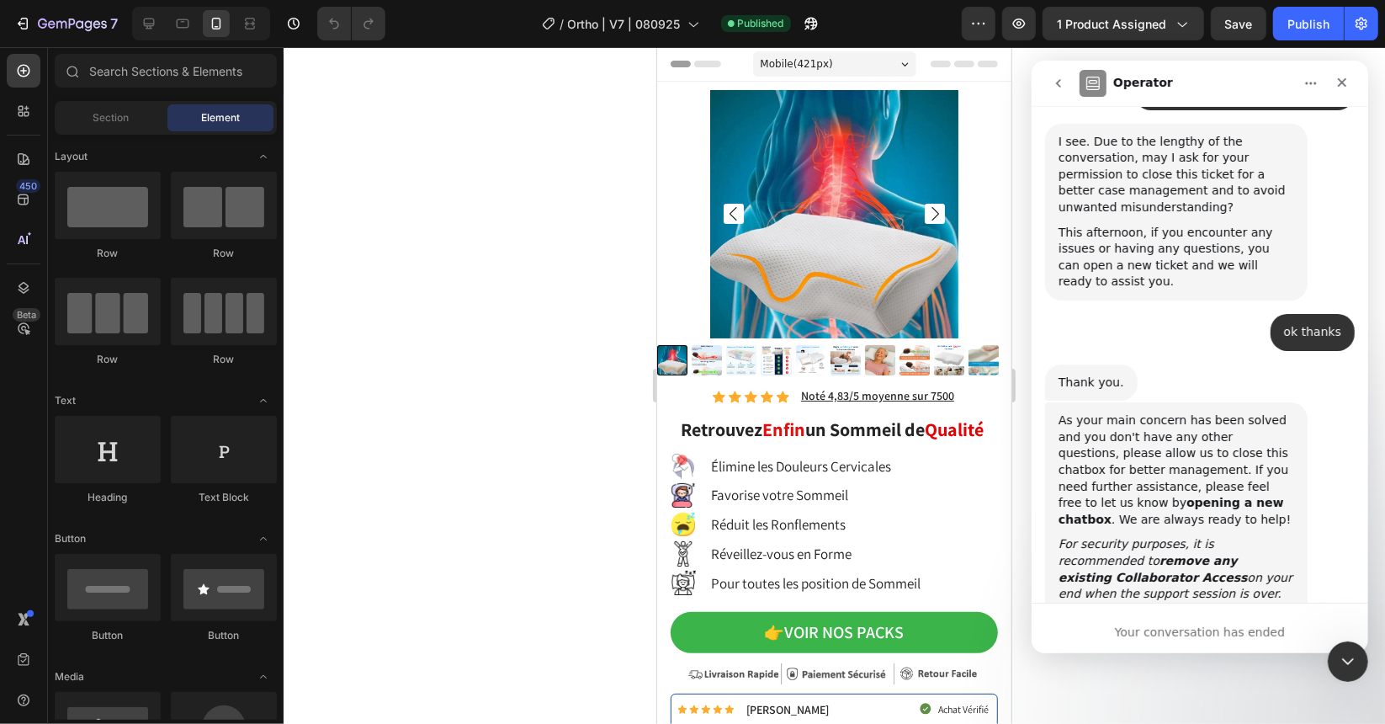
click at [1064, 84] on button "go back" at bounding box center [1058, 82] width 32 height 32
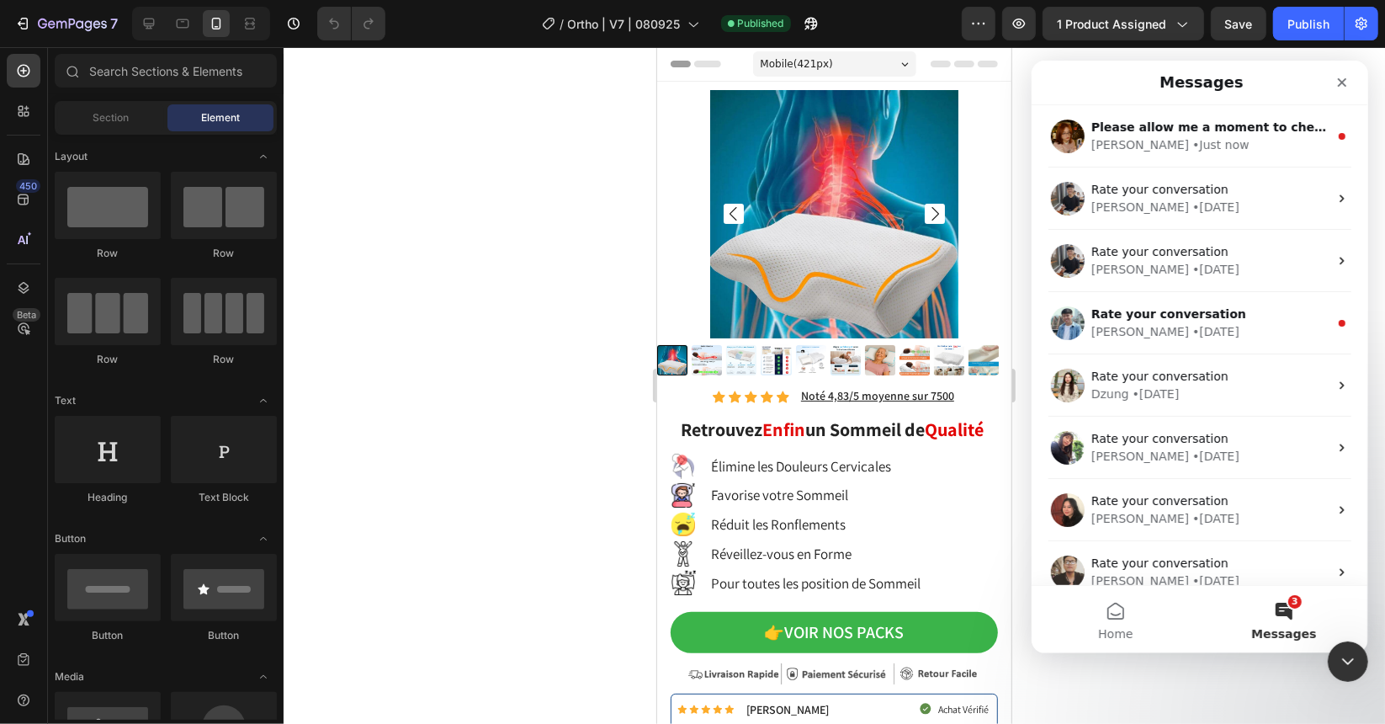
scroll to position [0, 0]
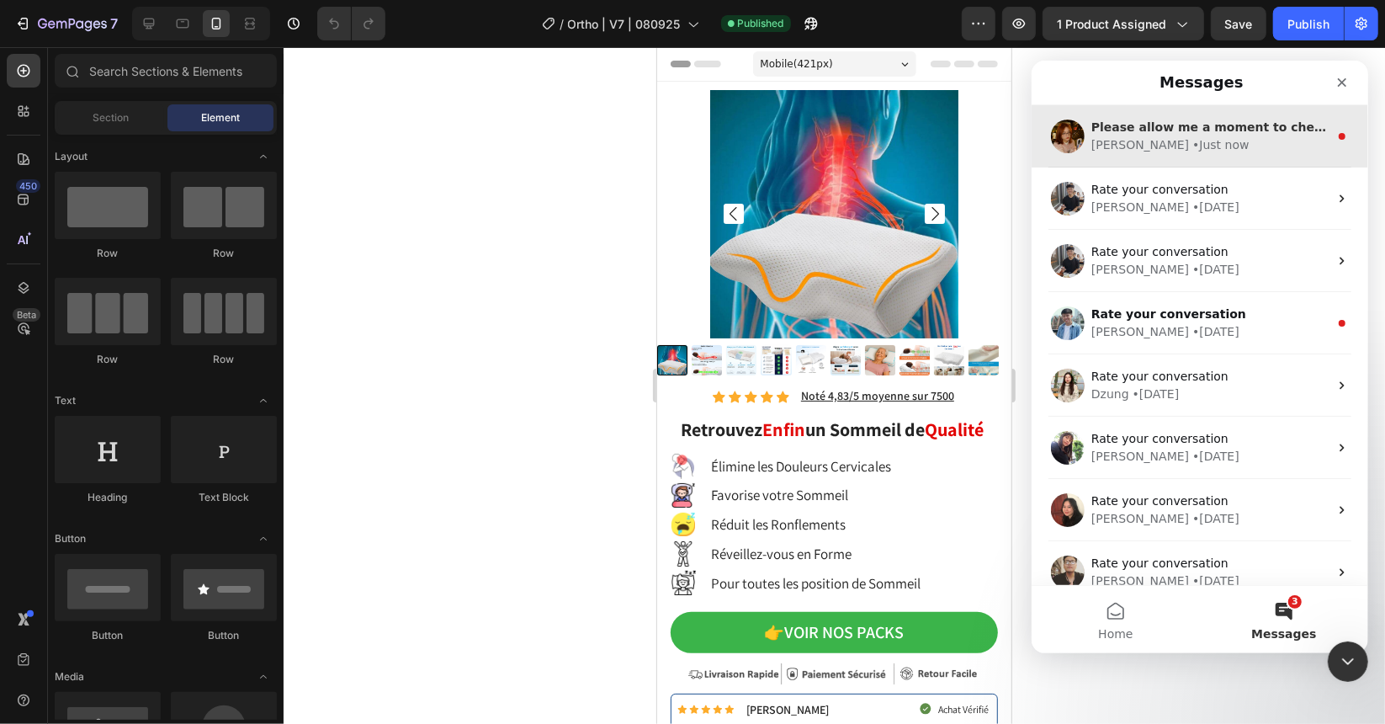
click at [1194, 141] on div "Jamie • Just now" at bounding box center [1209, 144] width 237 height 18
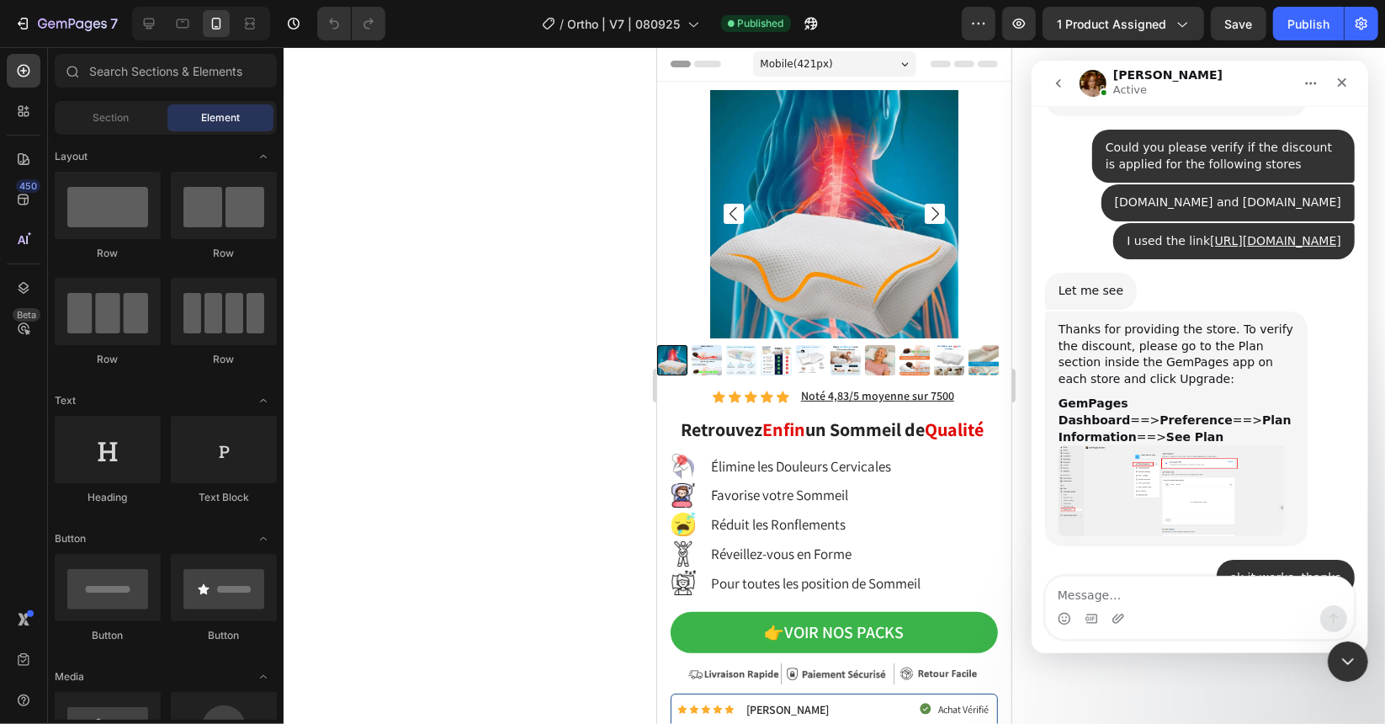
scroll to position [12933, 0]
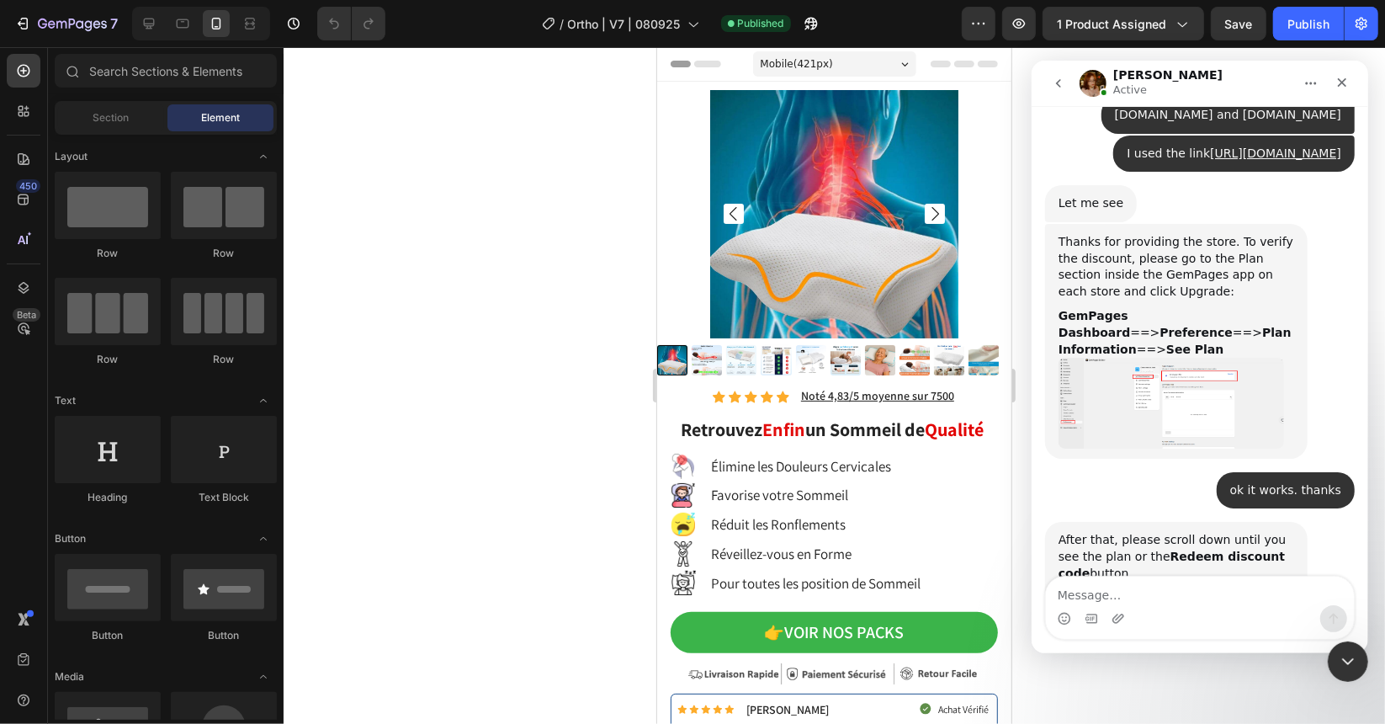
click at [1169, 594] on textarea "Message…" at bounding box center [1199, 590] width 308 height 29
type textarea "You can see Ticket ID is: 215470254798668 for future reference"
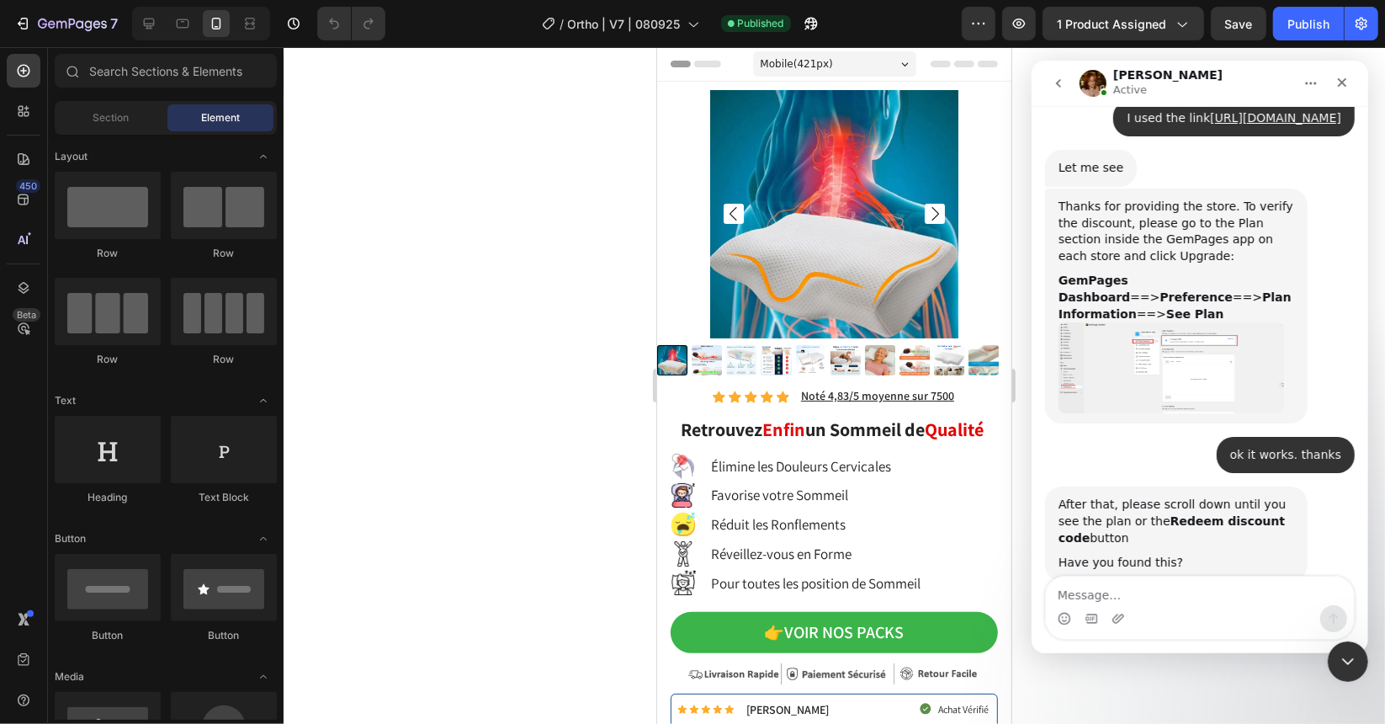
scroll to position [12971, 0]
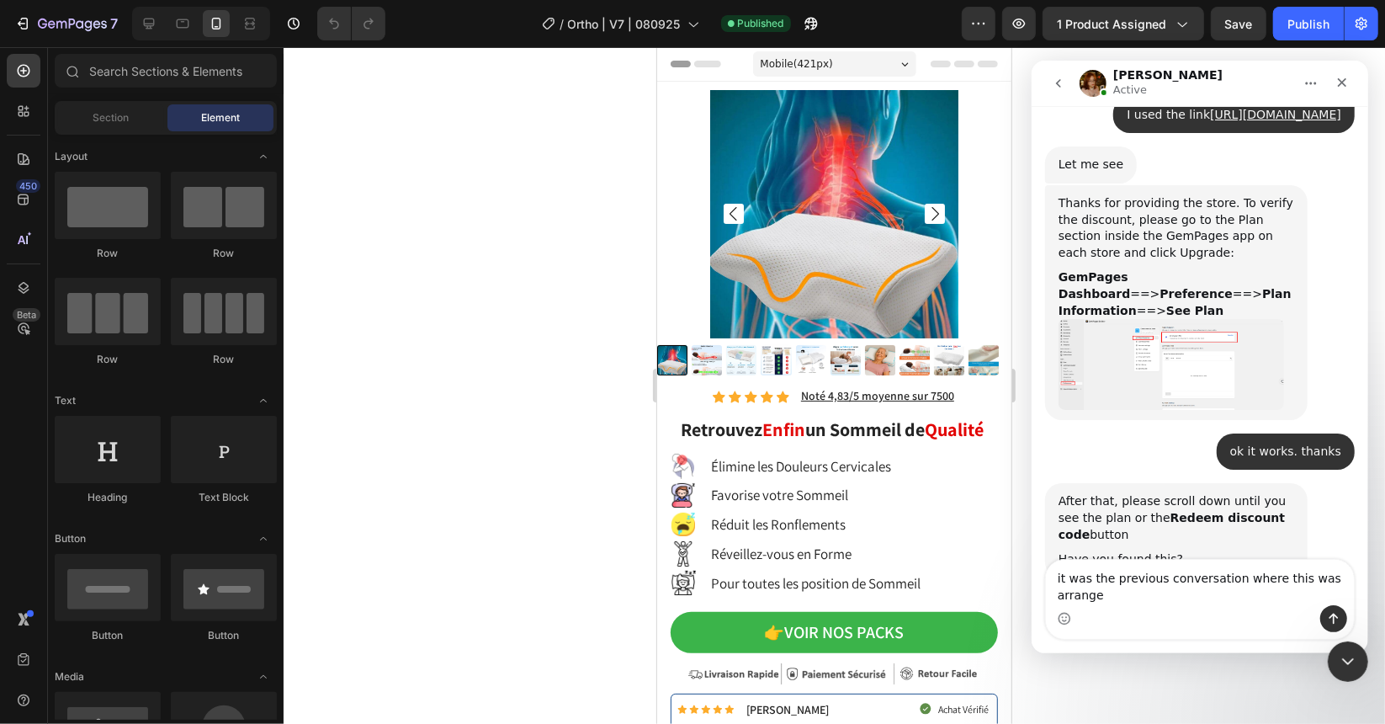
type textarea "it was the previous conversation where this was arranged"
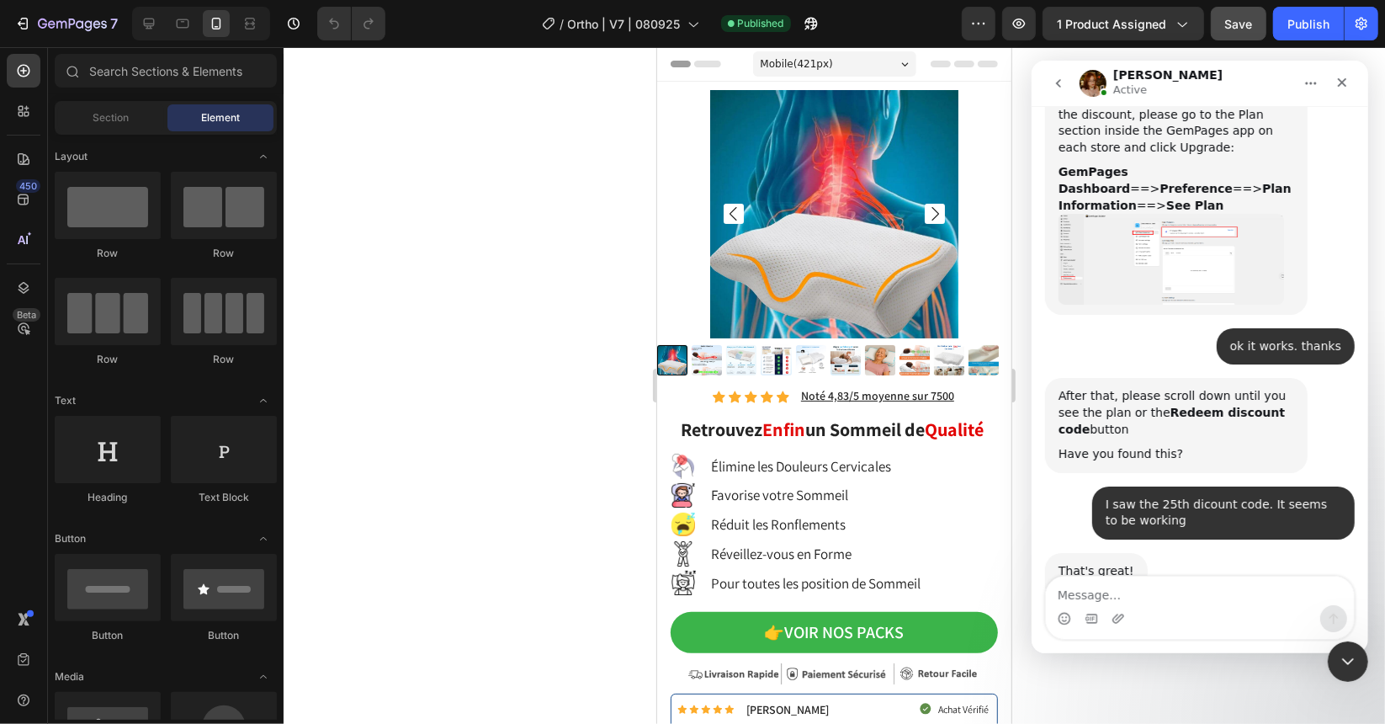
scroll to position [13076, 0]
